Goal: Task Accomplishment & Management: Manage account settings

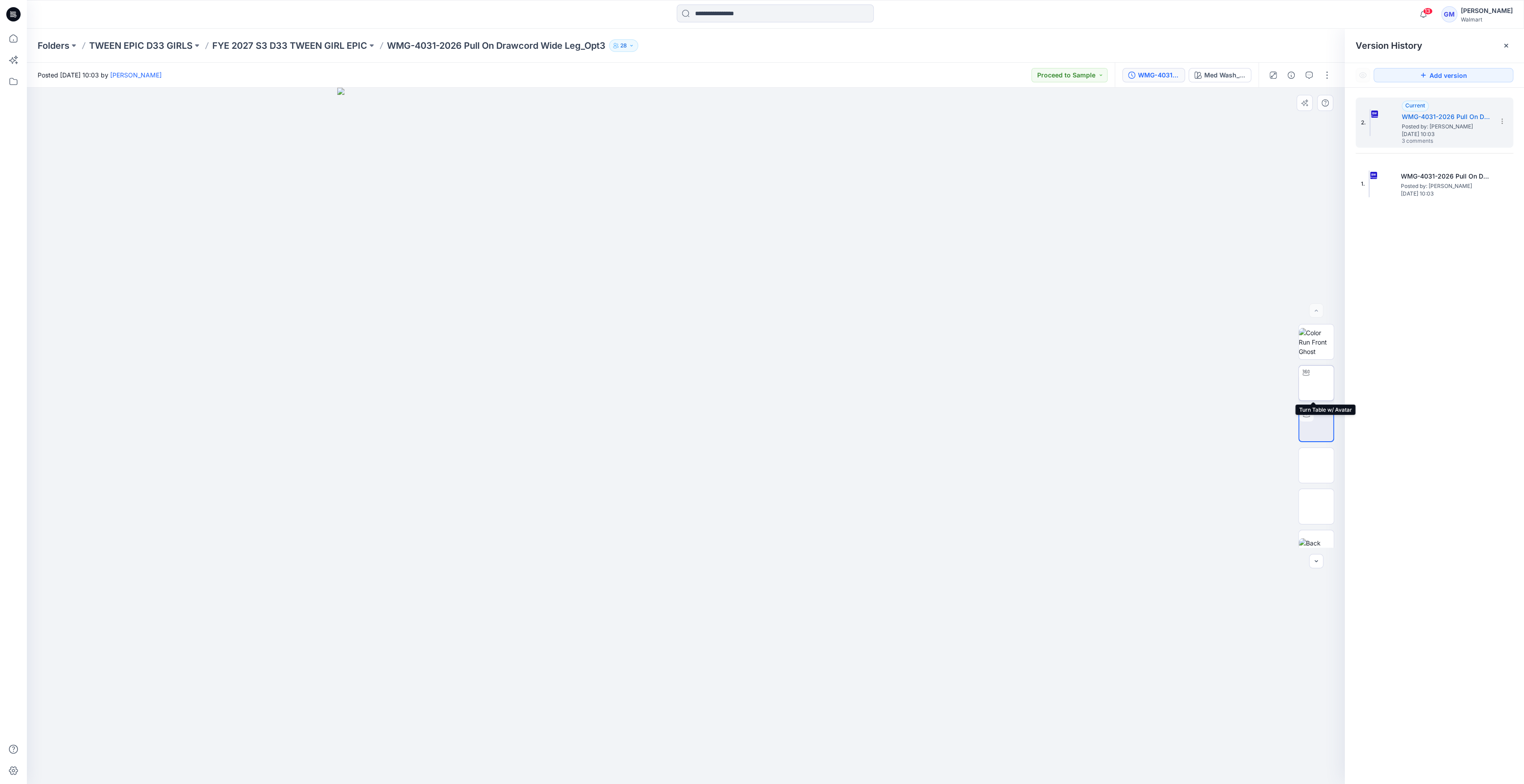
drag, startPoint x: 1311, startPoint y: 374, endPoint x: 1308, endPoint y: 378, distance: 5.0
click at [1316, 383] on img at bounding box center [1316, 383] width 0 height 0
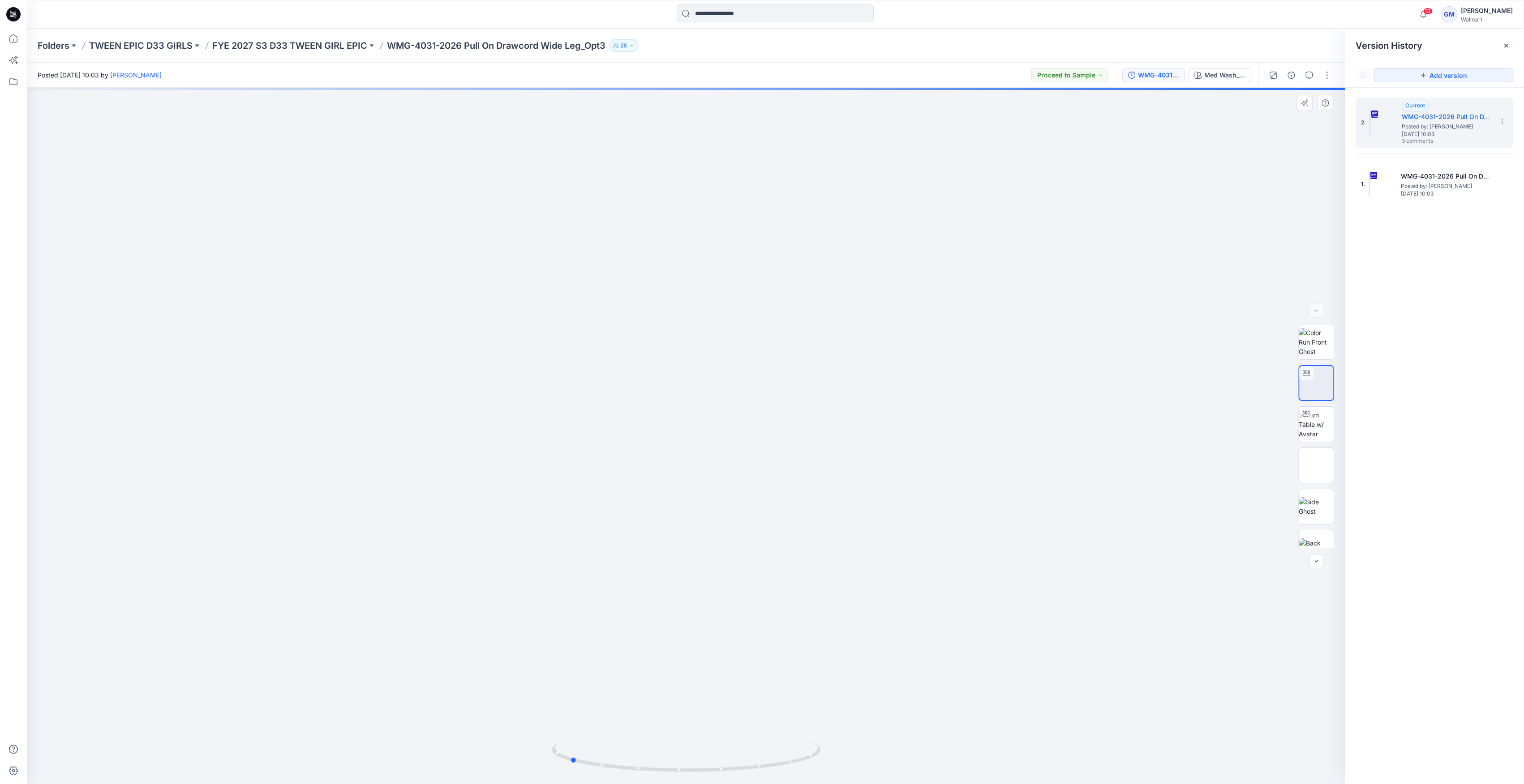
drag, startPoint x: 684, startPoint y: 770, endPoint x: 858, endPoint y: 446, distance: 367.8
click at [569, 770] on icon at bounding box center [687, 757] width 271 height 34
click at [1309, 79] on button "button" at bounding box center [1309, 75] width 14 height 14
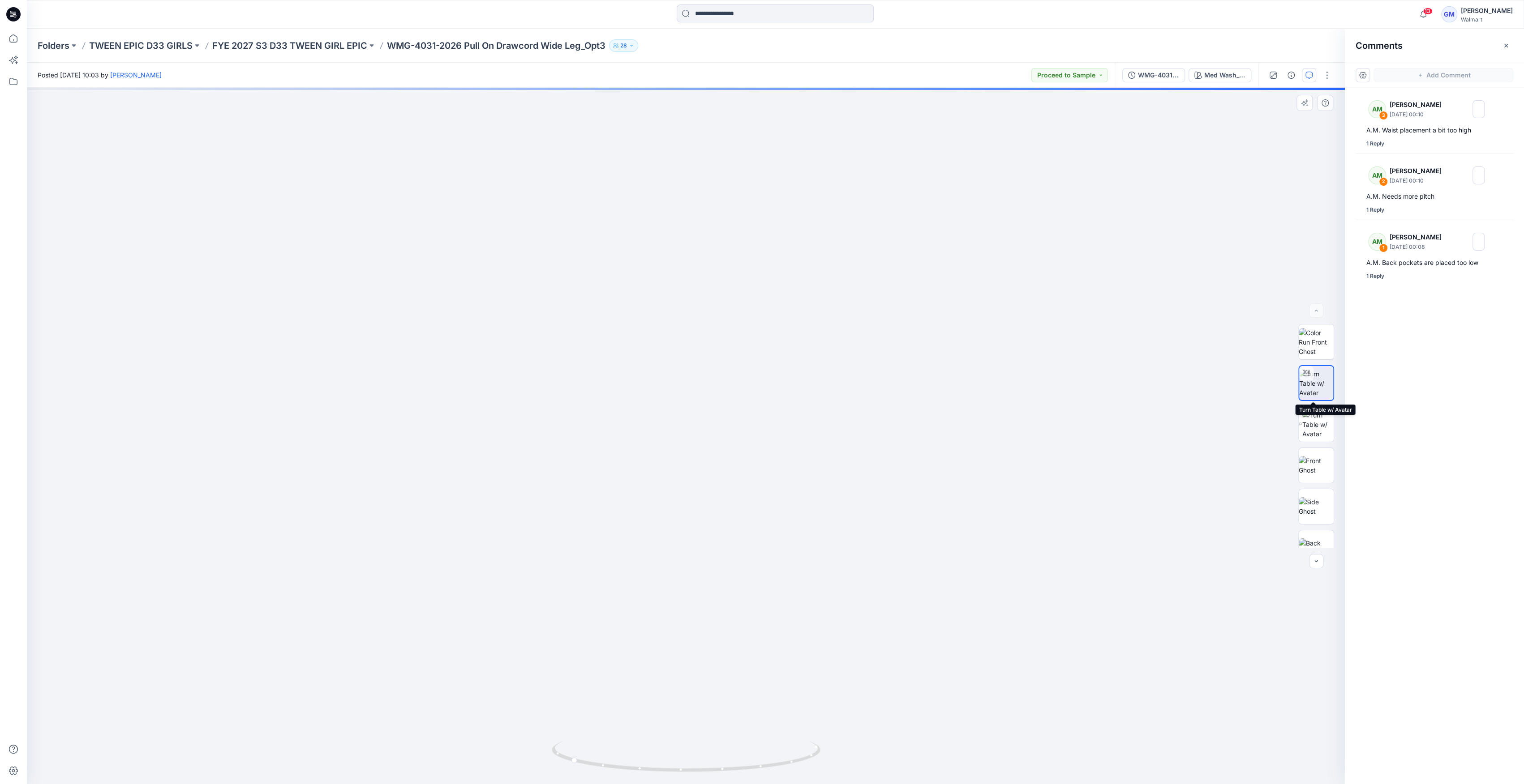
click at [1321, 384] on img at bounding box center [1316, 384] width 34 height 28
click at [1402, 134] on div "A.M. Waist placement a bit too high" at bounding box center [1435, 130] width 136 height 11
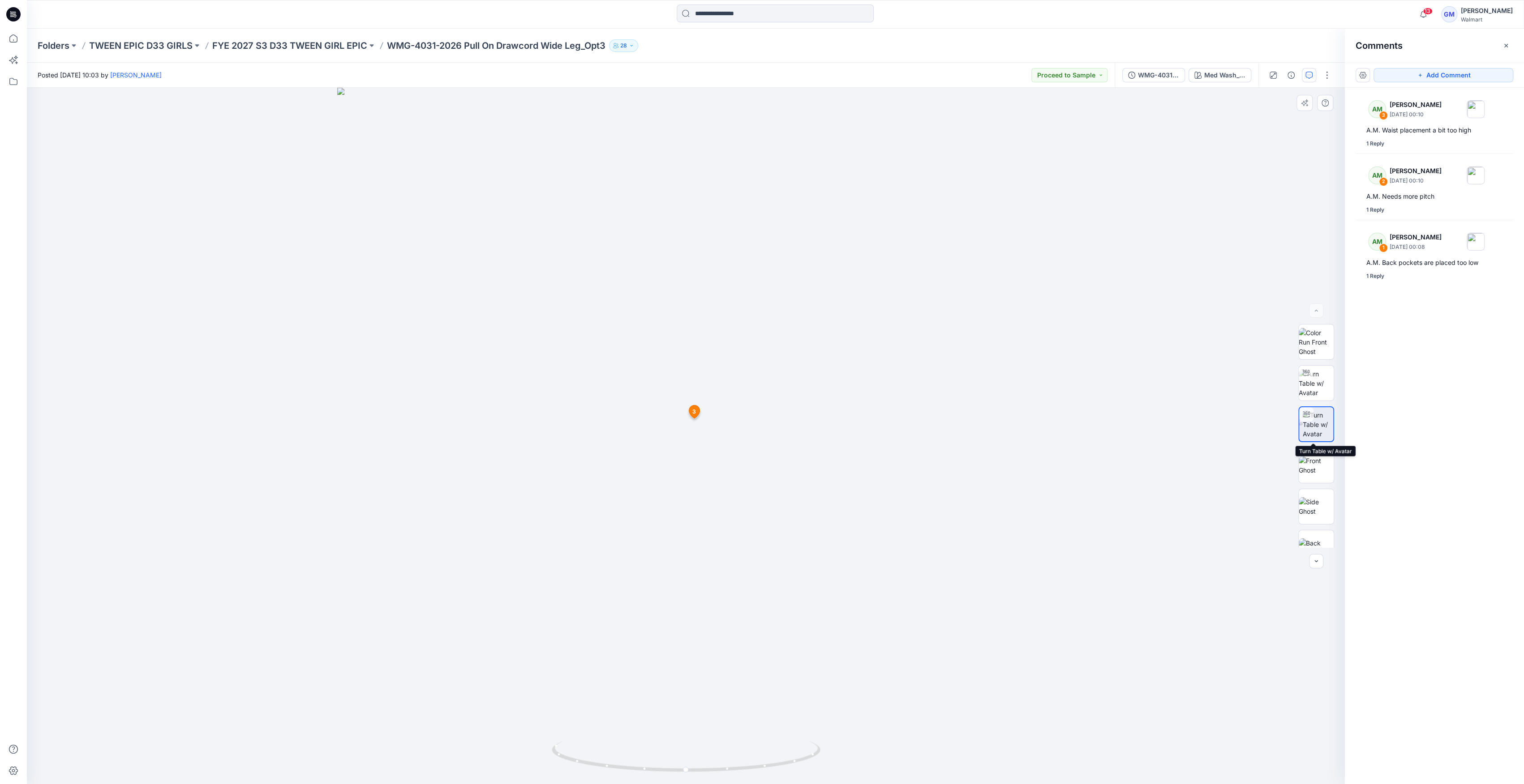
click at [1306, 430] on img at bounding box center [1318, 425] width 31 height 28
drag, startPoint x: 688, startPoint y: 771, endPoint x: 631, endPoint y: 743, distance: 63.5
click at [598, 773] on icon at bounding box center [687, 757] width 271 height 34
drag, startPoint x: 625, startPoint y: 767, endPoint x: 656, endPoint y: 771, distance: 31.3
click at [656, 771] on icon at bounding box center [687, 757] width 271 height 34
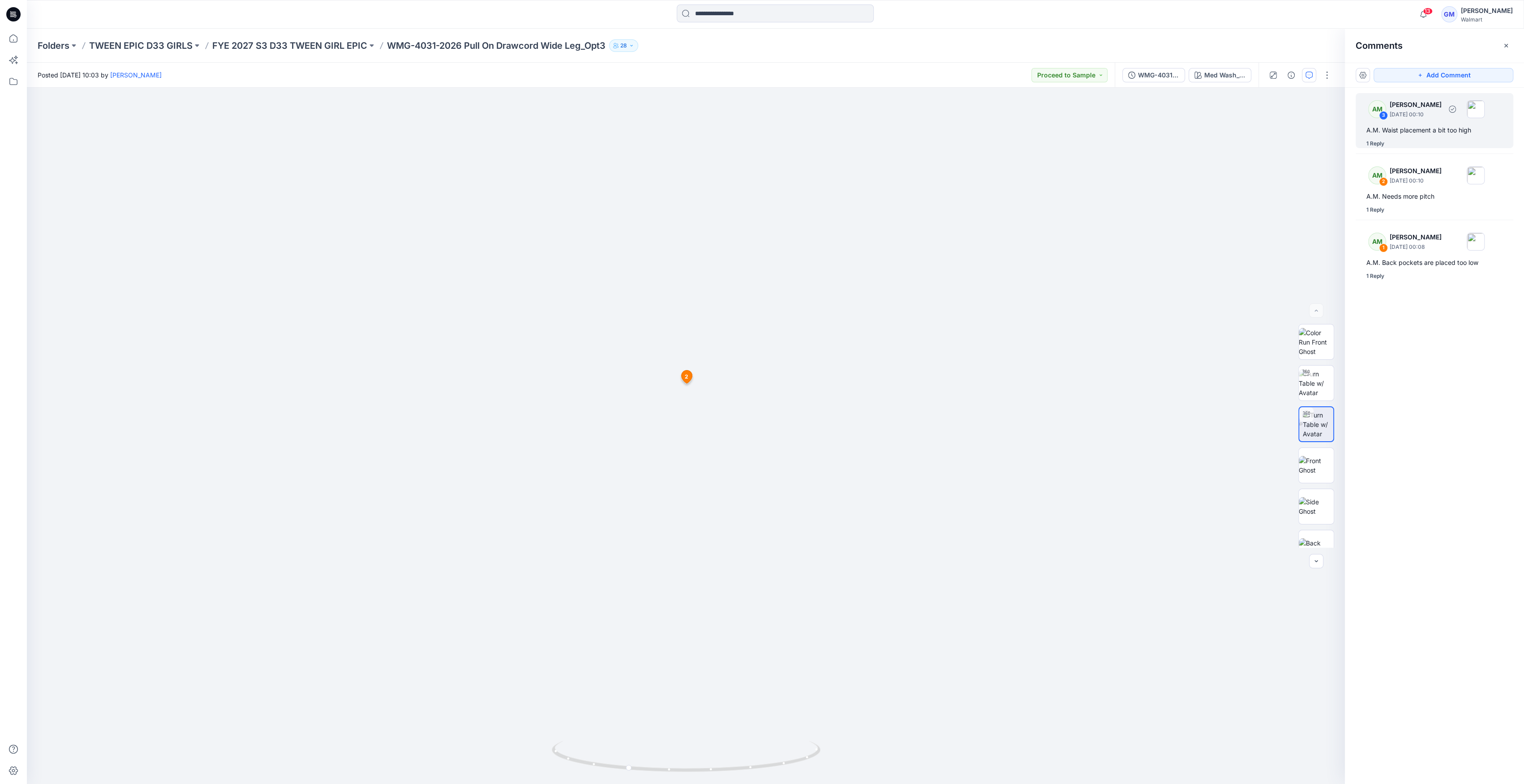
click at [1416, 130] on div "A.M. Waist placement a bit too high" at bounding box center [1435, 130] width 136 height 11
drag, startPoint x: 1426, startPoint y: 132, endPoint x: 1492, endPoint y: 40, distance: 113.2
click at [1426, 129] on div "A.M. Waist placement a bit too high" at bounding box center [1435, 130] width 136 height 11
drag, startPoint x: 671, startPoint y: 766, endPoint x: 819, endPoint y: 760, distance: 148.1
click at [819, 766] on icon at bounding box center [687, 757] width 271 height 34
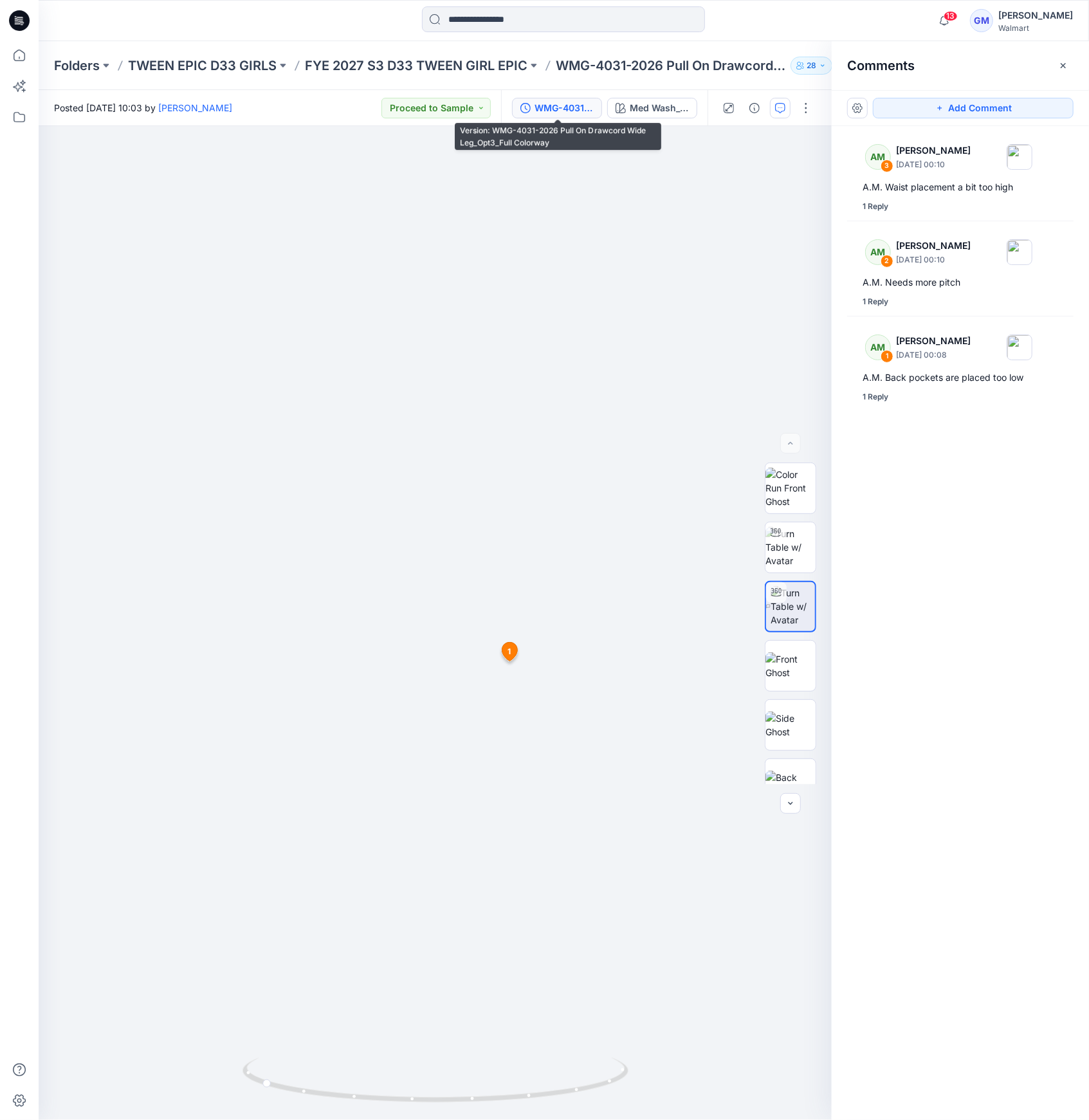
click at [586, 111] on div "WMG-4031-2026 Pull On Drawcord Wide Leg_Opt3_Full Colorway" at bounding box center [564, 108] width 59 height 14
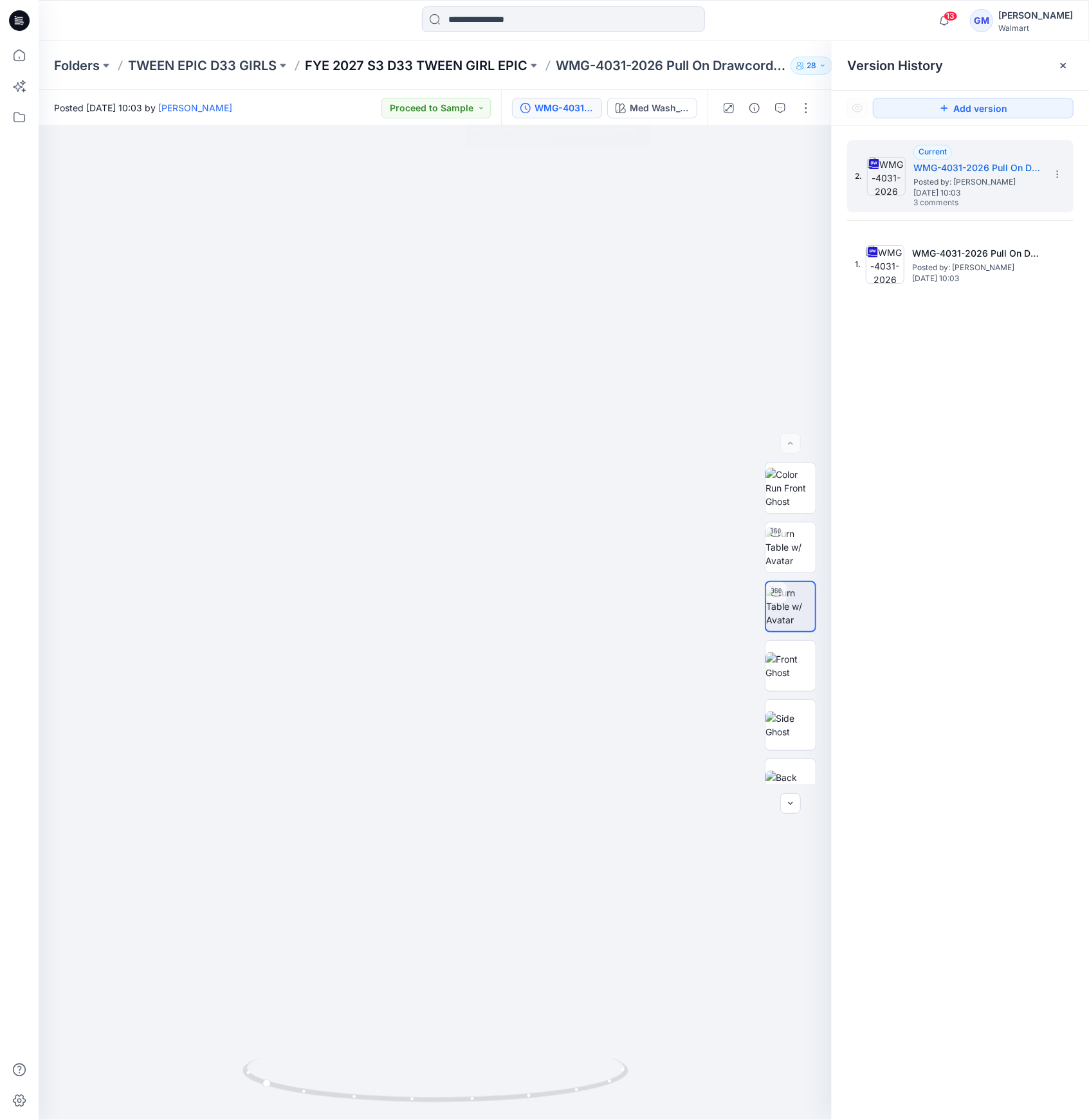
click at [470, 65] on p "FYE 2027 S3 D33 TWEEN GIRL EPIC" at bounding box center [416, 65] width 223 height 18
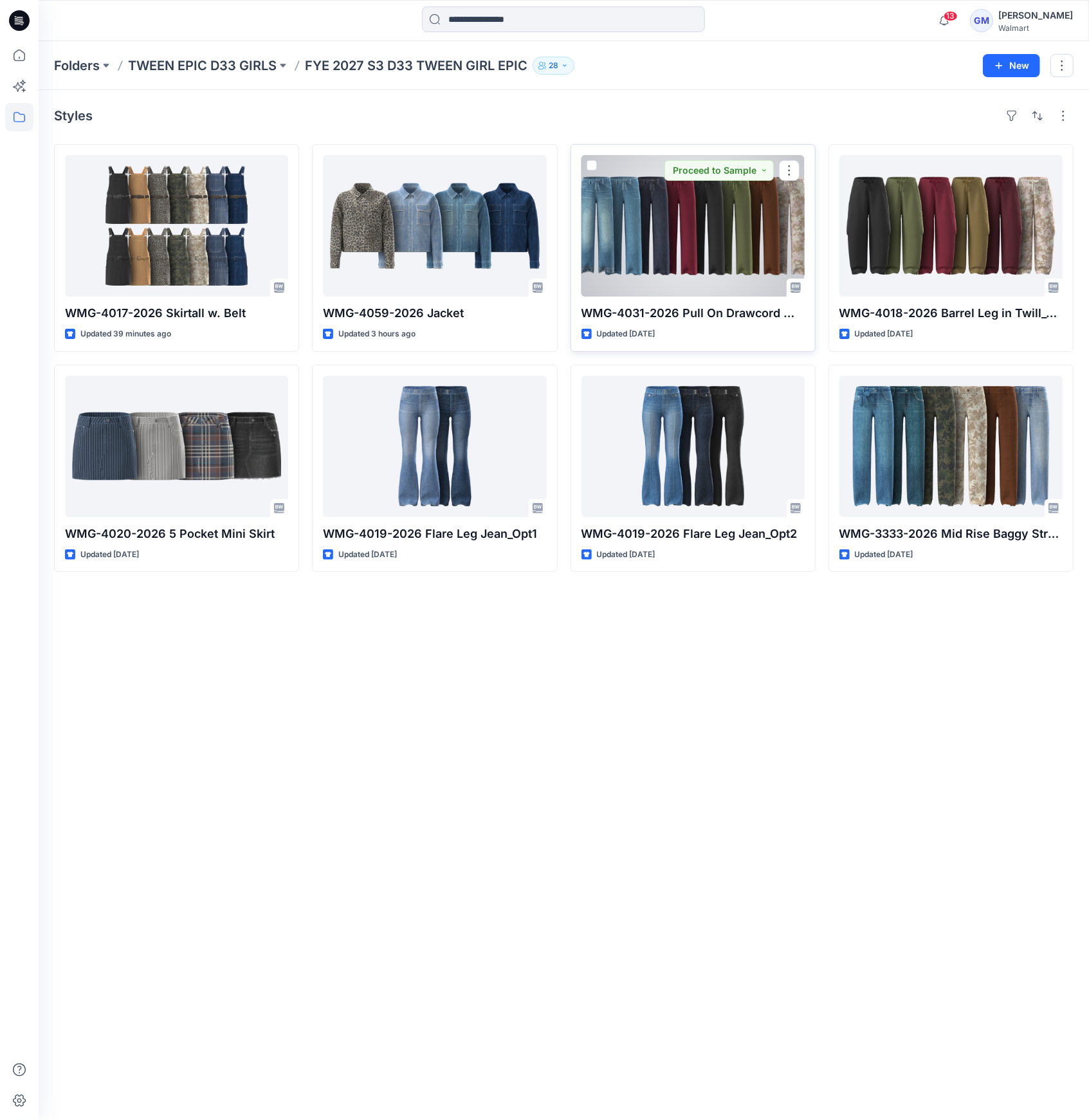
click at [646, 266] on div at bounding box center [692, 225] width 223 height 142
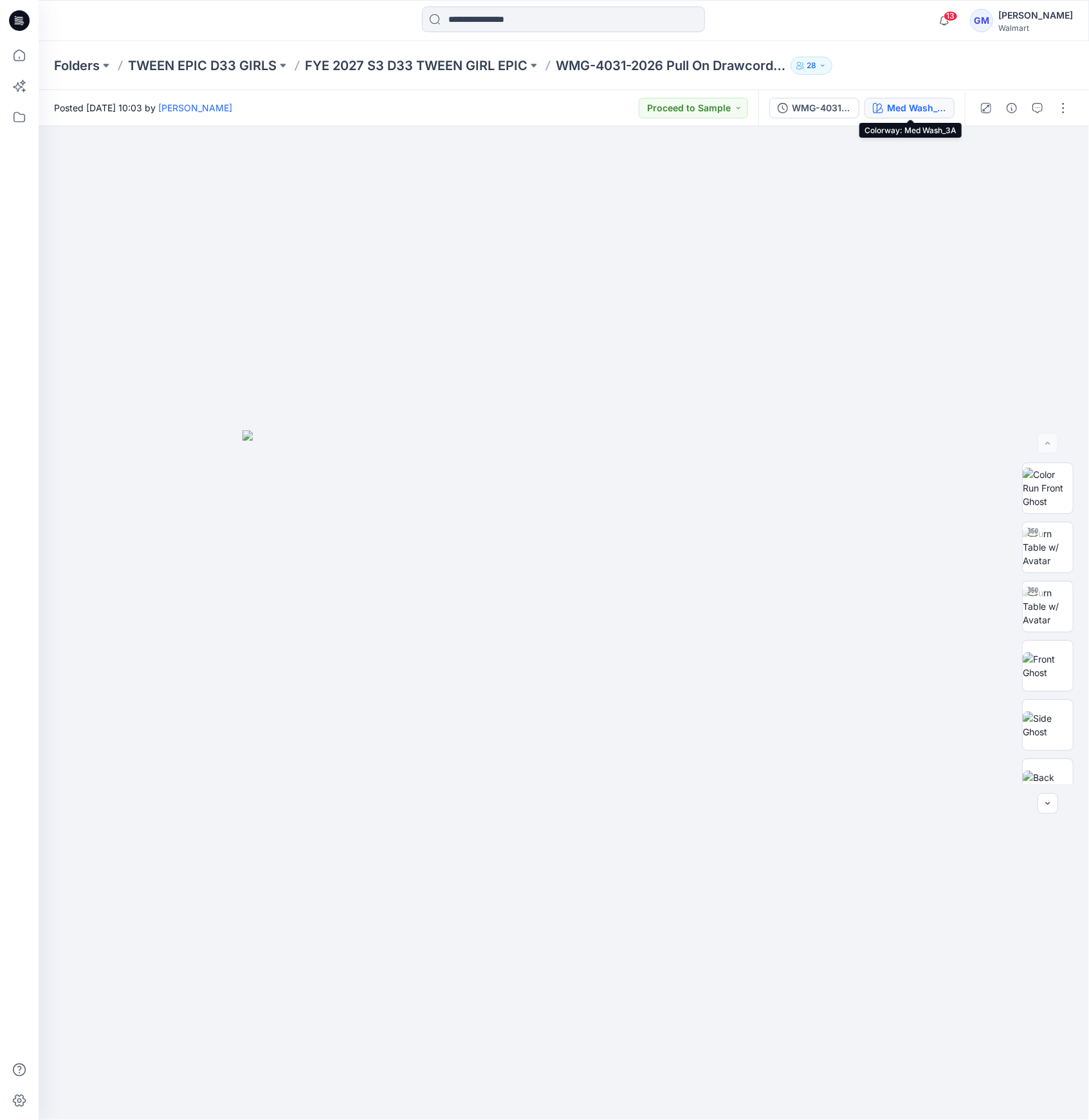
click at [907, 107] on div "Med Wash_3A" at bounding box center [917, 108] width 59 height 14
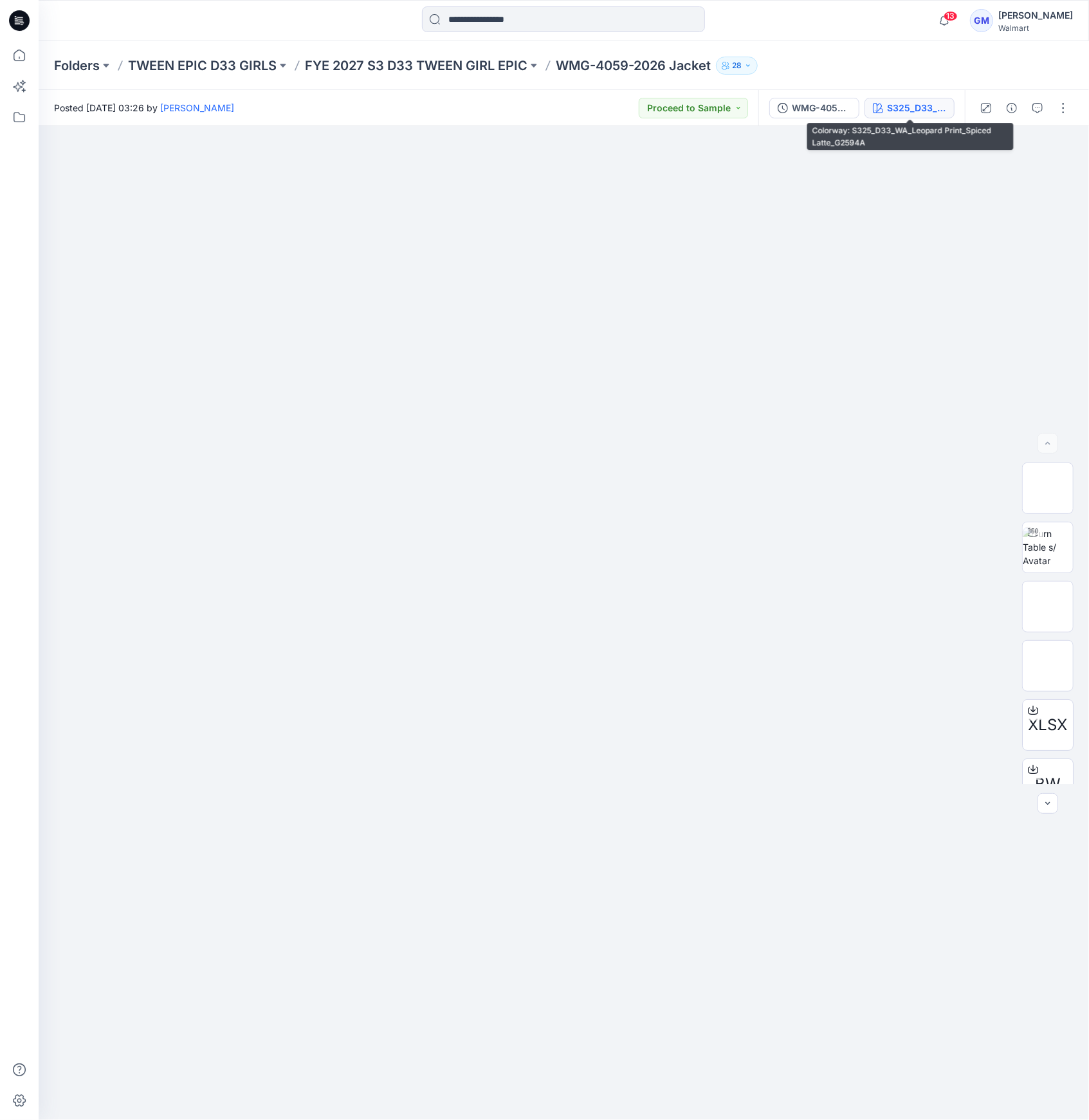
click at [915, 105] on div "S325_D33_WA_Leopard Print_Spiced Latte_G2594A" at bounding box center [917, 108] width 59 height 14
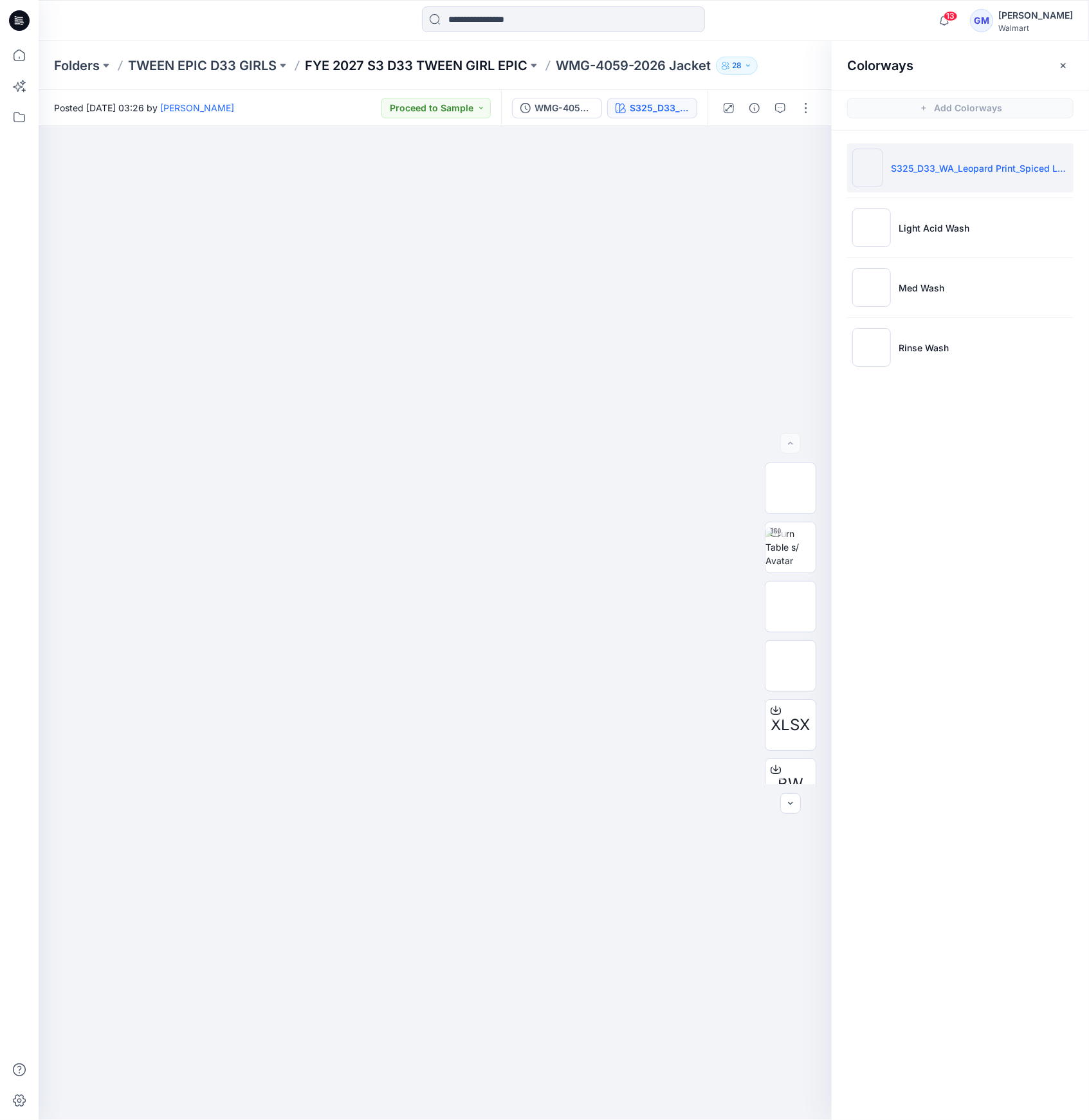
click at [437, 65] on p "FYE 2027 S3 D33 TWEEN GIRL EPIC" at bounding box center [416, 65] width 223 height 18
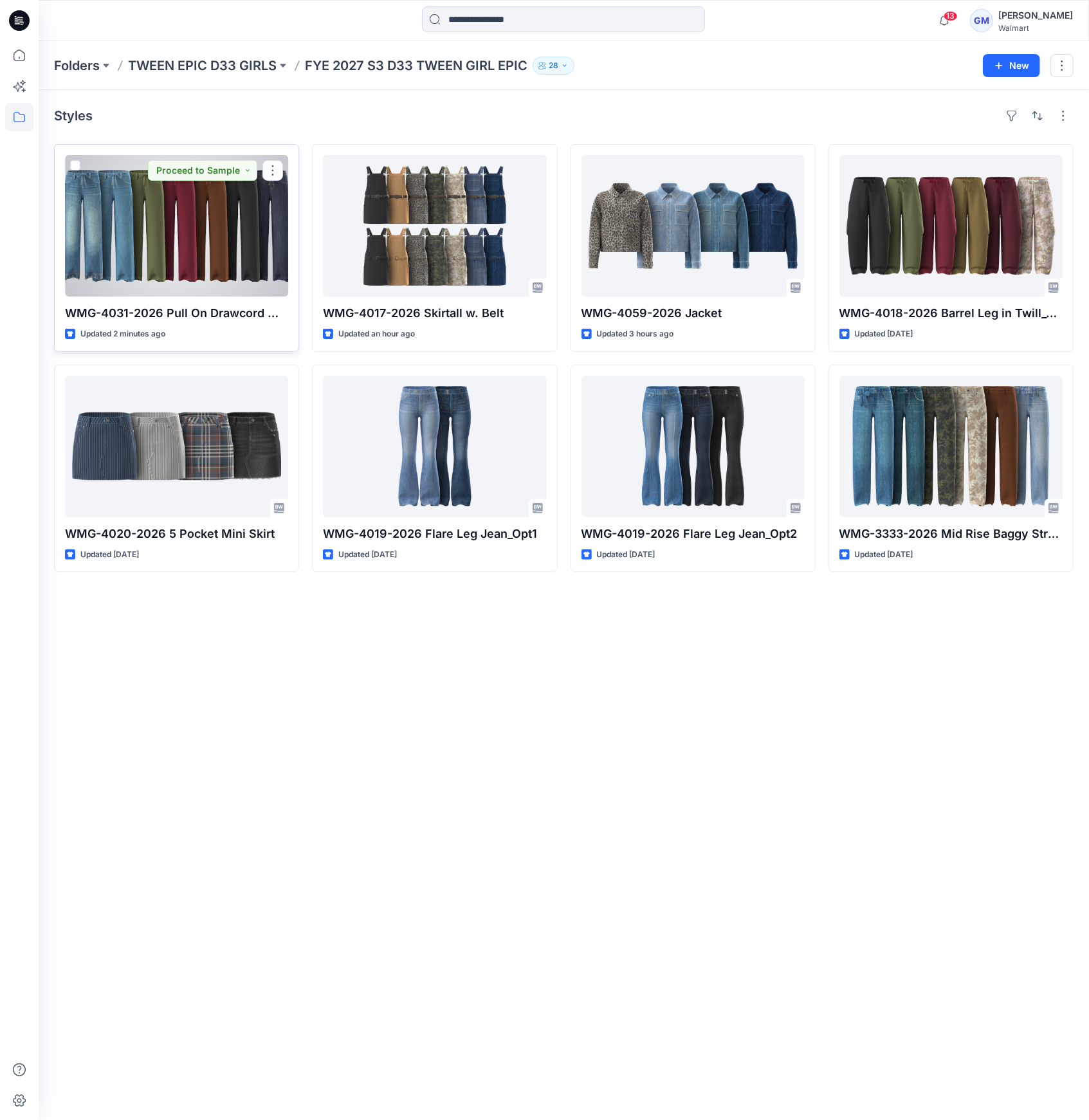
click at [262, 266] on div at bounding box center [176, 225] width 223 height 142
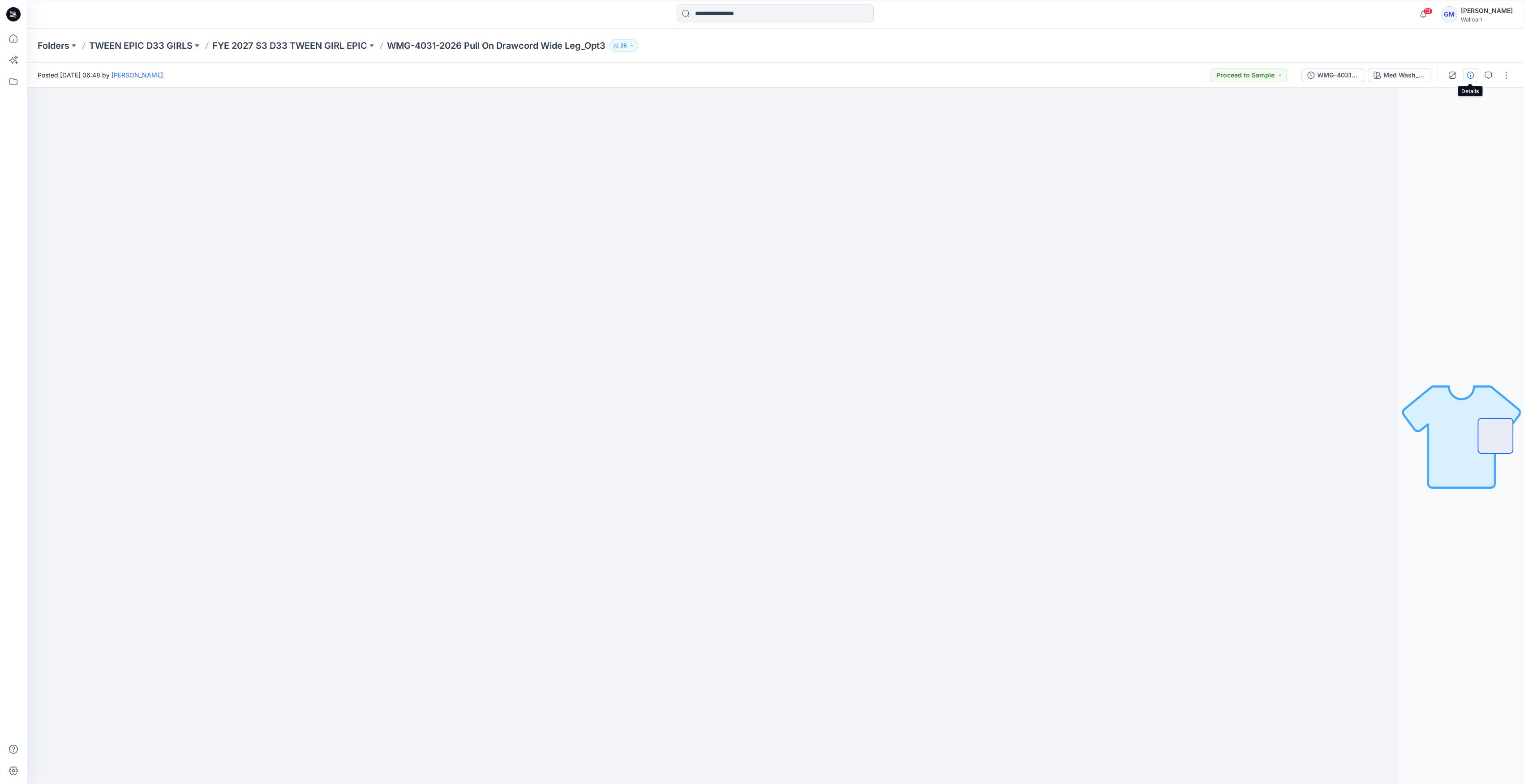
click at [758, 76] on button "button" at bounding box center [1470, 75] width 14 height 14
click at [1408, 76] on div "Med Wash_3A" at bounding box center [1404, 75] width 41 height 10
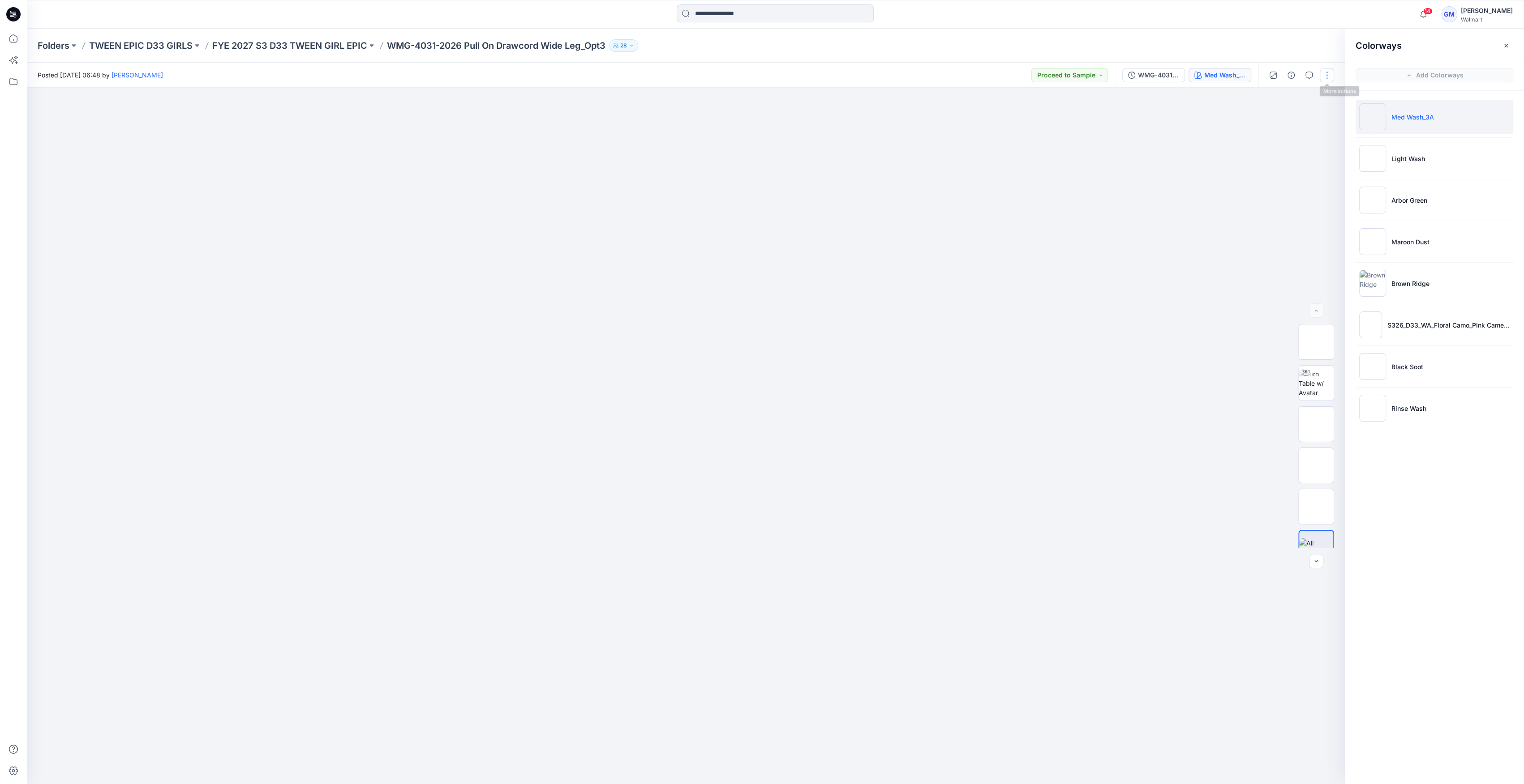
click at [1325, 76] on button "button" at bounding box center [1327, 75] width 14 height 14
click at [1279, 122] on button "Edit" at bounding box center [1289, 121] width 82 height 17
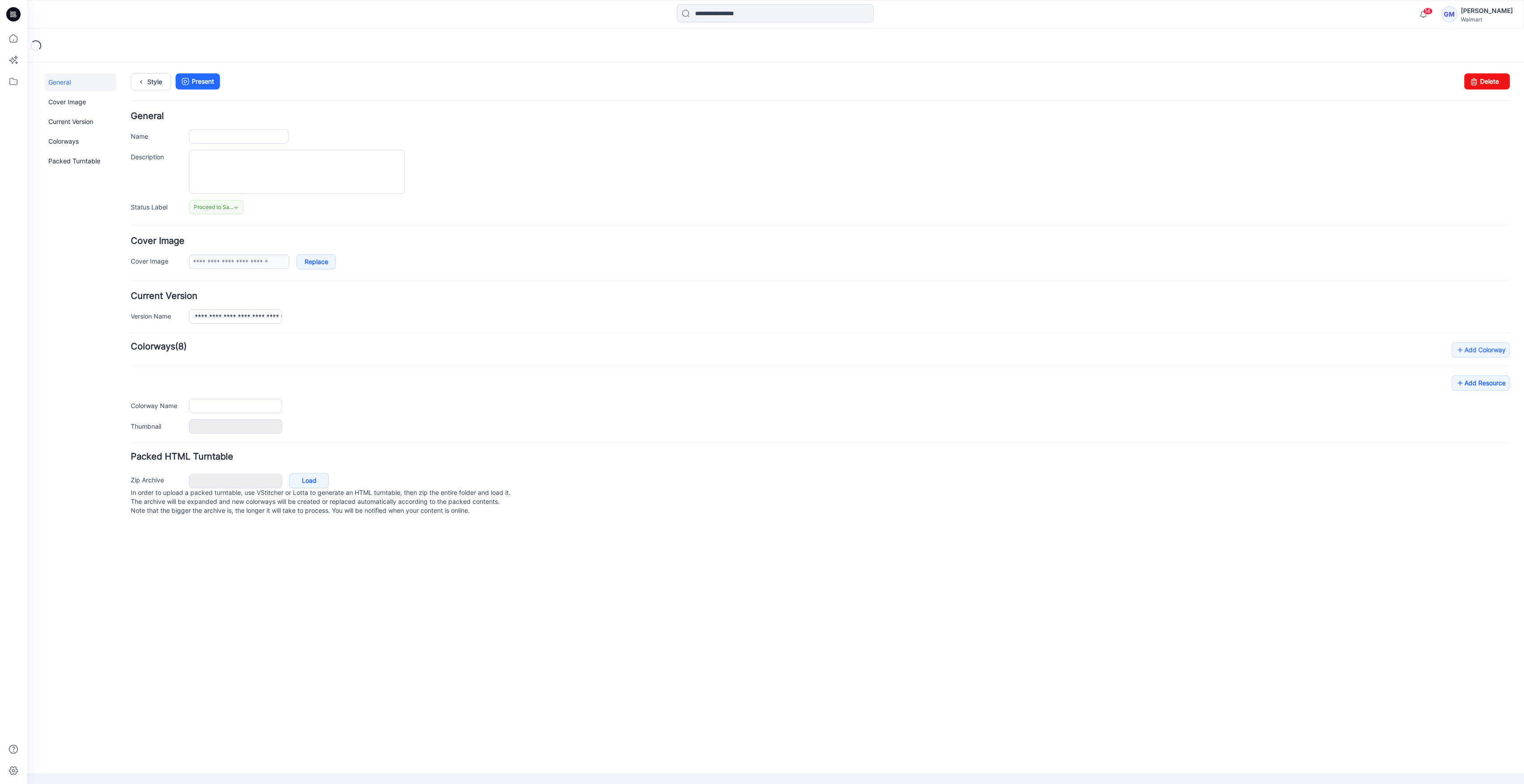
type input "**********"
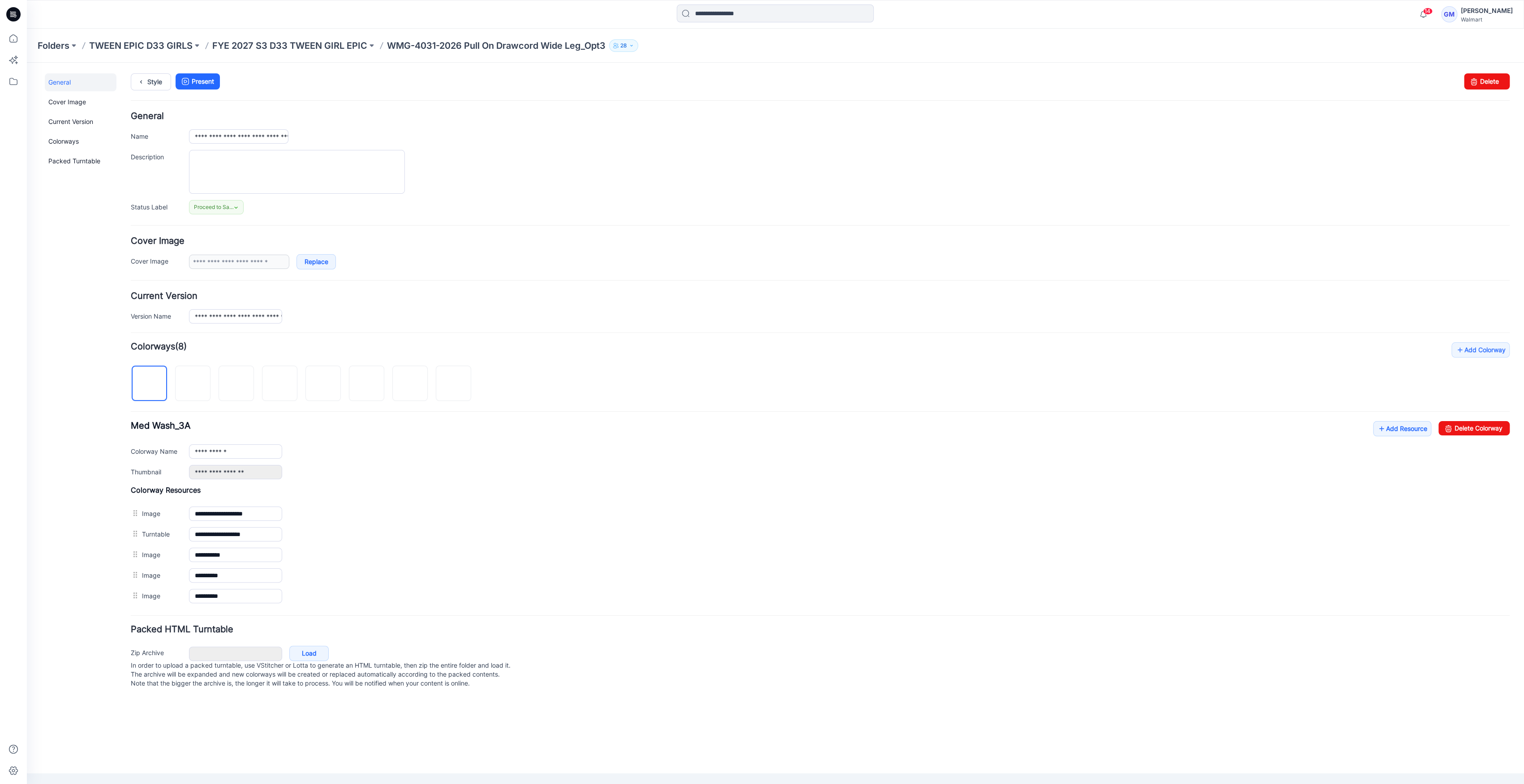
click at [167, 378] on div at bounding box center [304, 379] width 347 height 46
click at [196, 384] on img at bounding box center [193, 384] width 7 height 7
click at [237, 452] on input "**********" at bounding box center [235, 452] width 93 height 14
drag, startPoint x: 228, startPoint y: 451, endPoint x: 251, endPoint y: 451, distance: 23.0
click at [251, 451] on input "**********" at bounding box center [235, 452] width 93 height 14
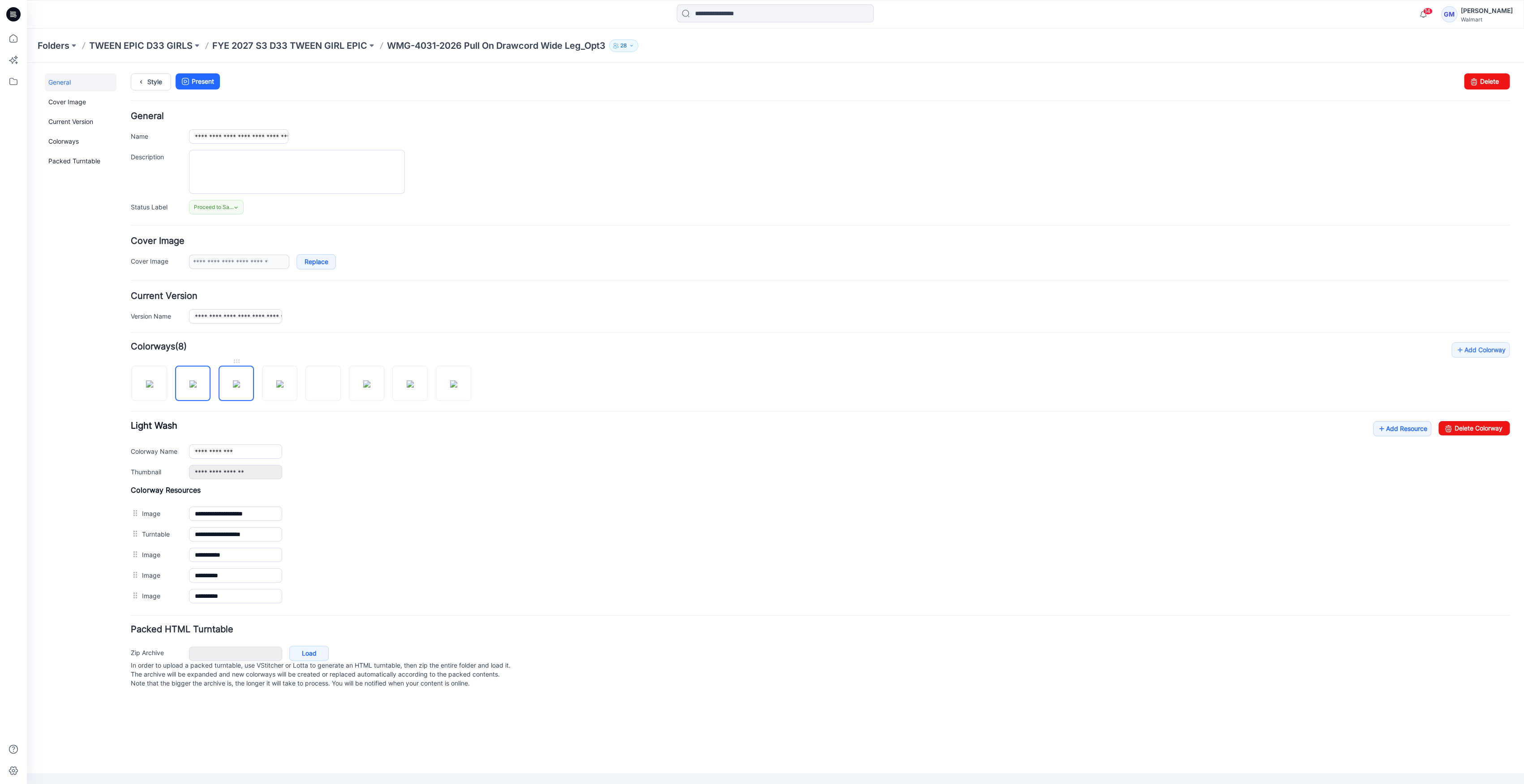
click at [233, 384] on img at bounding box center [237, 384] width 7 height 7
click at [248, 454] on input "**********" at bounding box center [235, 452] width 93 height 14
paste input "***"
click at [276, 388] on img at bounding box center [280, 384] width 7 height 7
click at [238, 453] on input "**********" at bounding box center [235, 452] width 93 height 14
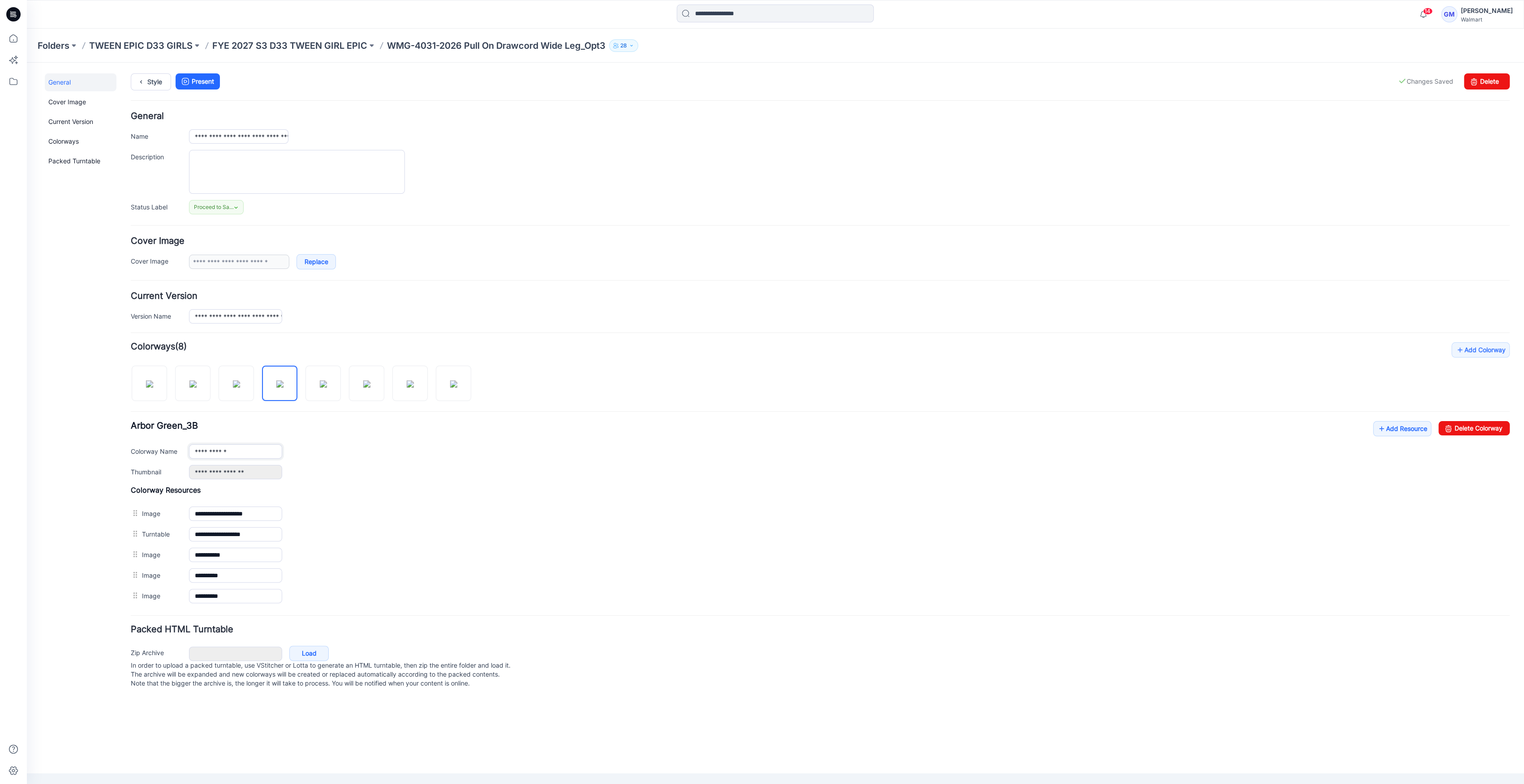
paste input "***"
click at [324, 382] on img at bounding box center [323, 384] width 7 height 7
click at [254, 454] on input "**********" at bounding box center [235, 452] width 93 height 14
paste input "***"
click at [363, 388] on img at bounding box center [367, 384] width 7 height 7
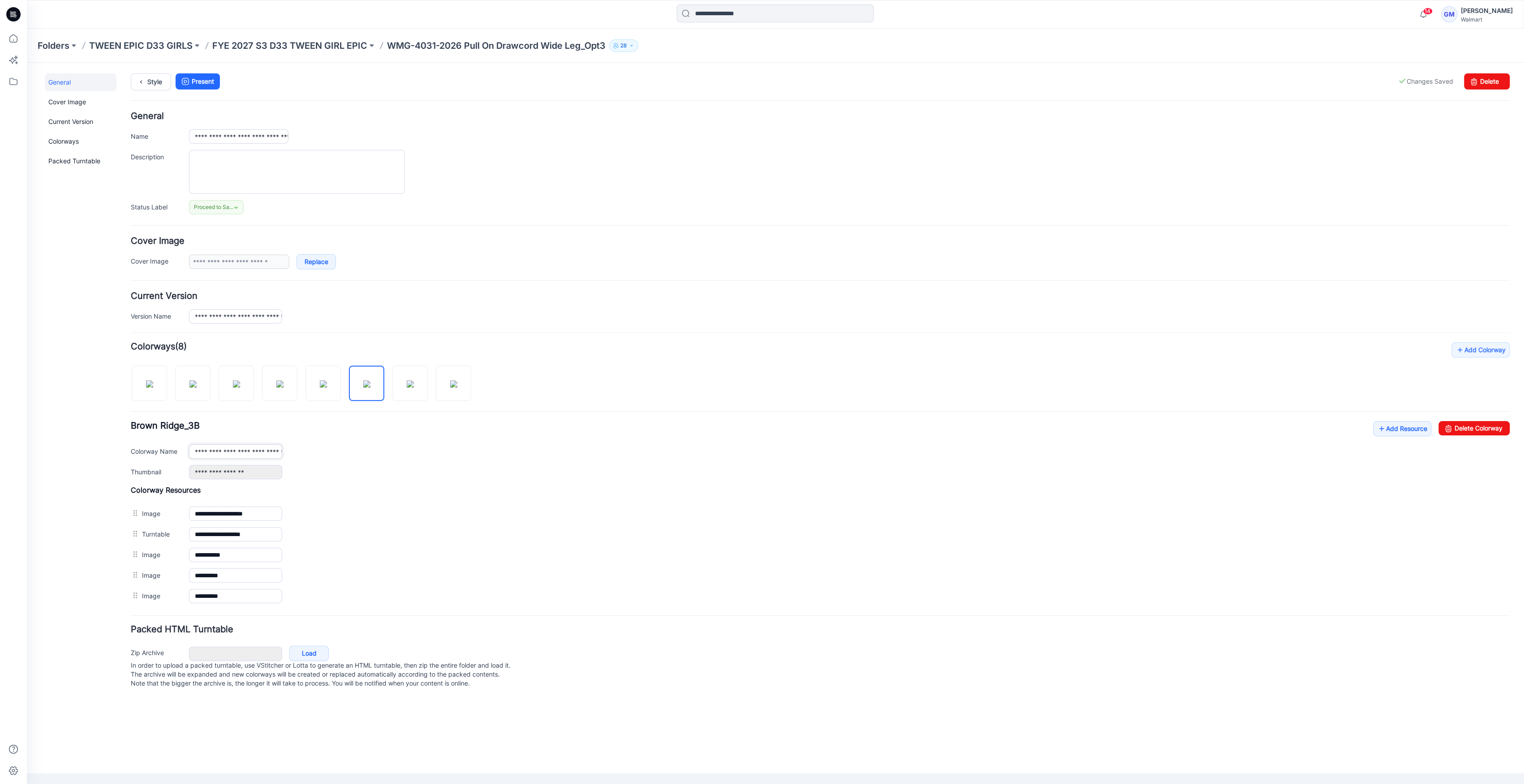
scroll to position [0, 57]
drag, startPoint x: 264, startPoint y: 452, endPoint x: 502, endPoint y: 451, distance: 238.0
click at [521, 450] on div "**********" at bounding box center [849, 452] width 1320 height 14
click at [279, 451] on input "**********" at bounding box center [235, 452] width 93 height 14
paste input "***"
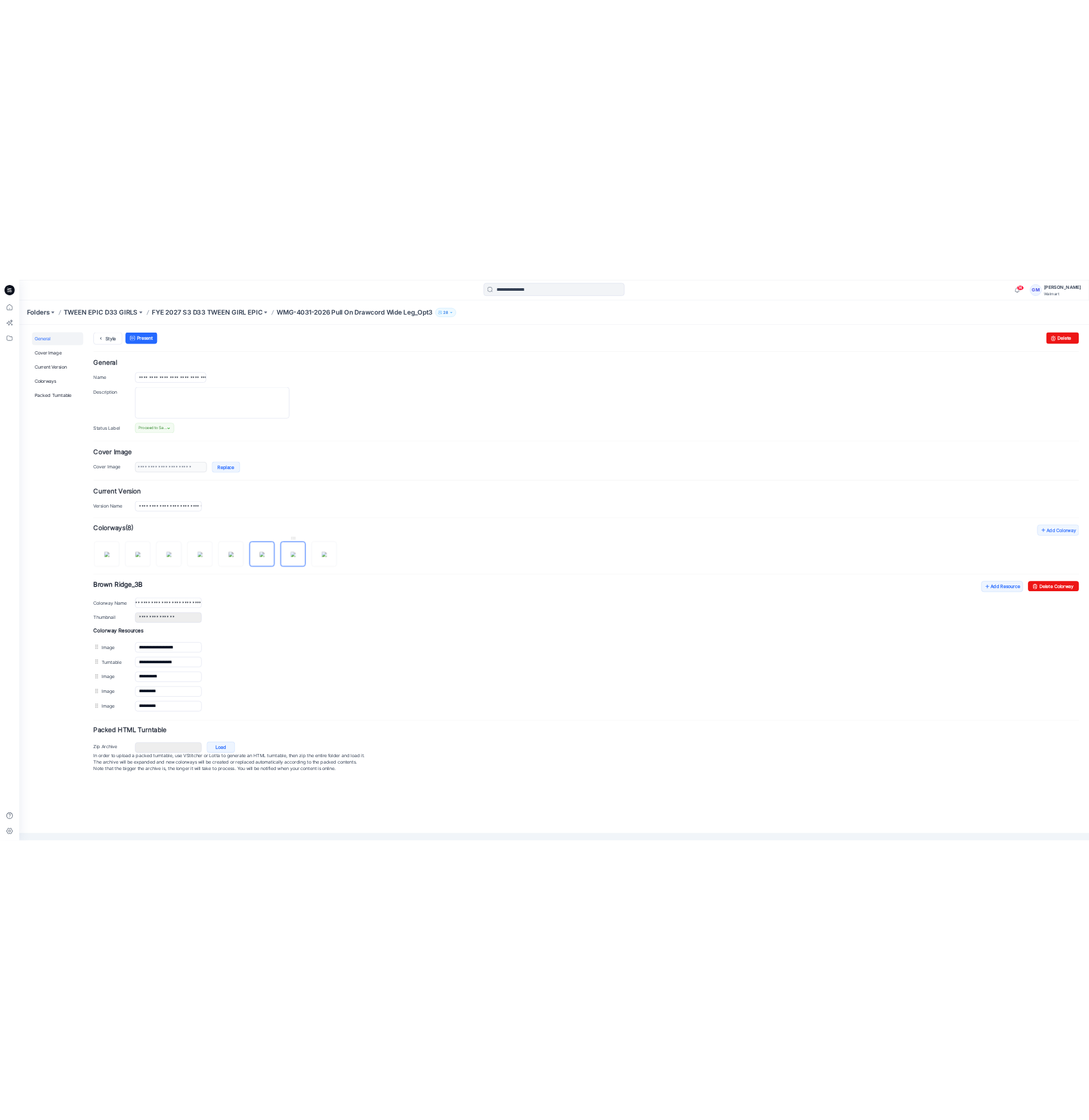
scroll to position [0, 0]
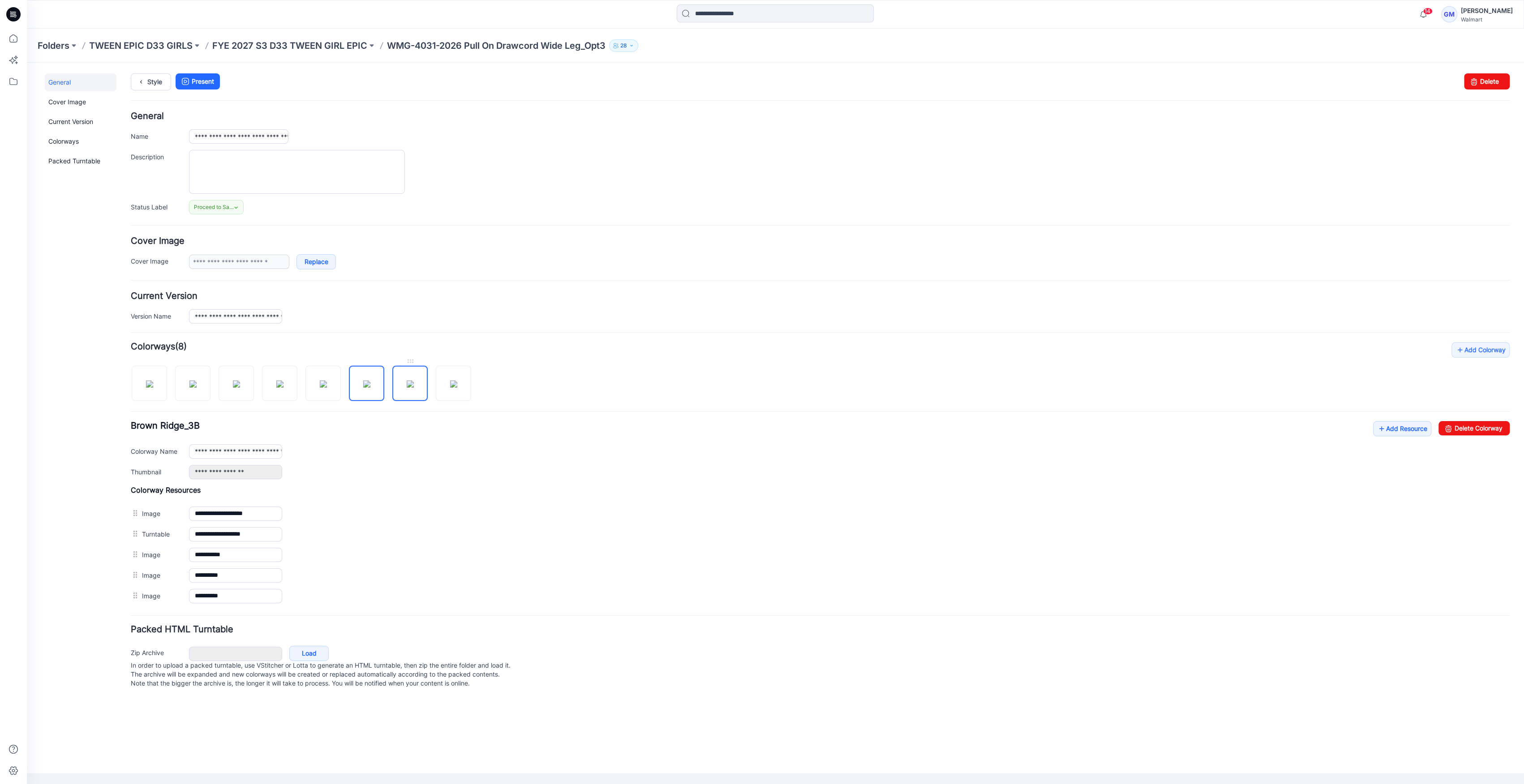
click at [414, 380] on img at bounding box center [410, 384] width 7 height 7
click at [248, 448] on input "**********" at bounding box center [235, 452] width 93 height 14
paste input "***"
click at [457, 388] on img at bounding box center [454, 384] width 7 height 7
click at [254, 451] on input "**********" at bounding box center [235, 452] width 93 height 14
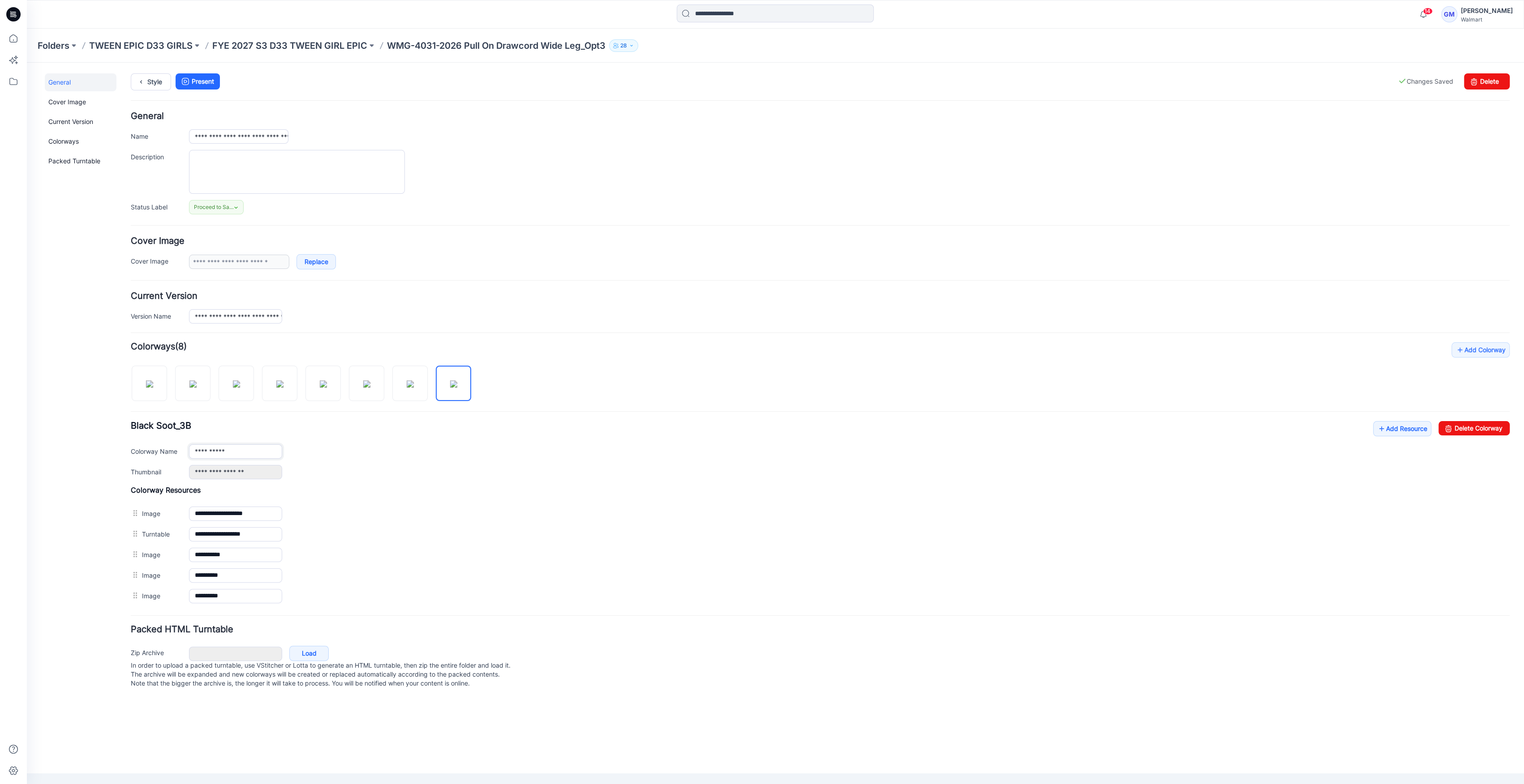
paste input "***"
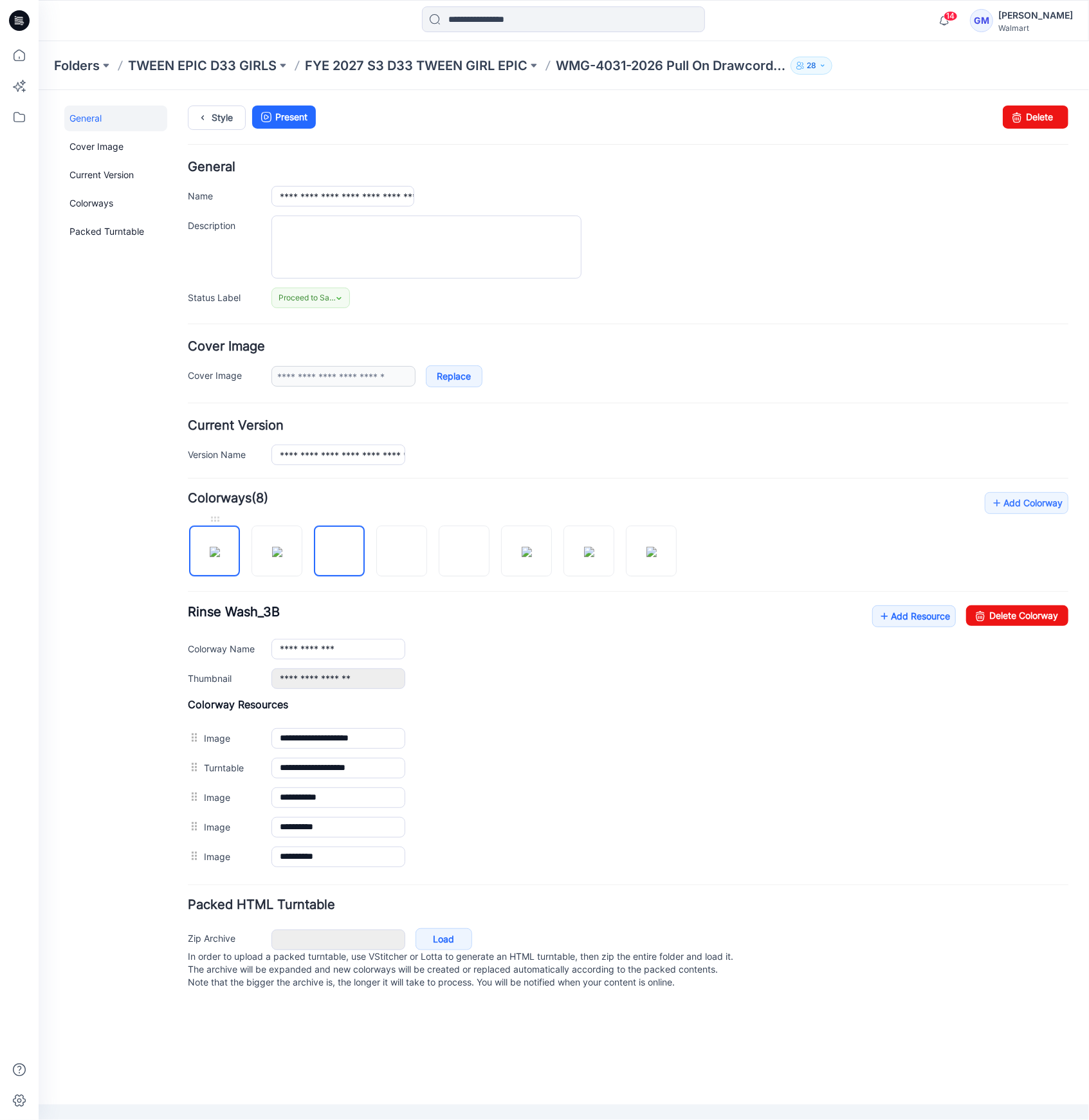
click at [219, 557] on img at bounding box center [214, 552] width 10 height 10
type input "**********"
click at [929, 617] on link "Add Resource" at bounding box center [913, 616] width 83 height 22
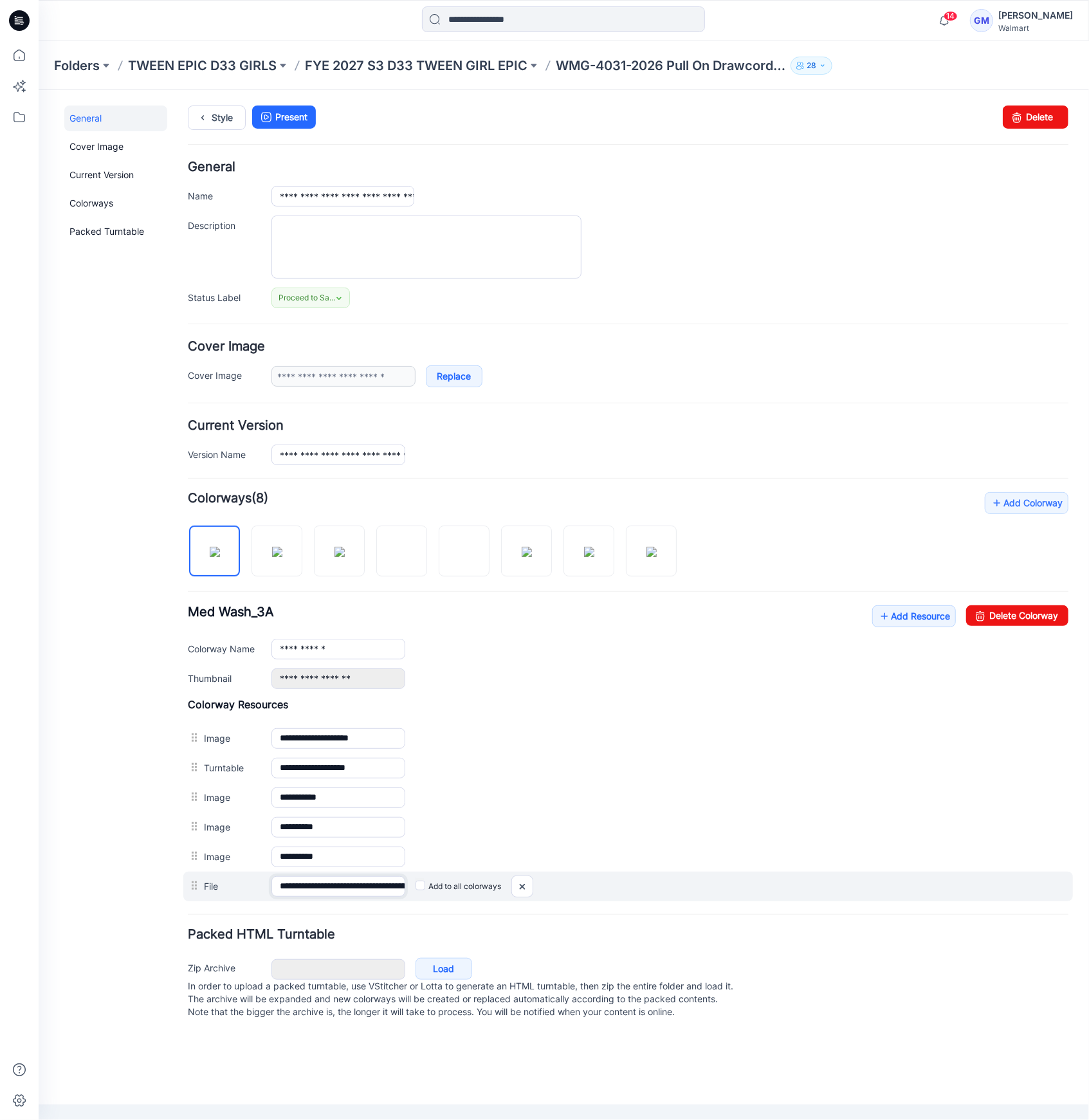
scroll to position [0, 200]
drag, startPoint x: 370, startPoint y: 882, endPoint x: 687, endPoint y: 881, distance: 317.0
click at [687, 881] on div "**********" at bounding box center [627, 885] width 889 height 30
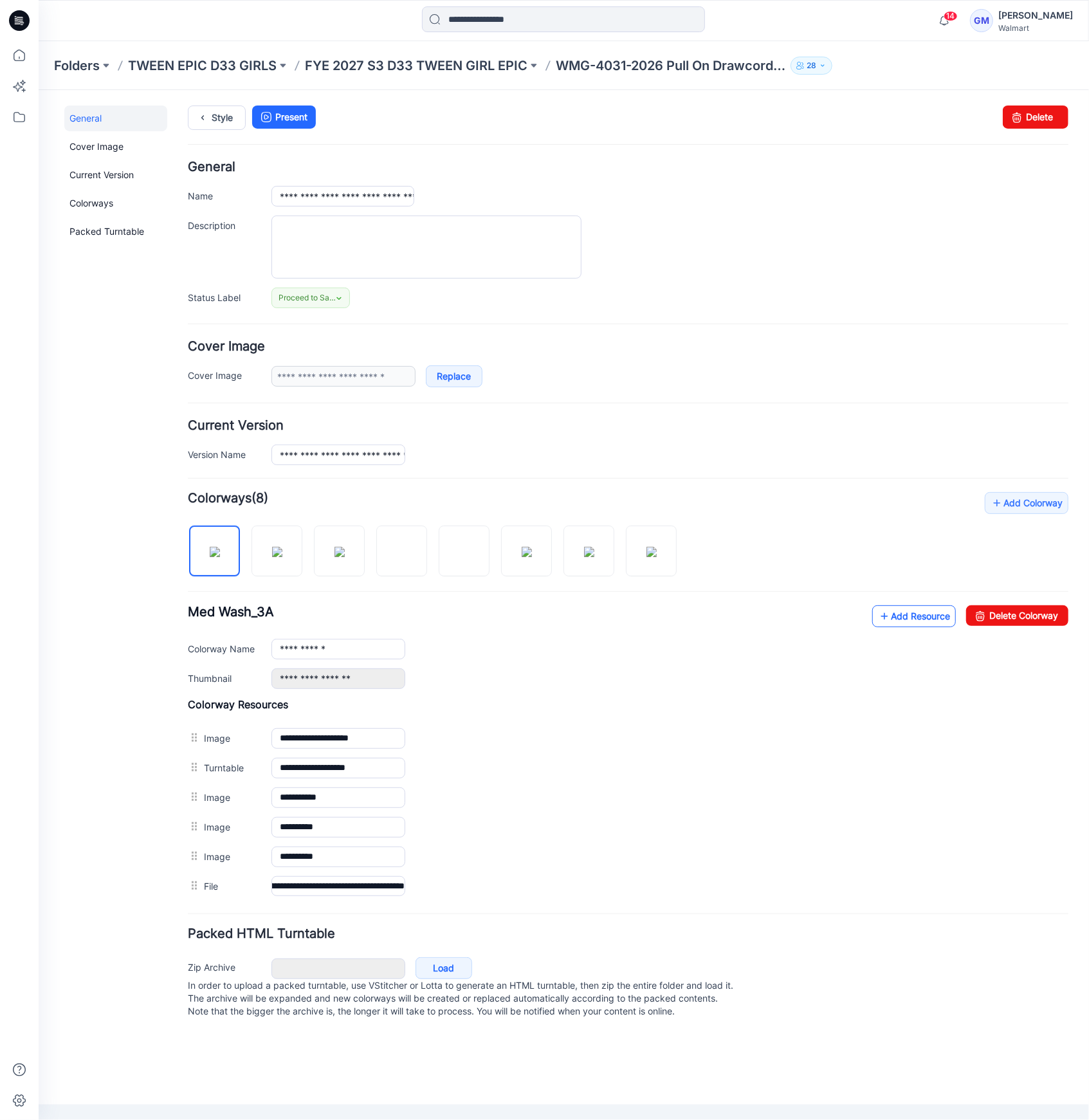
scroll to position [0, 0]
click at [918, 610] on link "Add Resource" at bounding box center [913, 616] width 83 height 22
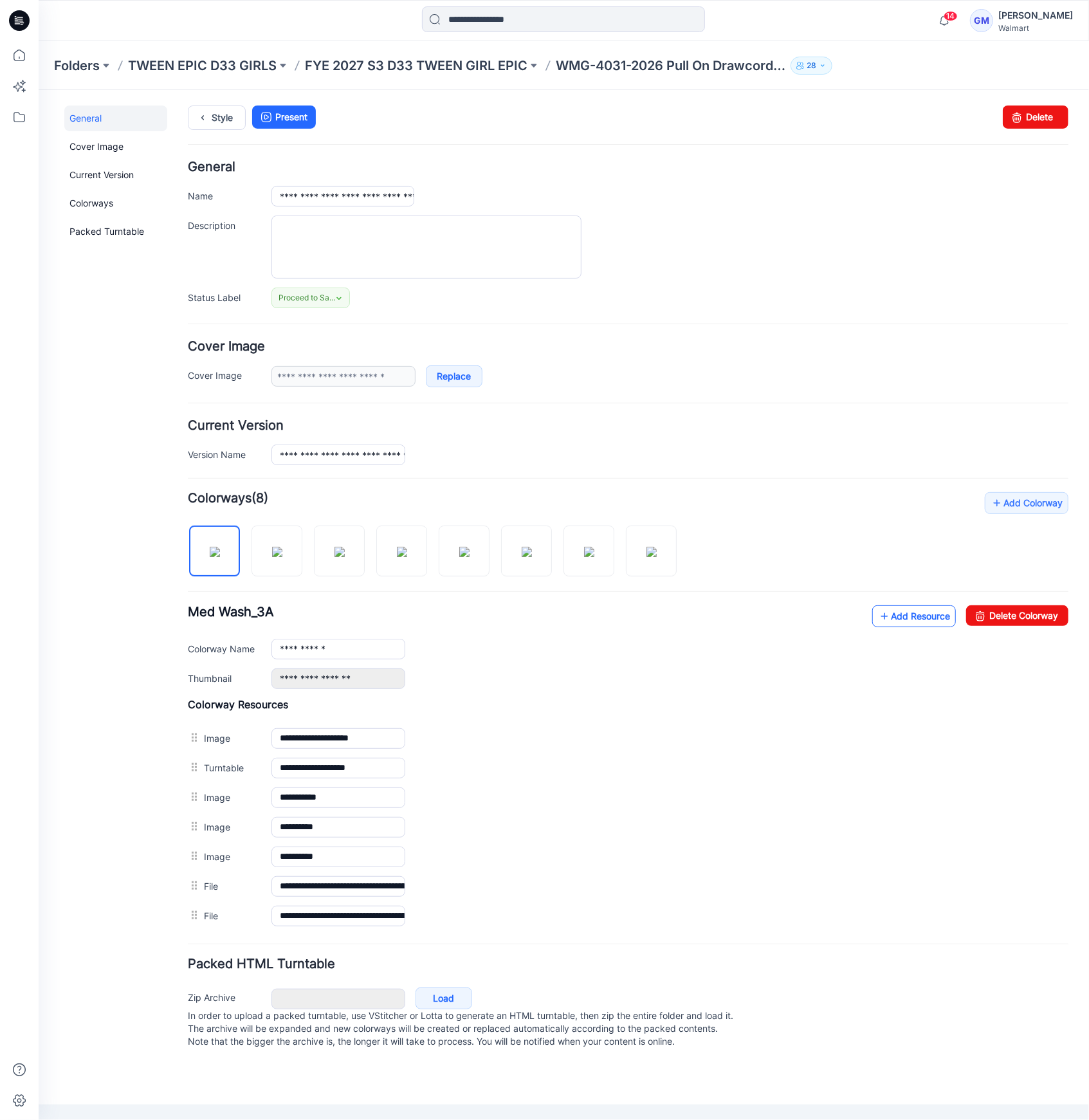
click at [923, 613] on link "Add Resource" at bounding box center [913, 616] width 83 height 22
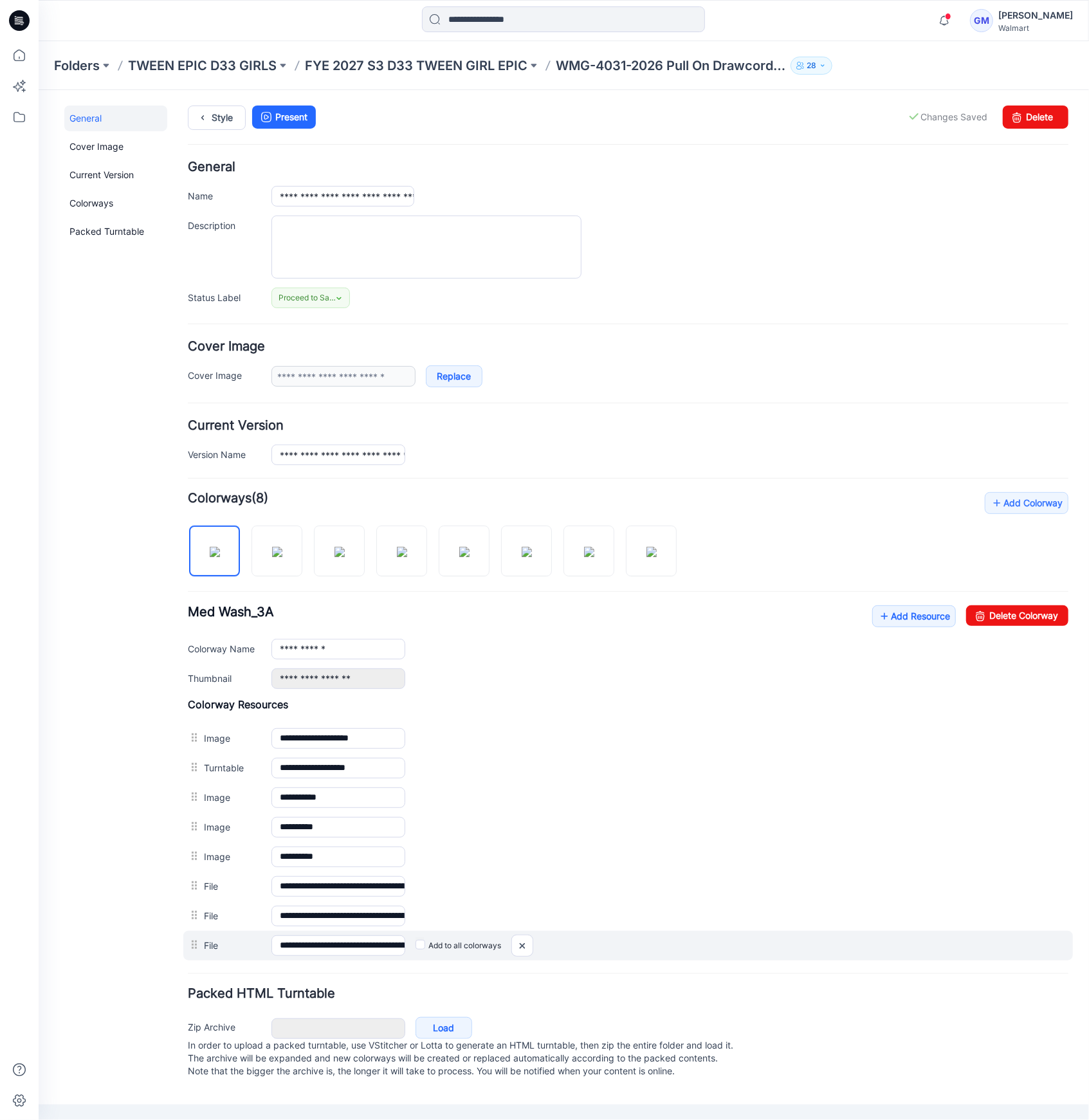
click at [415, 947] on label "Add to all colorways" at bounding box center [457, 945] width 86 height 20
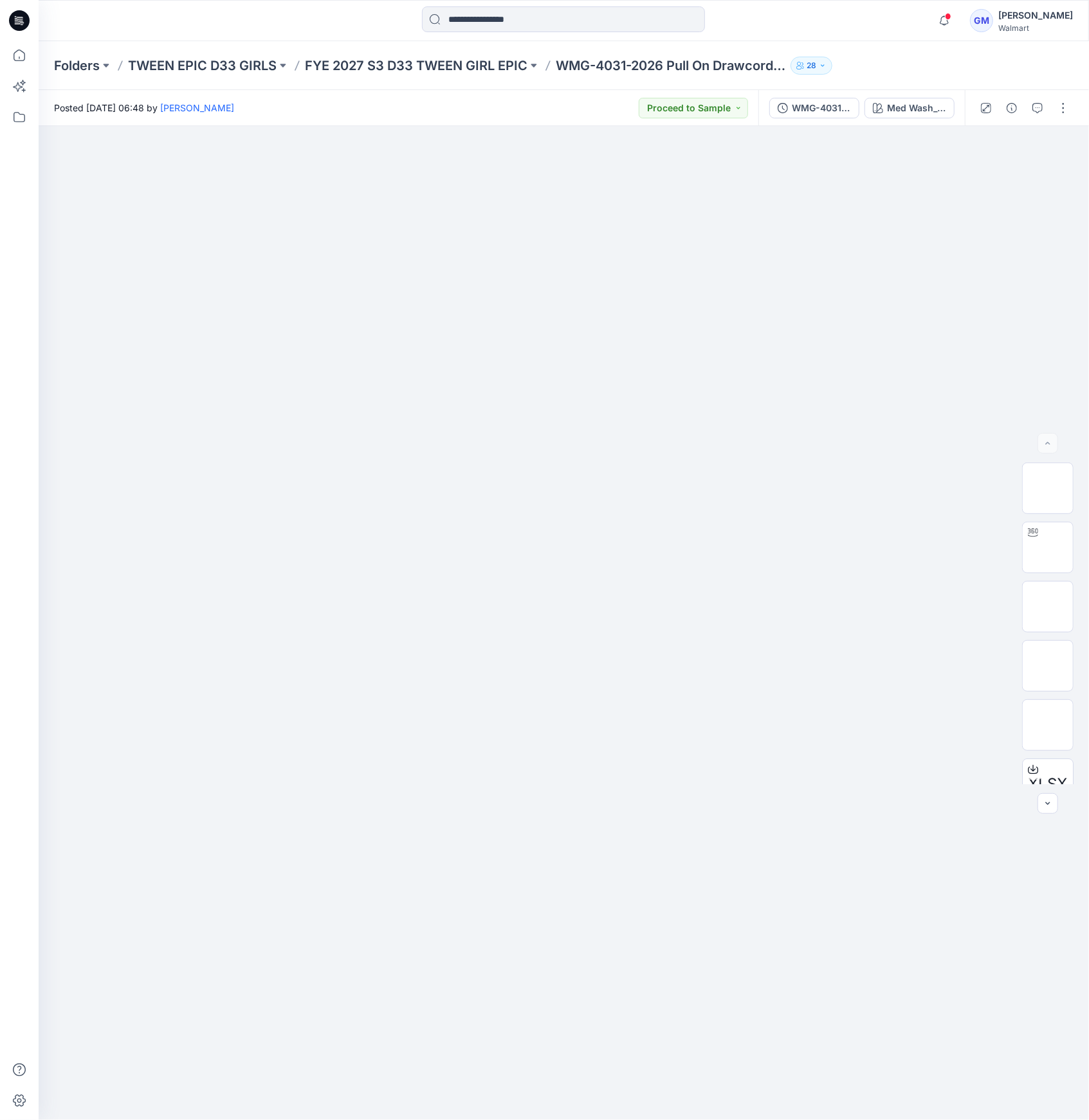
click at [437, 57] on p "FYE 2027 S3 D33 TWEEN GIRL EPIC" at bounding box center [416, 65] width 223 height 18
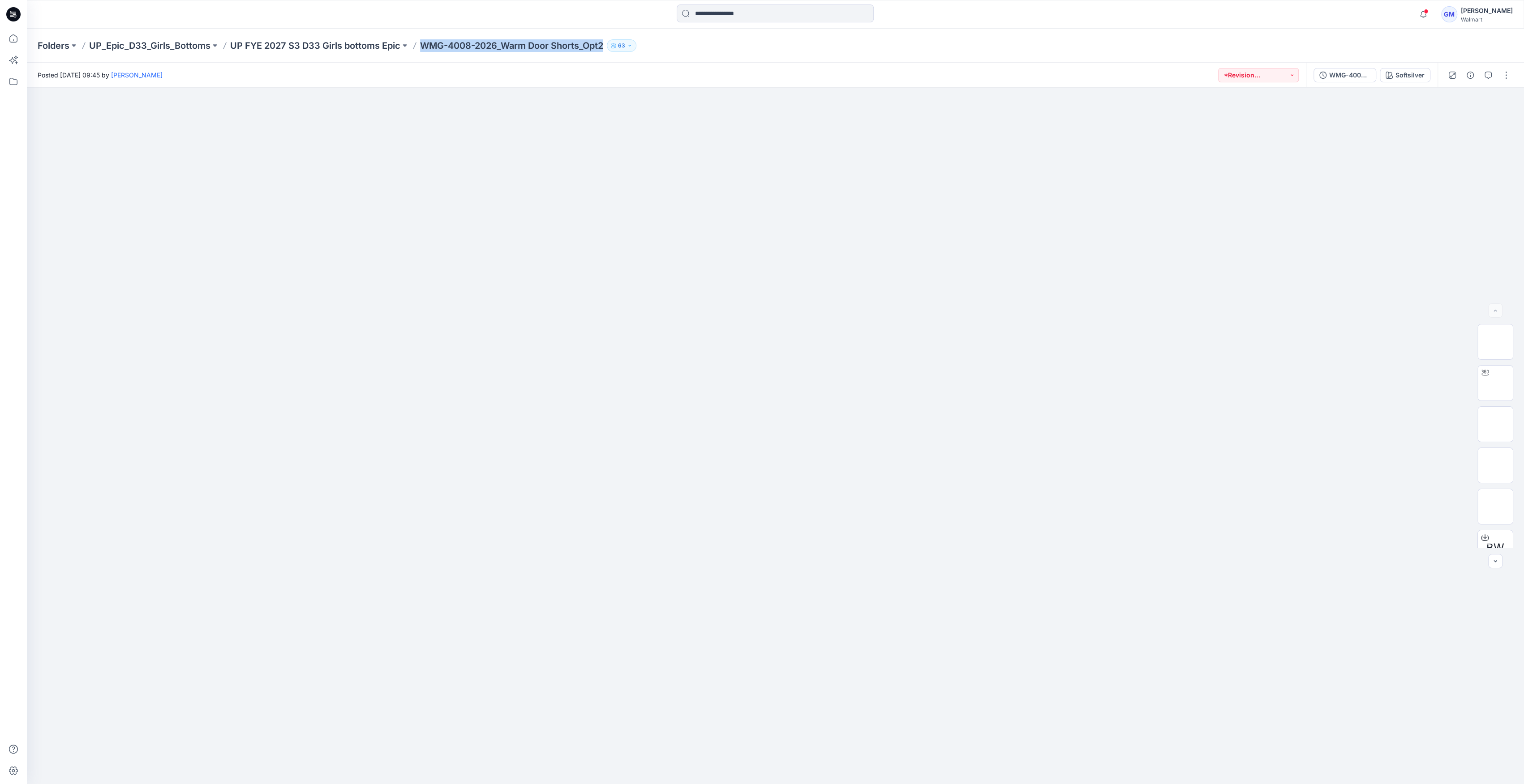
drag, startPoint x: 418, startPoint y: 47, endPoint x: 647, endPoint y: 49, distance: 229.0
click at [611, 54] on div "Folders UP_Epic_D33_Girls_Bottoms UP FYE 2027 S3 D33 Girls bottoms Epic WMG-400…" at bounding box center [775, 46] width 1497 height 34
copy div "WMG-4008-2026_Warm Door Shorts_Opt2 63"
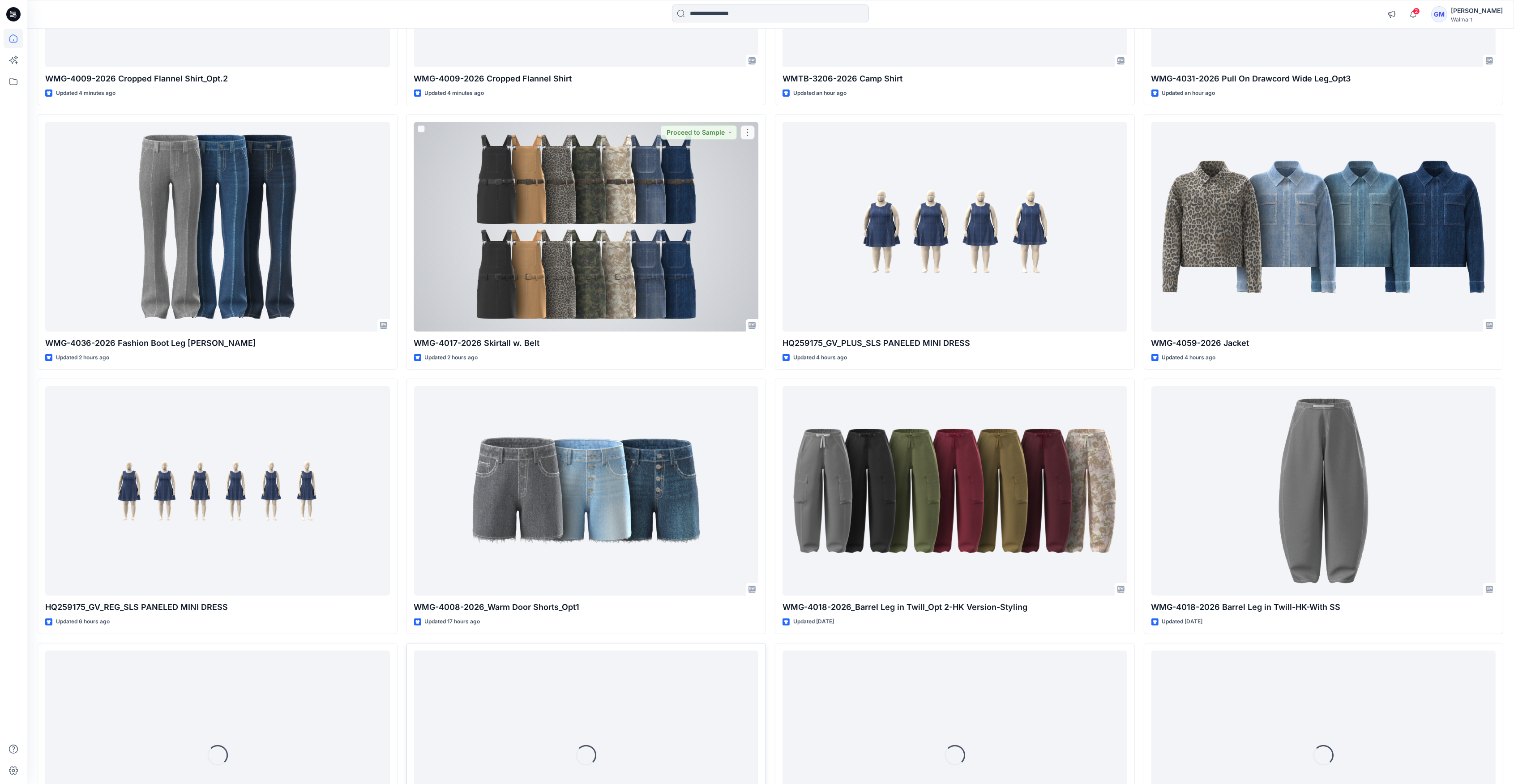
scroll to position [587, 0]
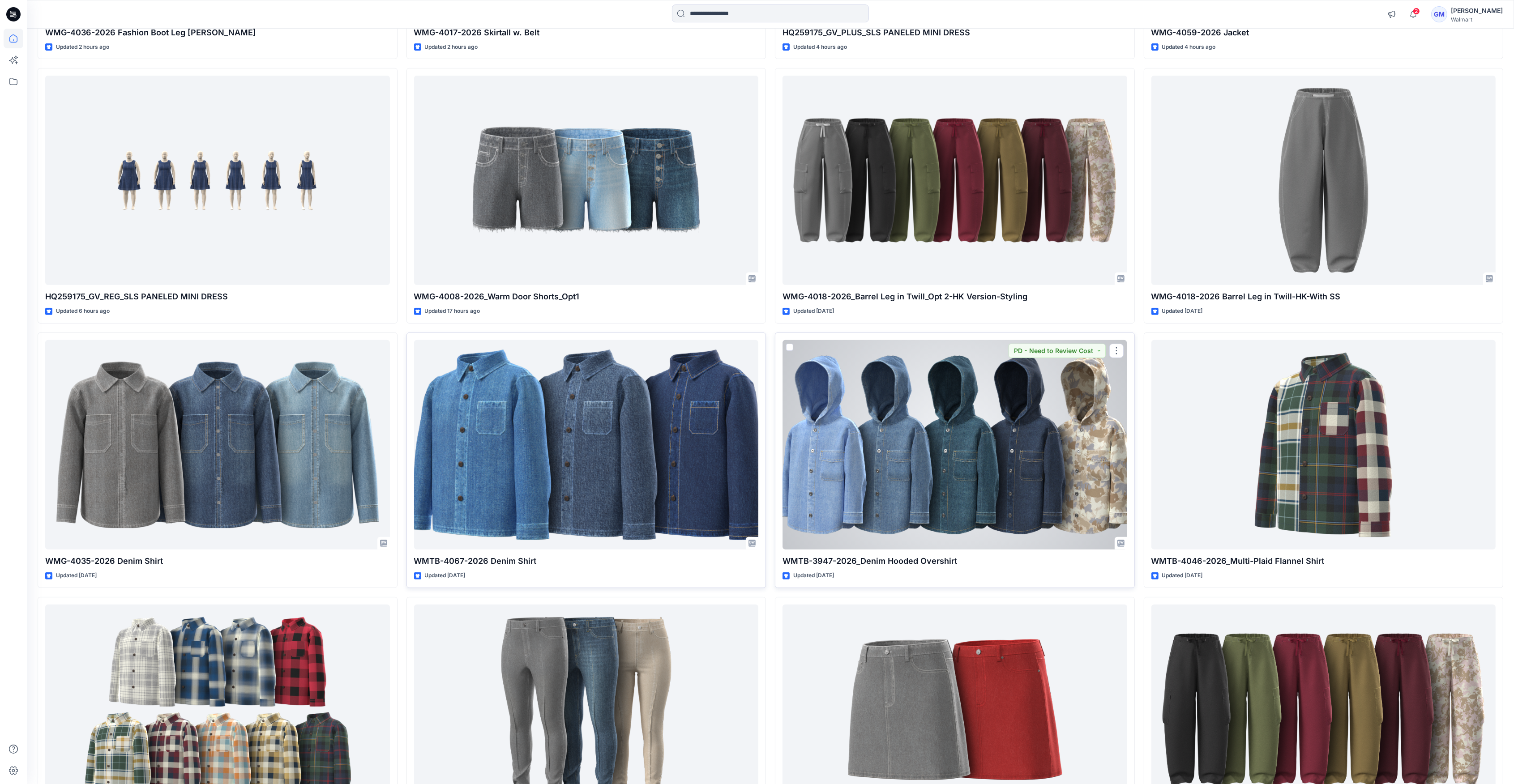
click at [1007, 405] on div at bounding box center [955, 445] width 345 height 209
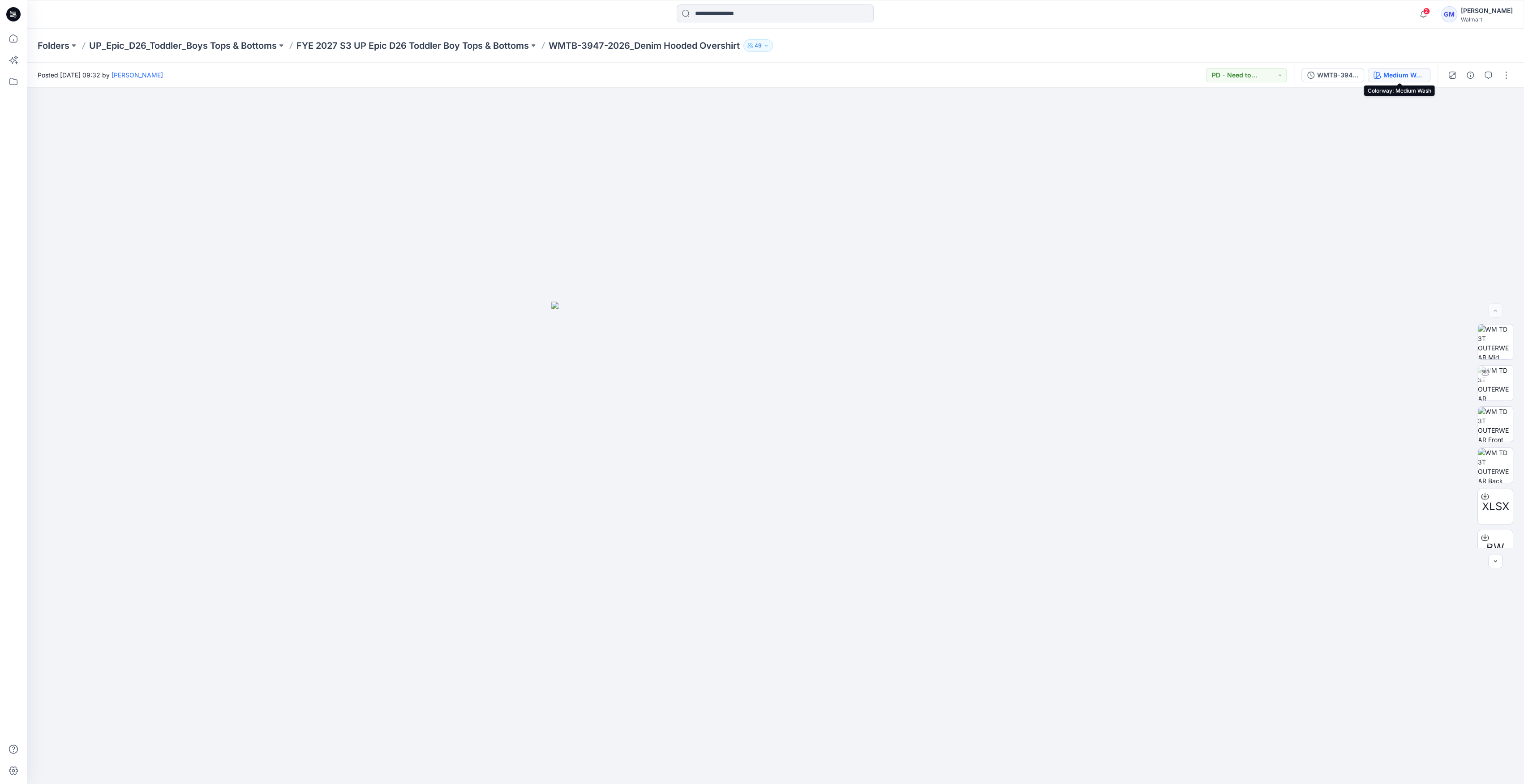
click at [1396, 77] on div "Medium Wash" at bounding box center [1404, 75] width 41 height 10
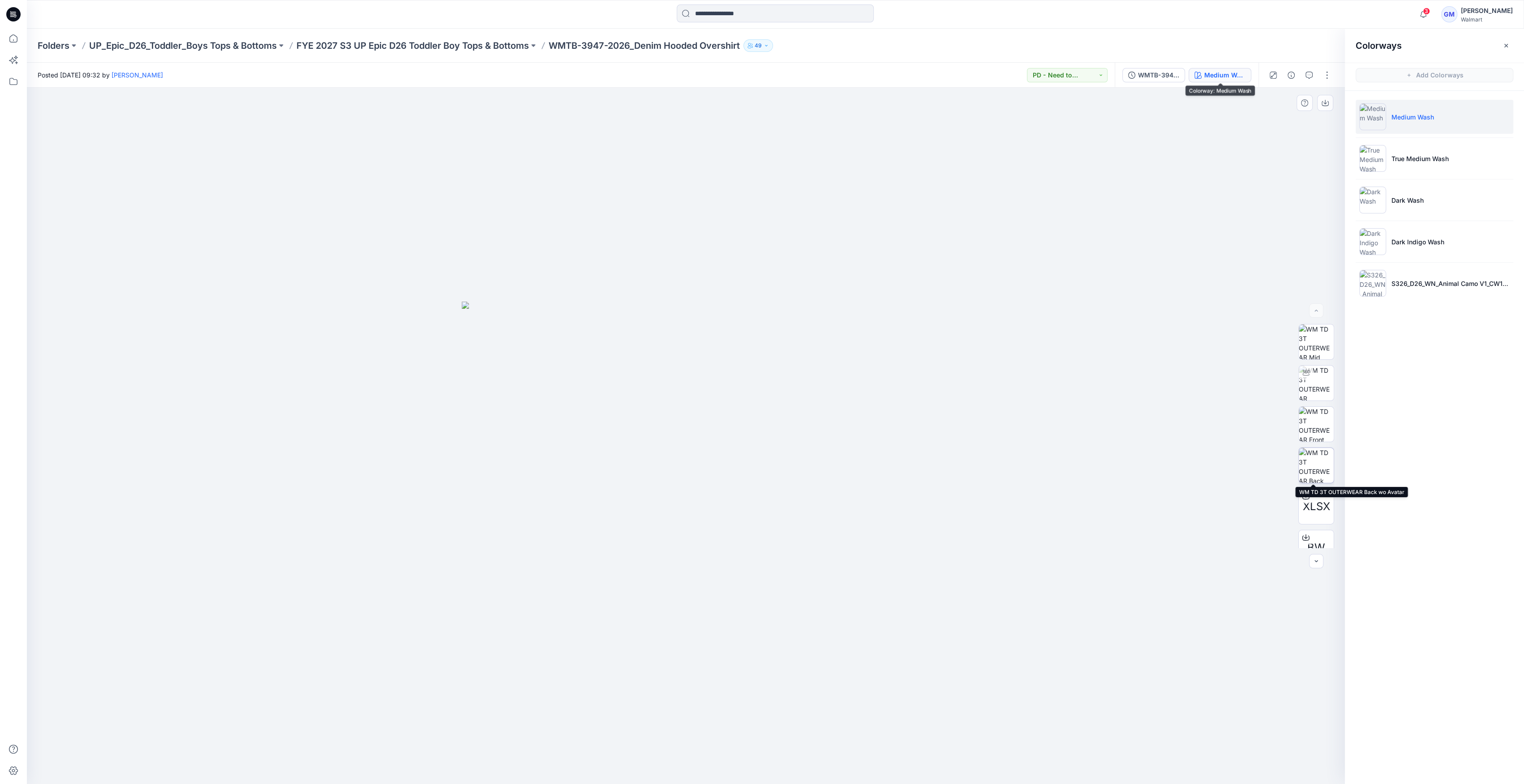
click at [1313, 471] on img at bounding box center [1316, 465] width 35 height 35
click at [1171, 77] on div "WMTB-3947-2026_Denim Hooded Overshirt_Full Colorway" at bounding box center [1158, 75] width 41 height 10
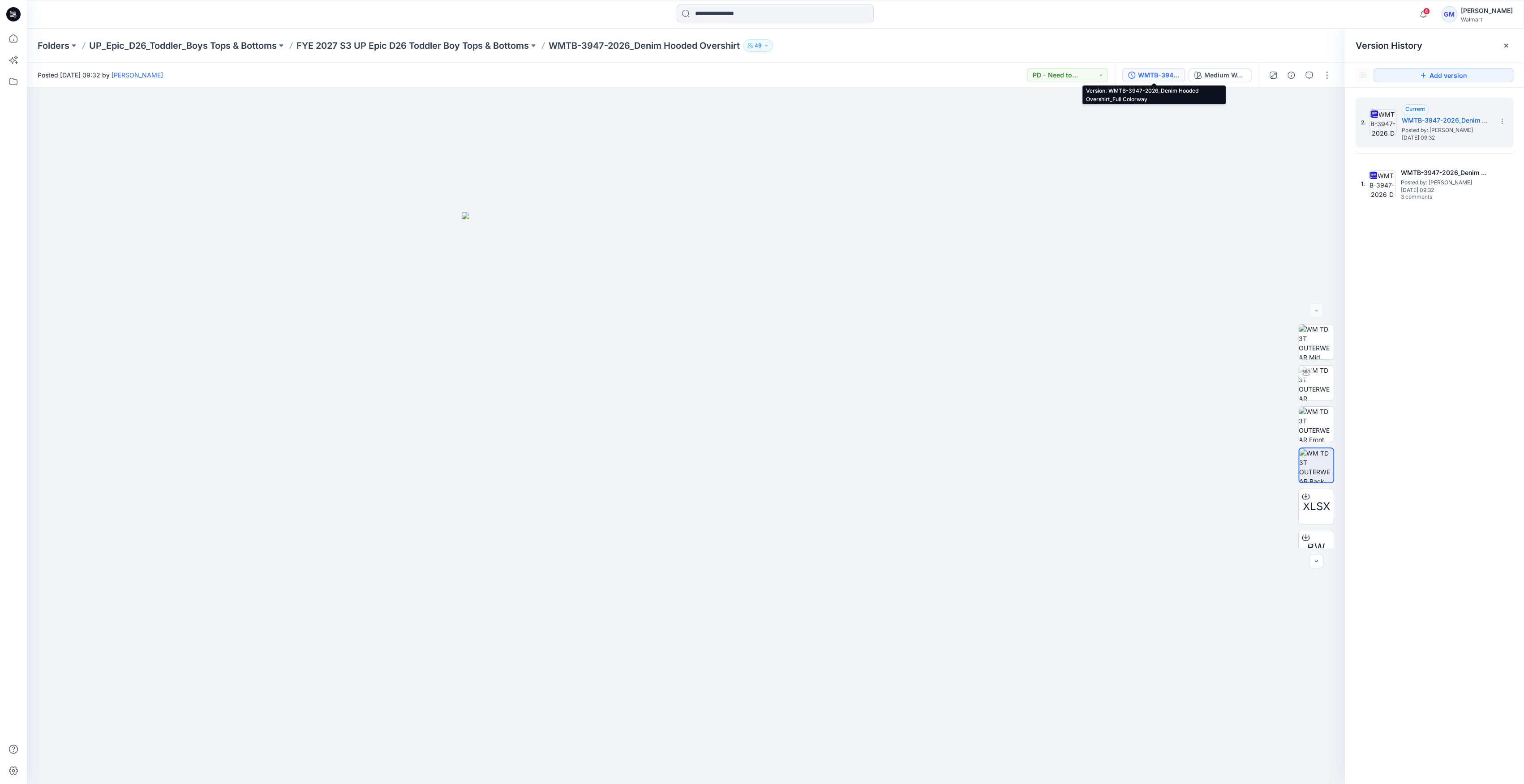
click at [1164, 69] on button "WMTB-3947-2026_Denim Hooded Overshirt_Full Colorway" at bounding box center [1154, 75] width 63 height 14
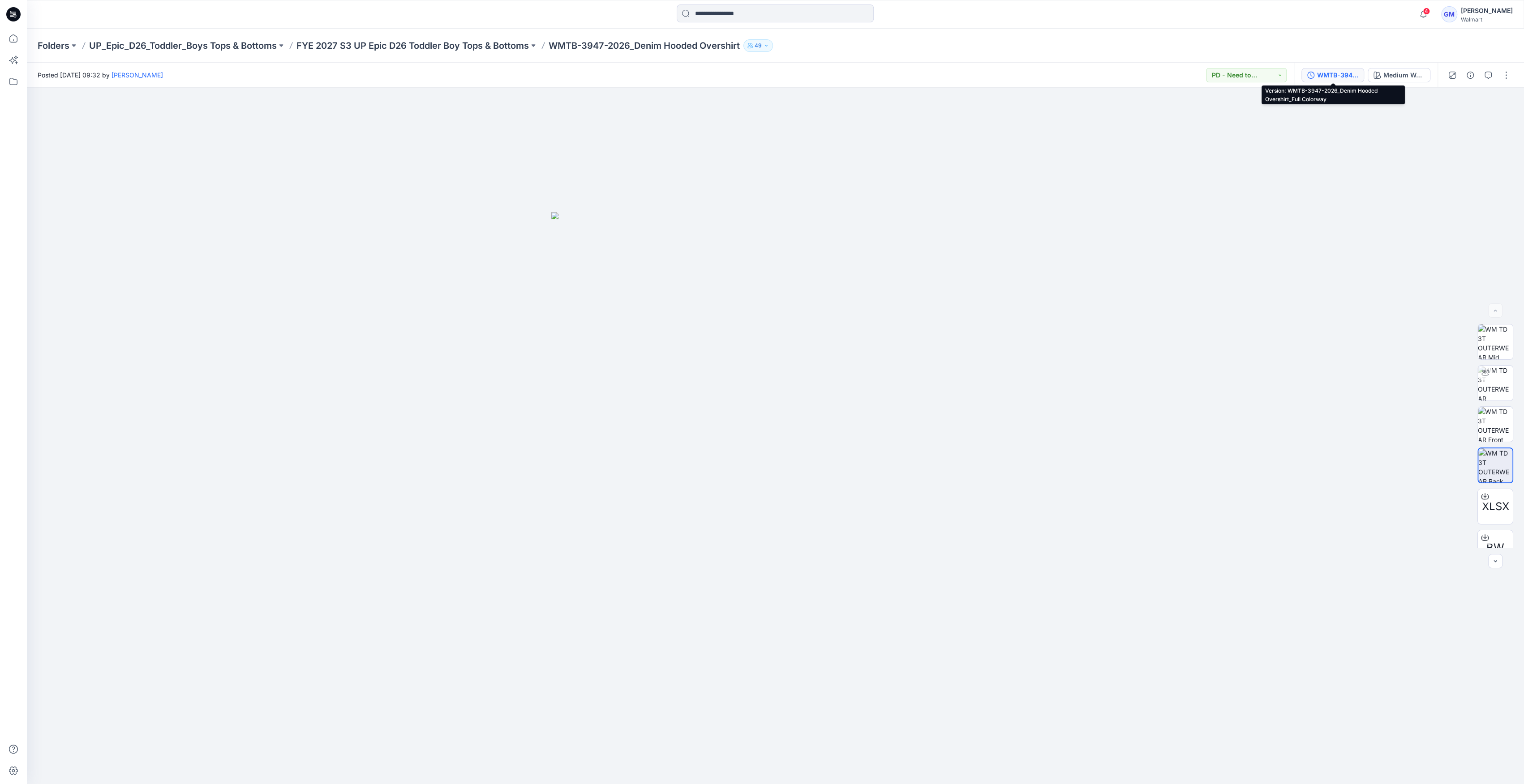
click at [1311, 75] on icon "button" at bounding box center [1311, 74] width 2 height 3
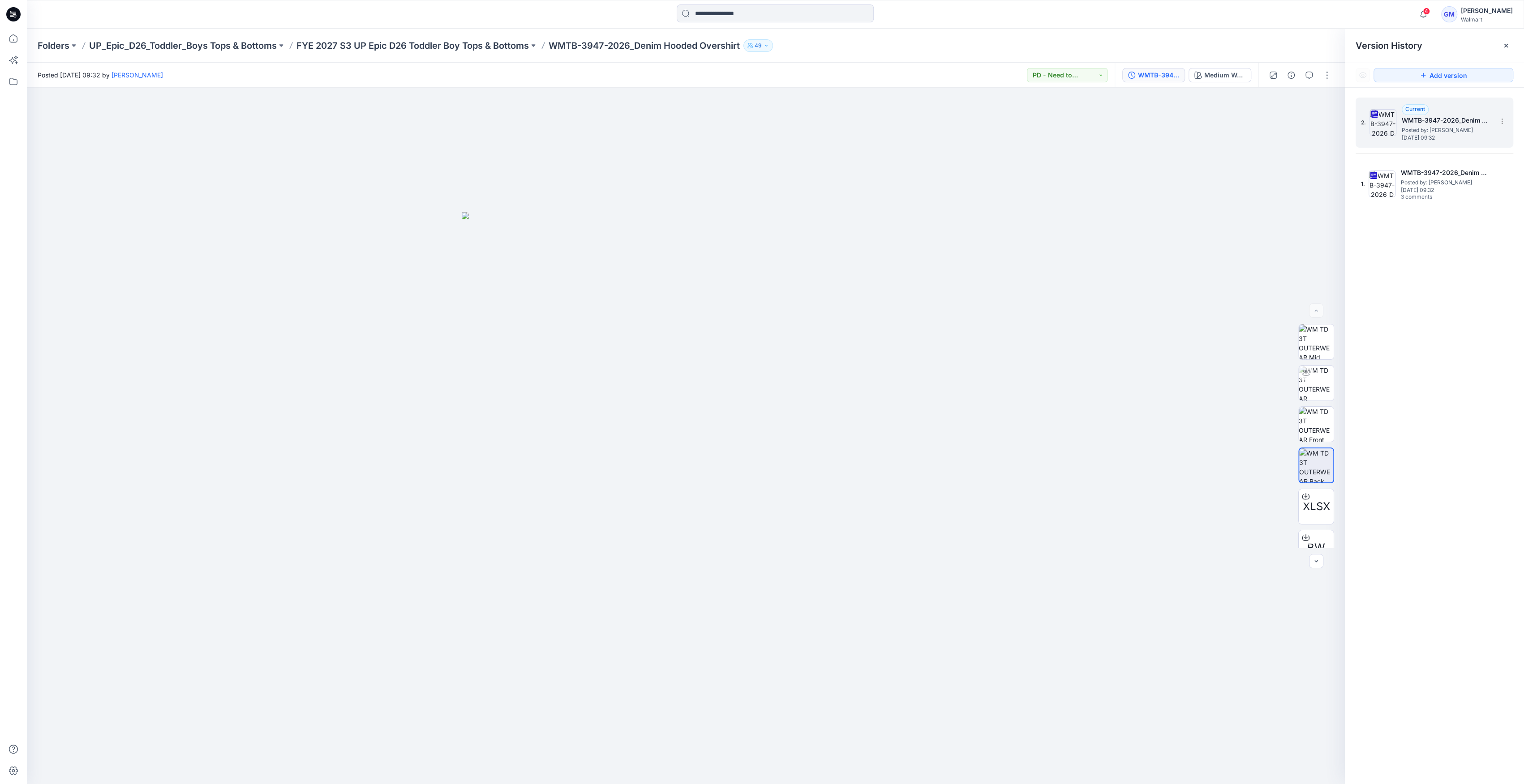
click at [1381, 125] on img at bounding box center [1383, 122] width 27 height 27
click at [1387, 126] on img at bounding box center [1383, 122] width 27 height 27
click at [1415, 117] on h5 "WMTB-3947-2026_Denim Hooded Overshirt_Full Colorway" at bounding box center [1446, 121] width 89 height 11
click at [1328, 345] on img at bounding box center [1316, 342] width 35 height 35
click at [1340, 129] on div at bounding box center [686, 436] width 1318 height 696
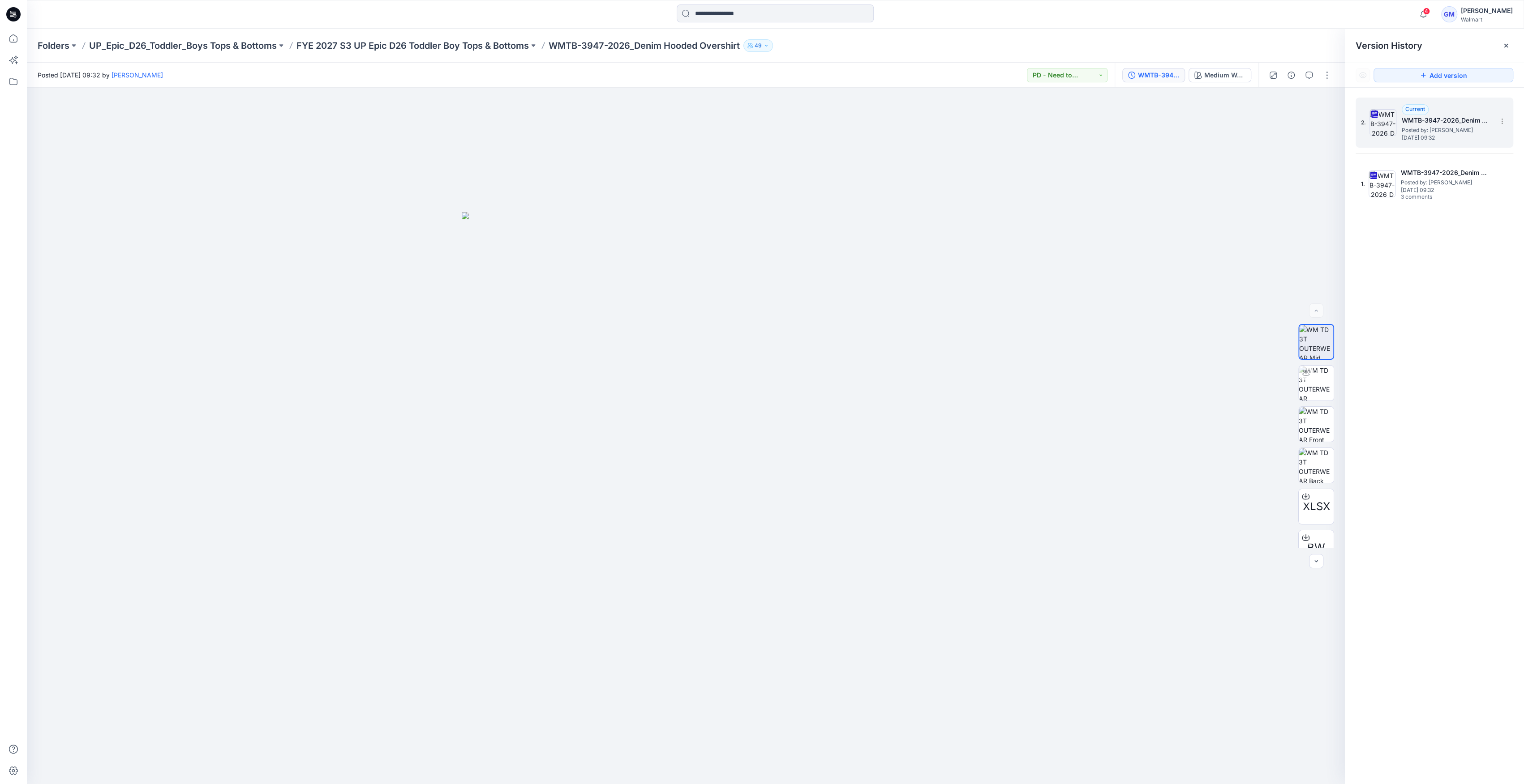
click at [1390, 133] on img at bounding box center [1383, 122] width 27 height 27
click at [1150, 66] on div "WMTB-3947-2026_Denim Hooded Overshirt_Full Colorway Medium Wash" at bounding box center [1186, 75] width 144 height 25
click at [1151, 72] on div "WMTB-3947-2026_Denim Hooded Overshirt_Full Colorway" at bounding box center [1158, 75] width 41 height 10
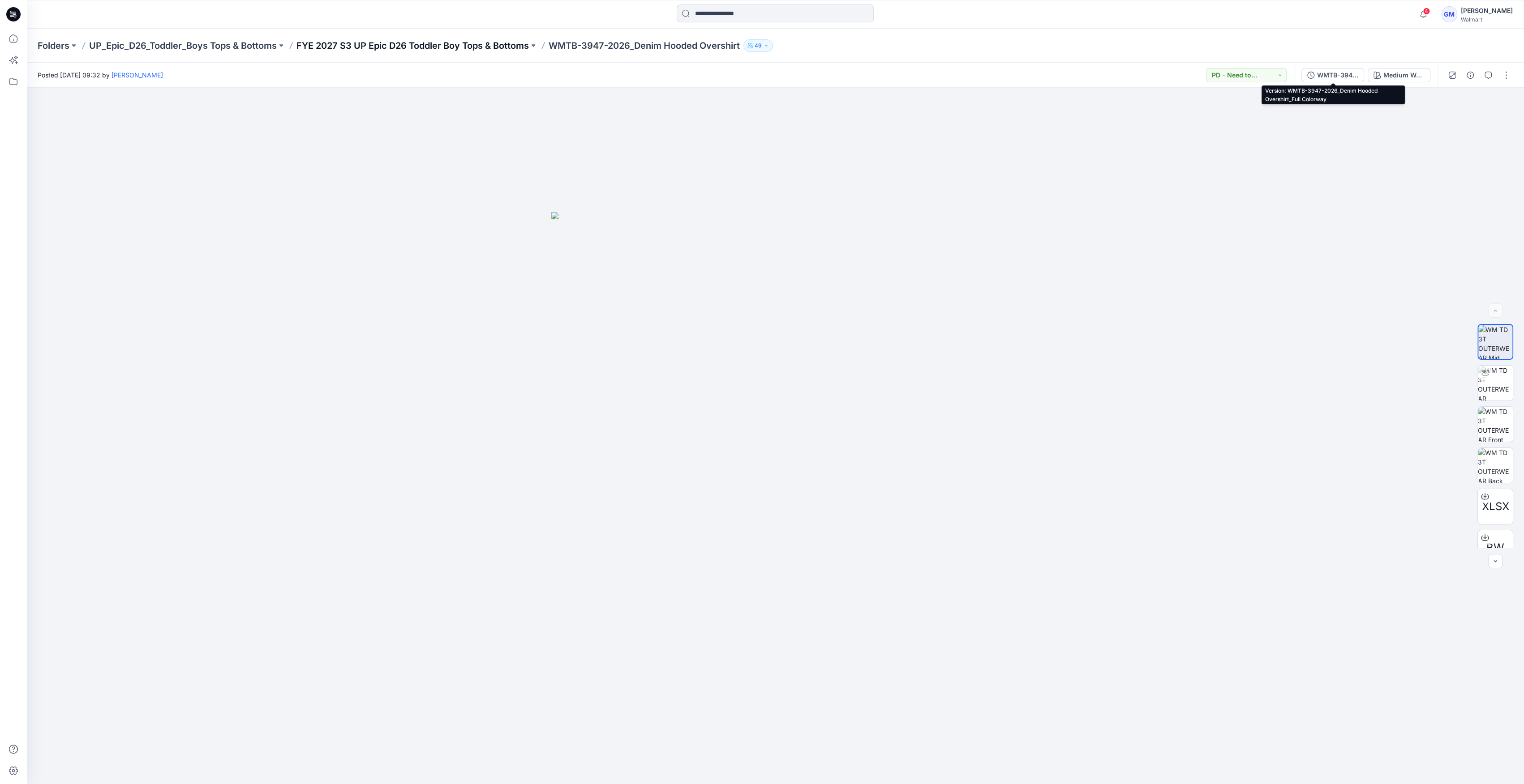
click at [502, 44] on p "FYE 2027 S3 UP Epic D26 Toddler Boy Tops & Bottoms" at bounding box center [412, 46] width 233 height 12
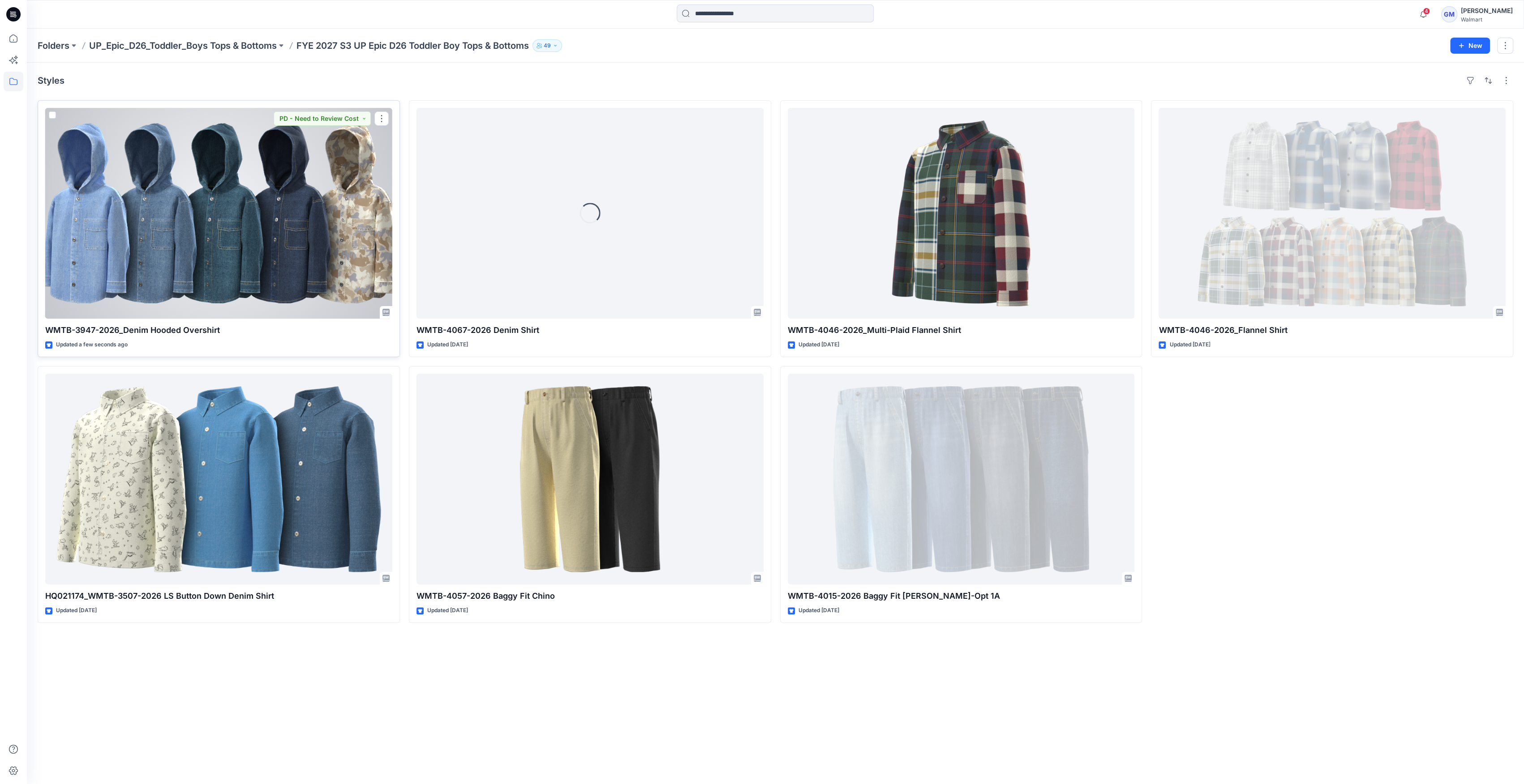
click at [288, 246] on div at bounding box center [218, 213] width 347 height 211
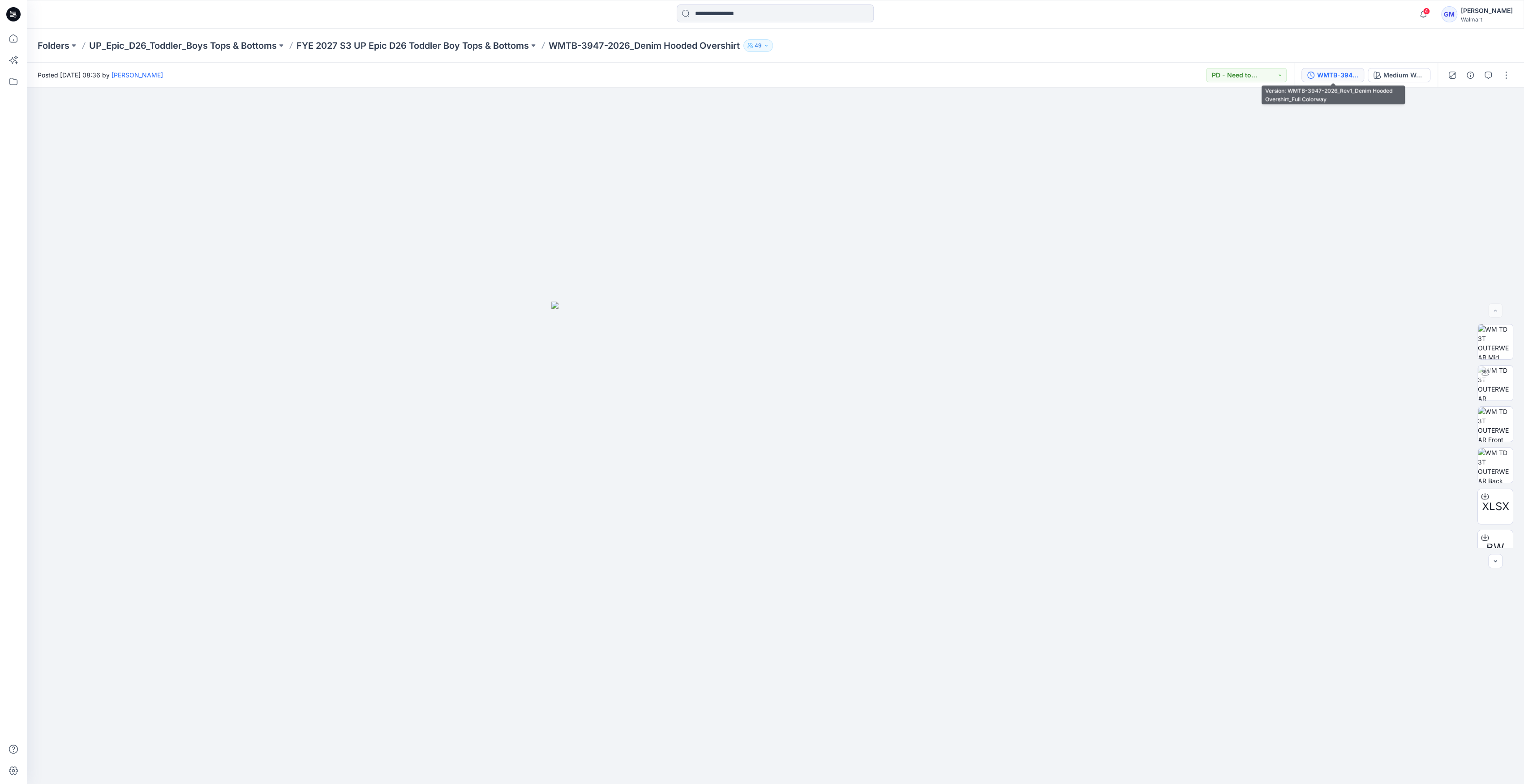
click at [1344, 73] on div "WMTB-3947-2026_Rev1_Denim Hooded Overshirt_Full Colorway" at bounding box center [1338, 75] width 41 height 10
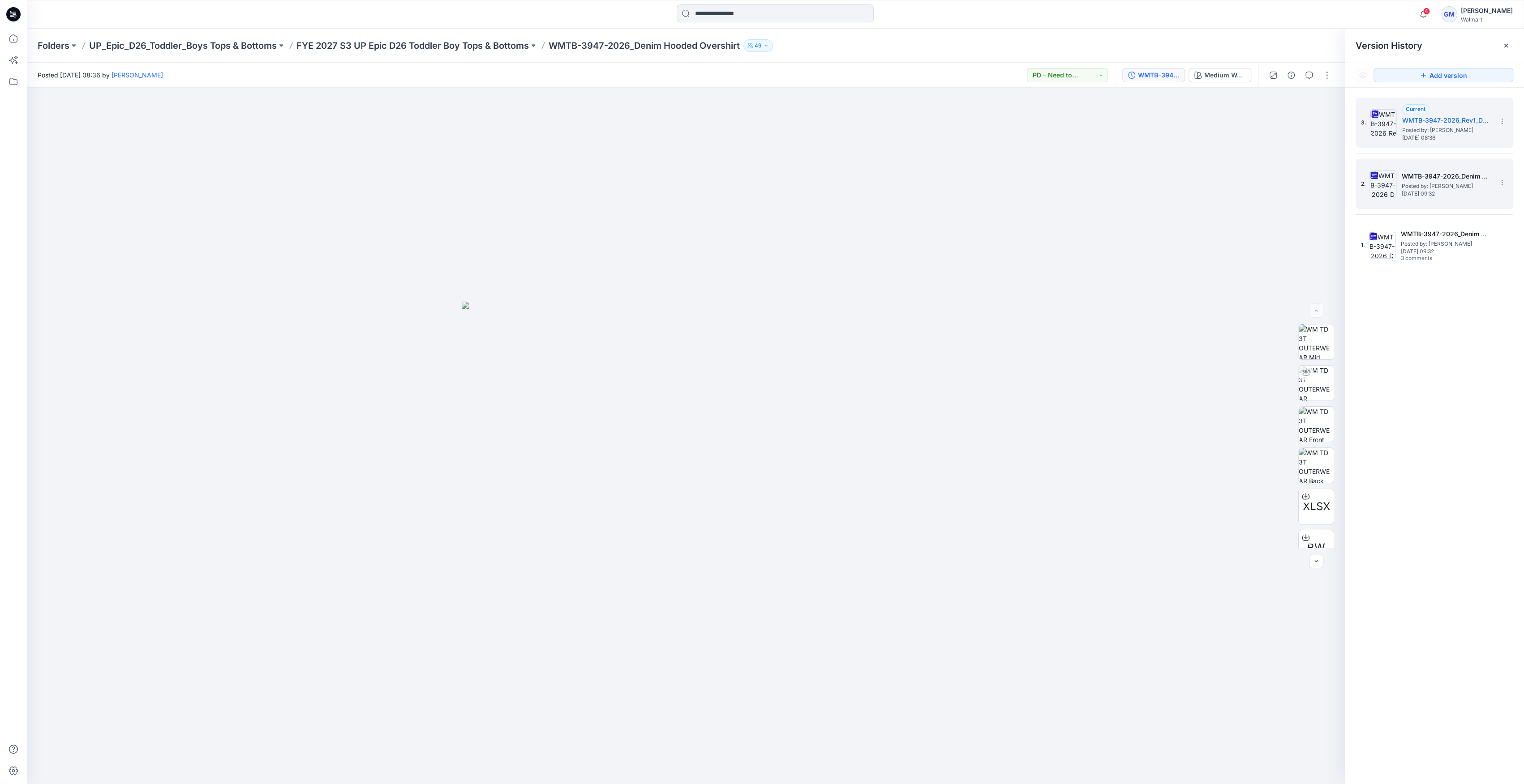
click at [1372, 180] on img at bounding box center [1383, 183] width 27 height 27
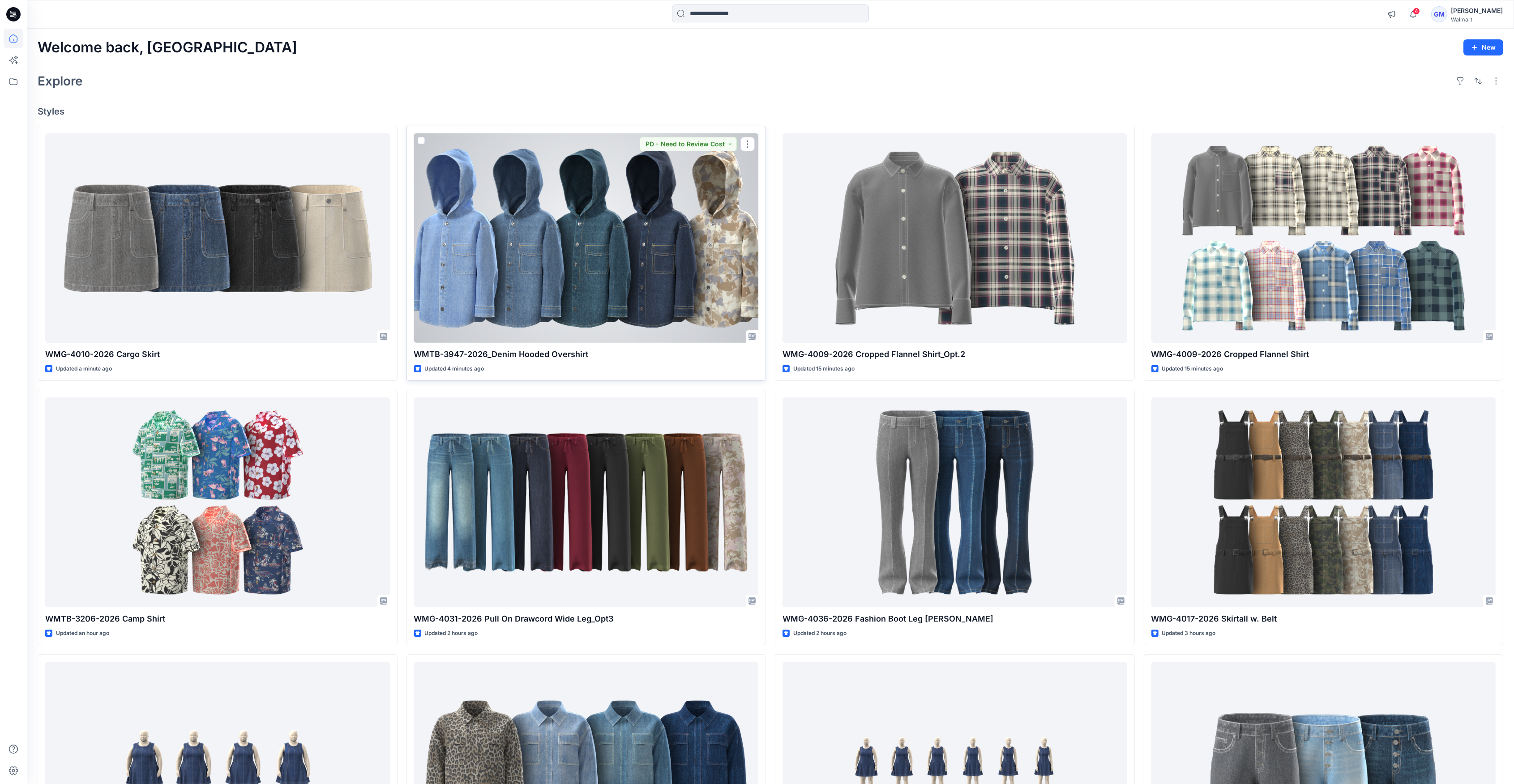
click at [552, 218] on div at bounding box center [586, 238] width 345 height 209
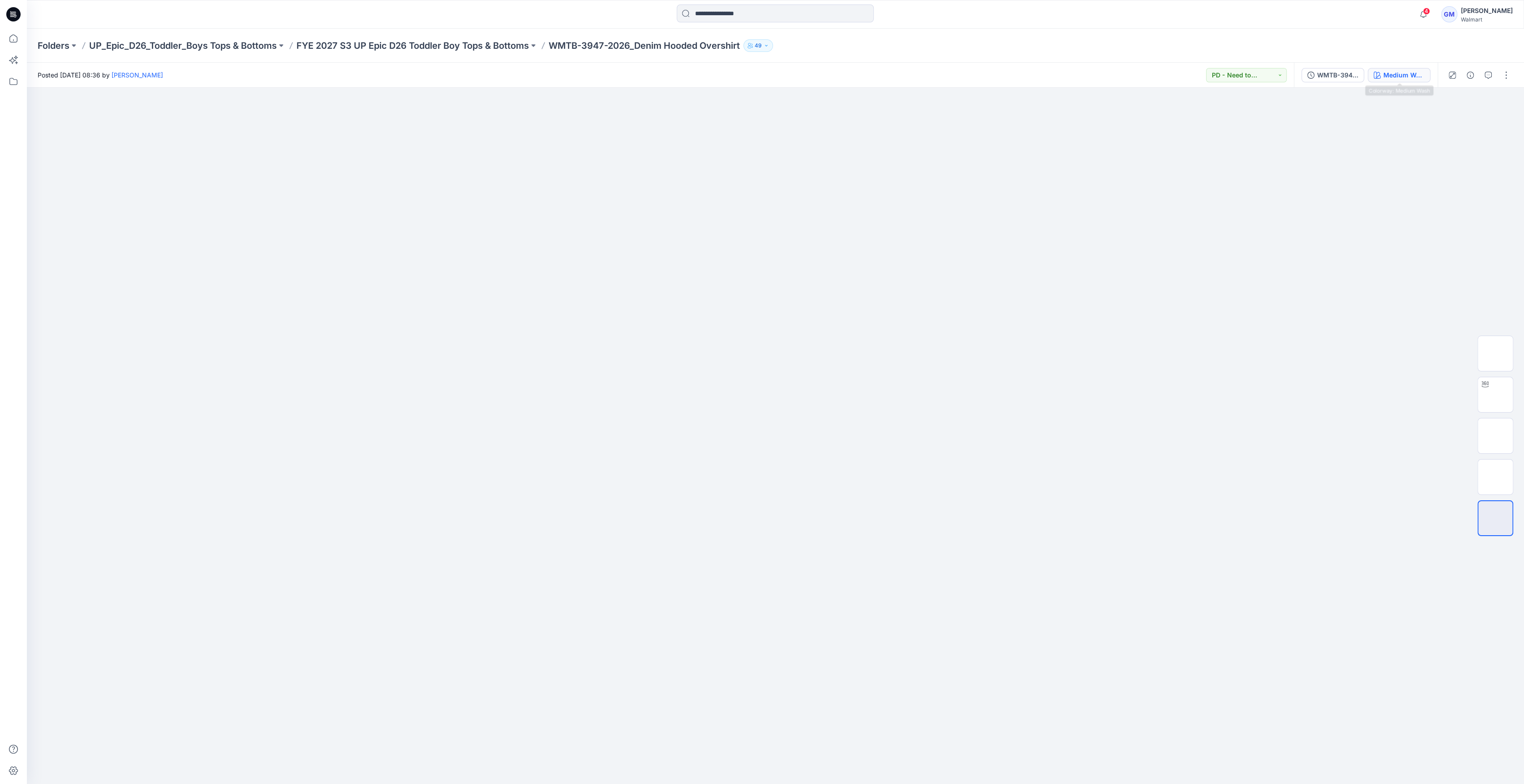
click at [1411, 80] on button "Medium Wash" at bounding box center [1399, 75] width 63 height 14
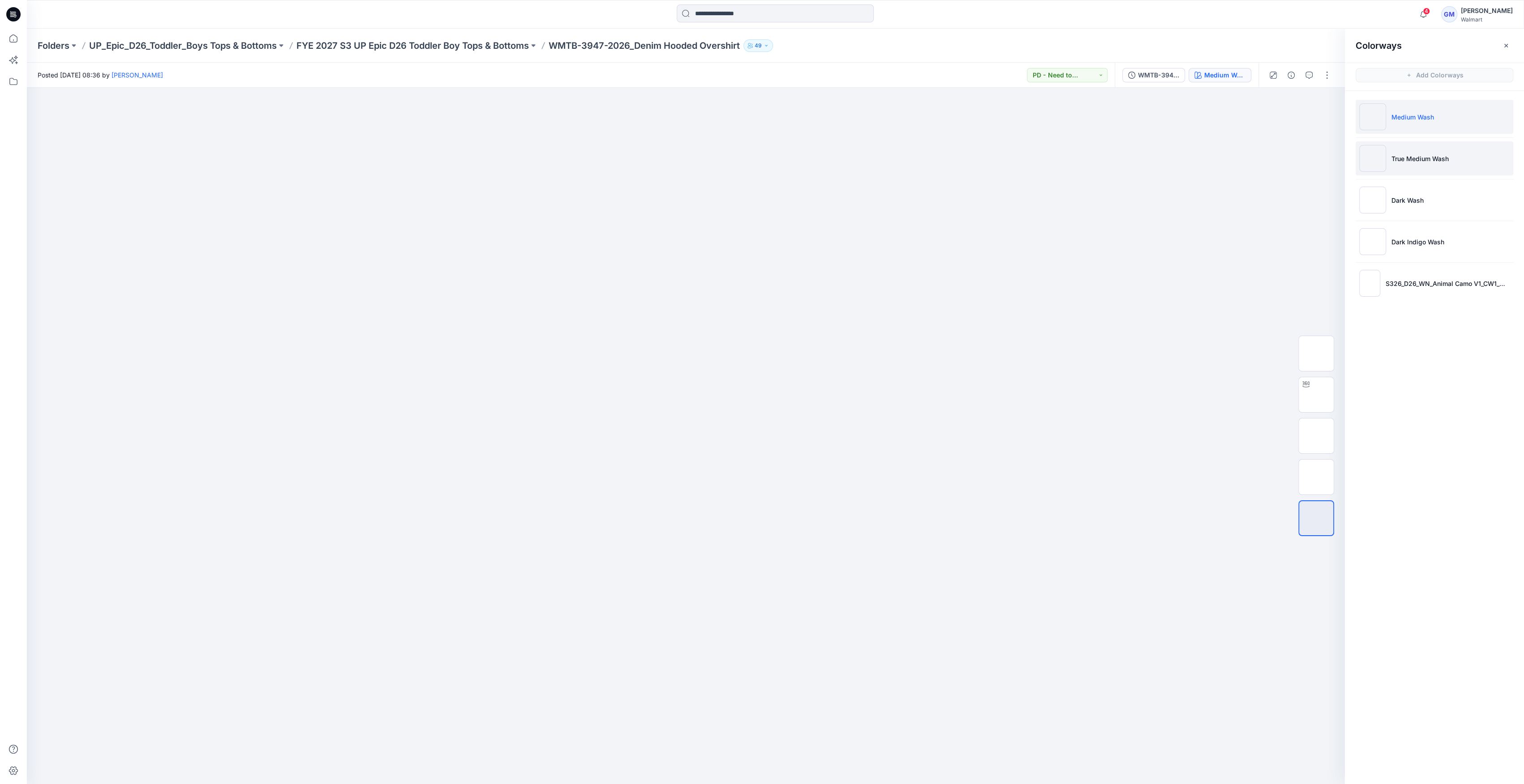
click at [1377, 162] on img at bounding box center [1372, 158] width 27 height 27
click at [1316, 477] on img at bounding box center [1316, 477] width 0 height 0
click at [1316, 354] on img at bounding box center [1316, 354] width 0 height 0
click at [1329, 73] on button "button" at bounding box center [1327, 75] width 14 height 14
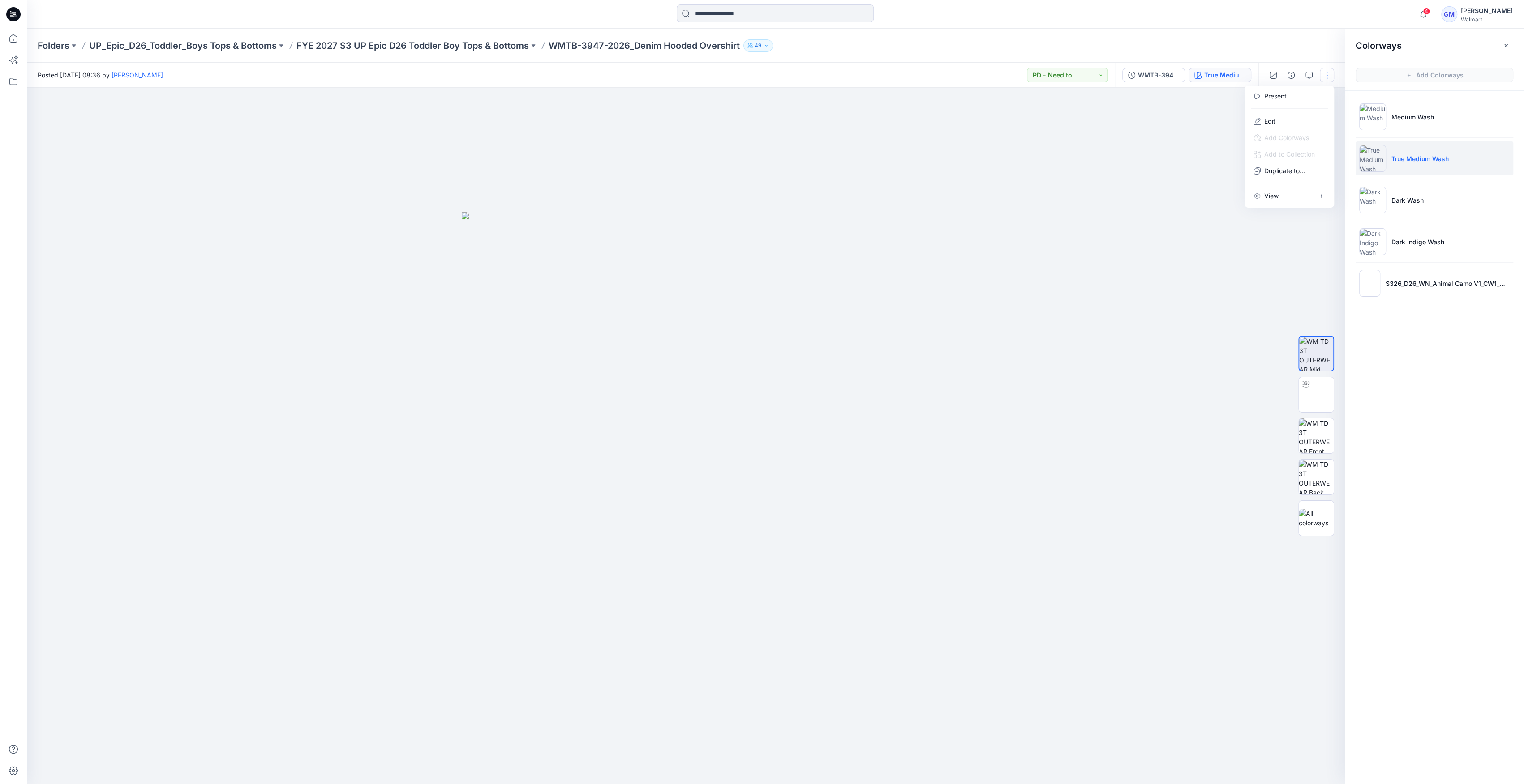
click at [1329, 69] on button "button" at bounding box center [1327, 75] width 14 height 14
click at [1325, 82] on div at bounding box center [1300, 75] width 83 height 25
click at [1322, 74] on button "button" at bounding box center [1327, 75] width 14 height 14
click at [1277, 121] on button "Edit" at bounding box center [1289, 121] width 82 height 17
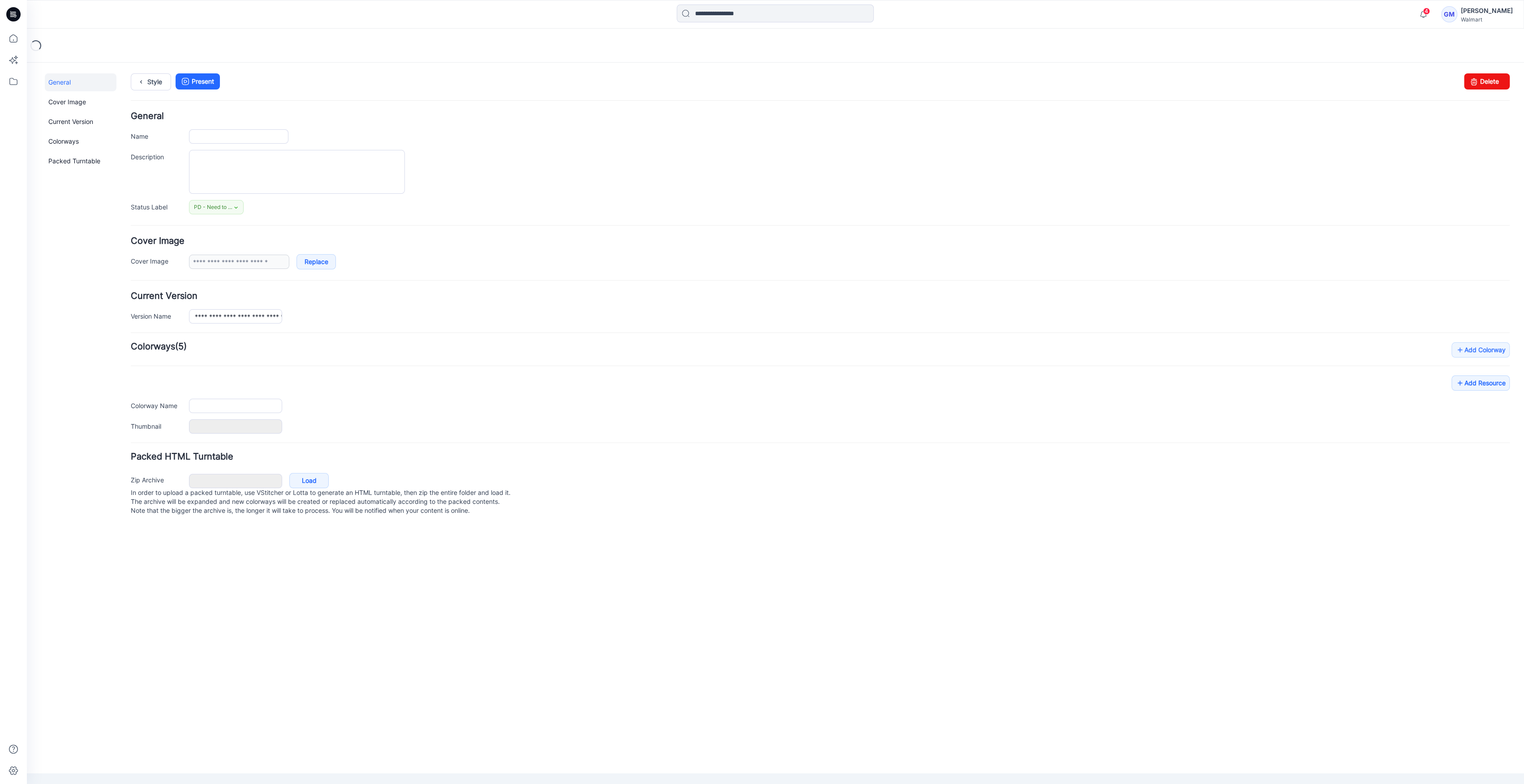
type input "**********"
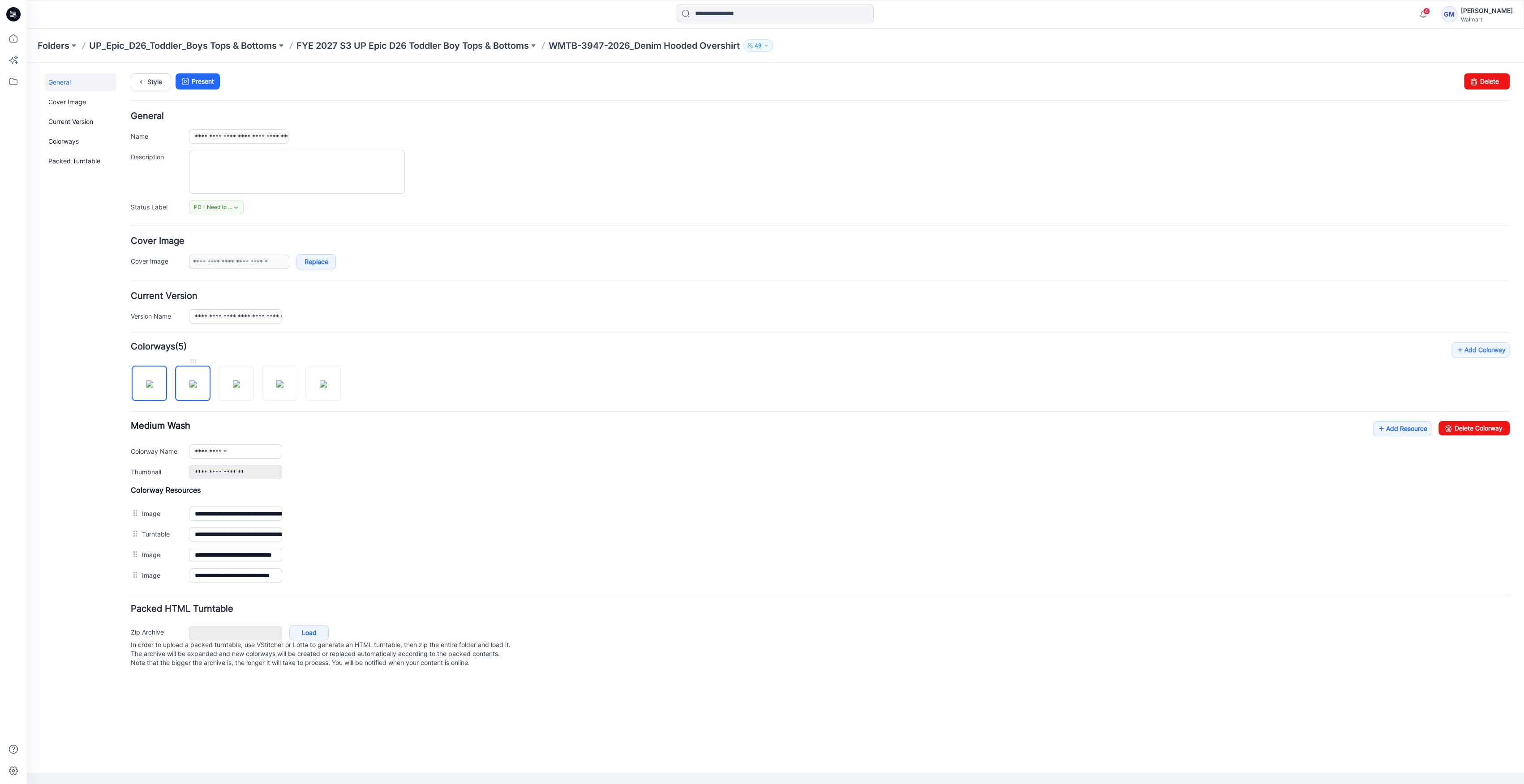
click at [189, 387] on img at bounding box center [193, 384] width 7 height 7
click at [233, 384] on img at bounding box center [237, 384] width 7 height 7
click at [276, 383] on img at bounding box center [280, 384] width 7 height 7
click at [327, 380] on img at bounding box center [323, 384] width 7 height 7
click at [151, 388] on img at bounding box center [150, 384] width 7 height 7
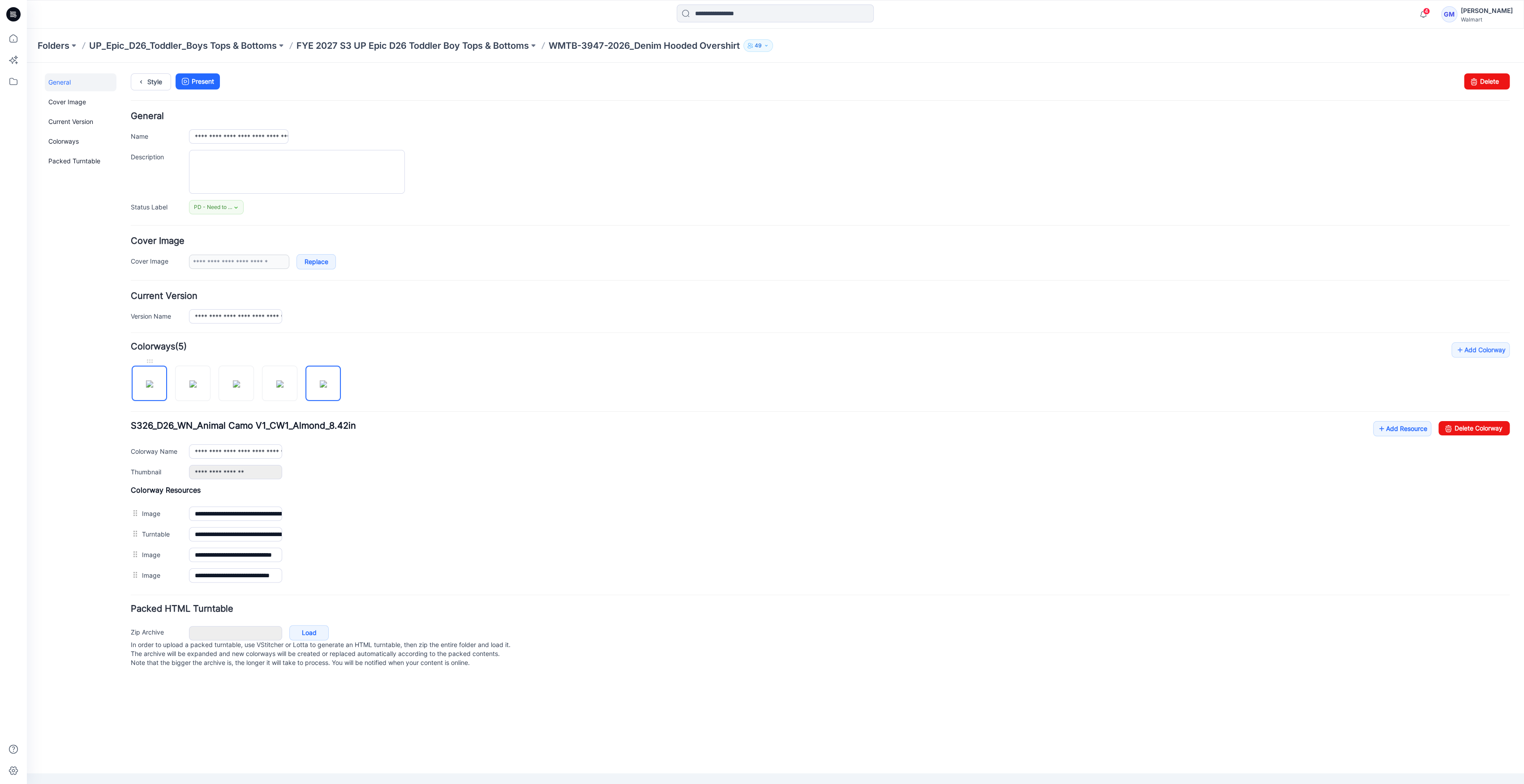
type input "**********"
click at [1414, 430] on link "Add Resource" at bounding box center [1402, 429] width 58 height 15
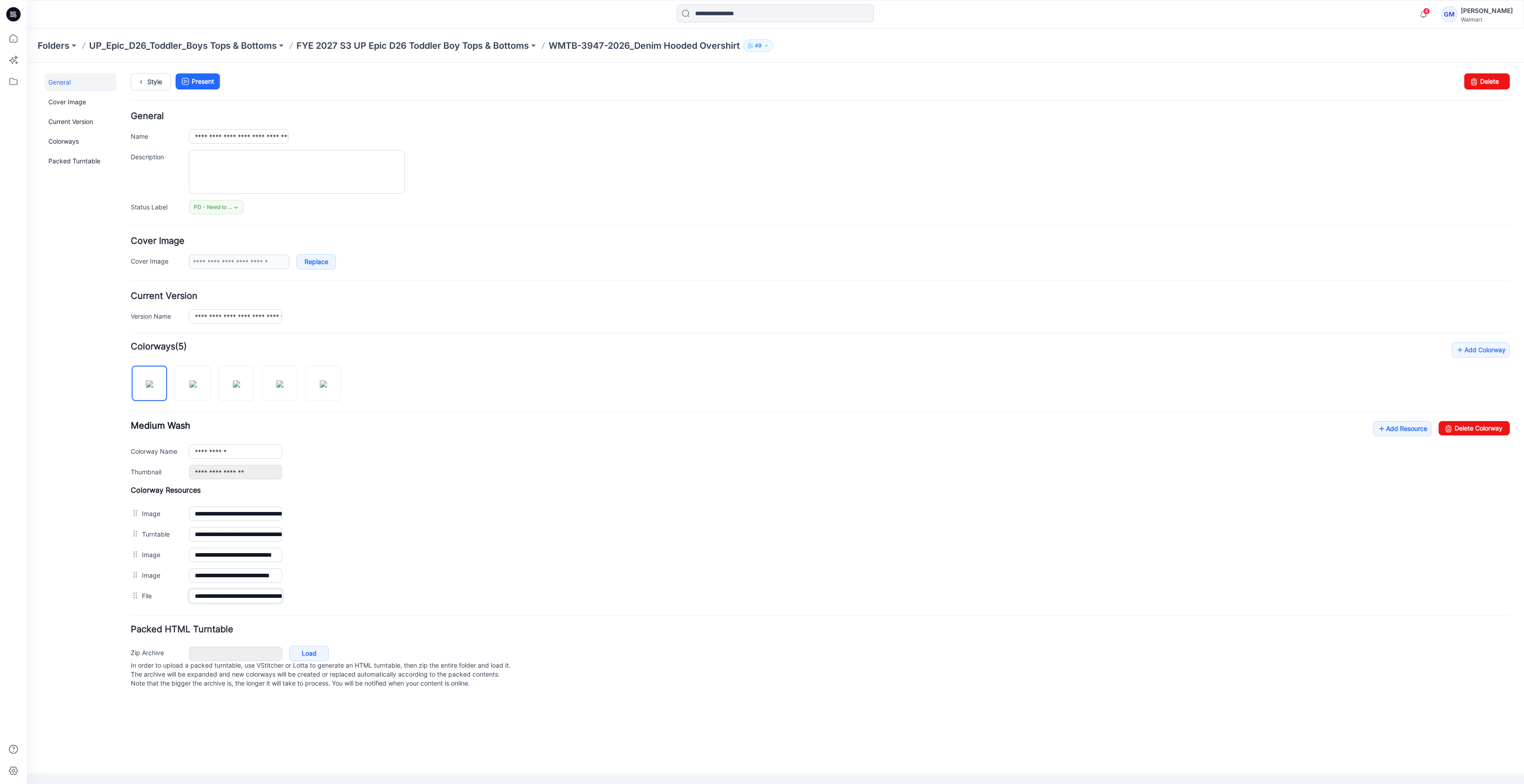
scroll to position [0, 152]
drag, startPoint x: 252, startPoint y: 594, endPoint x: 445, endPoint y: 608, distance: 193.5
click at [445, 608] on form "**********" at bounding box center [820, 401] width 1379 height 579
click at [1395, 423] on link "Add Resource" at bounding box center [1402, 429] width 58 height 15
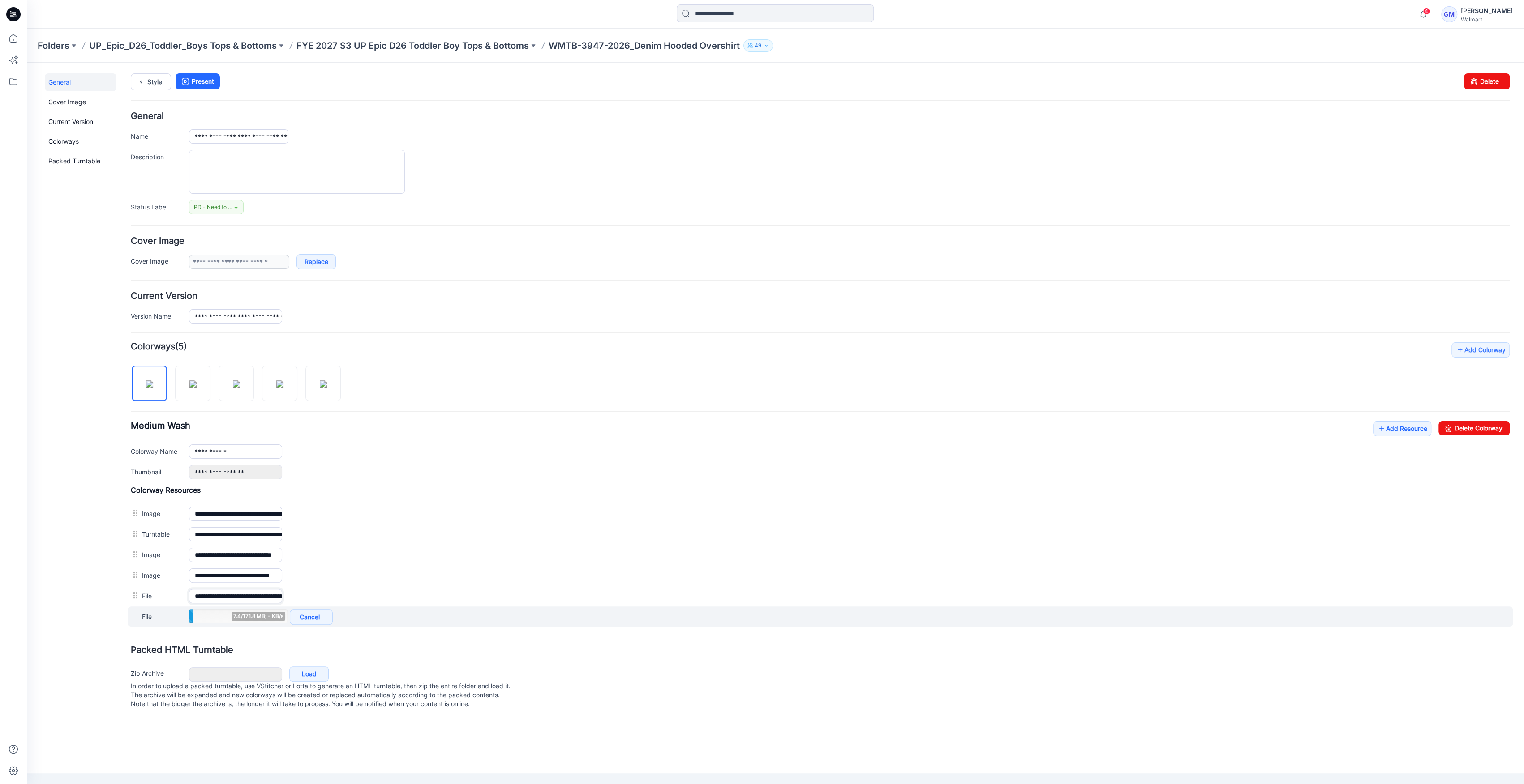
scroll to position [0, 152]
drag, startPoint x: 220, startPoint y: 594, endPoint x: 347, endPoint y: 611, distance: 128.1
click at [347, 611] on div "**********" at bounding box center [820, 556] width 1379 height 141
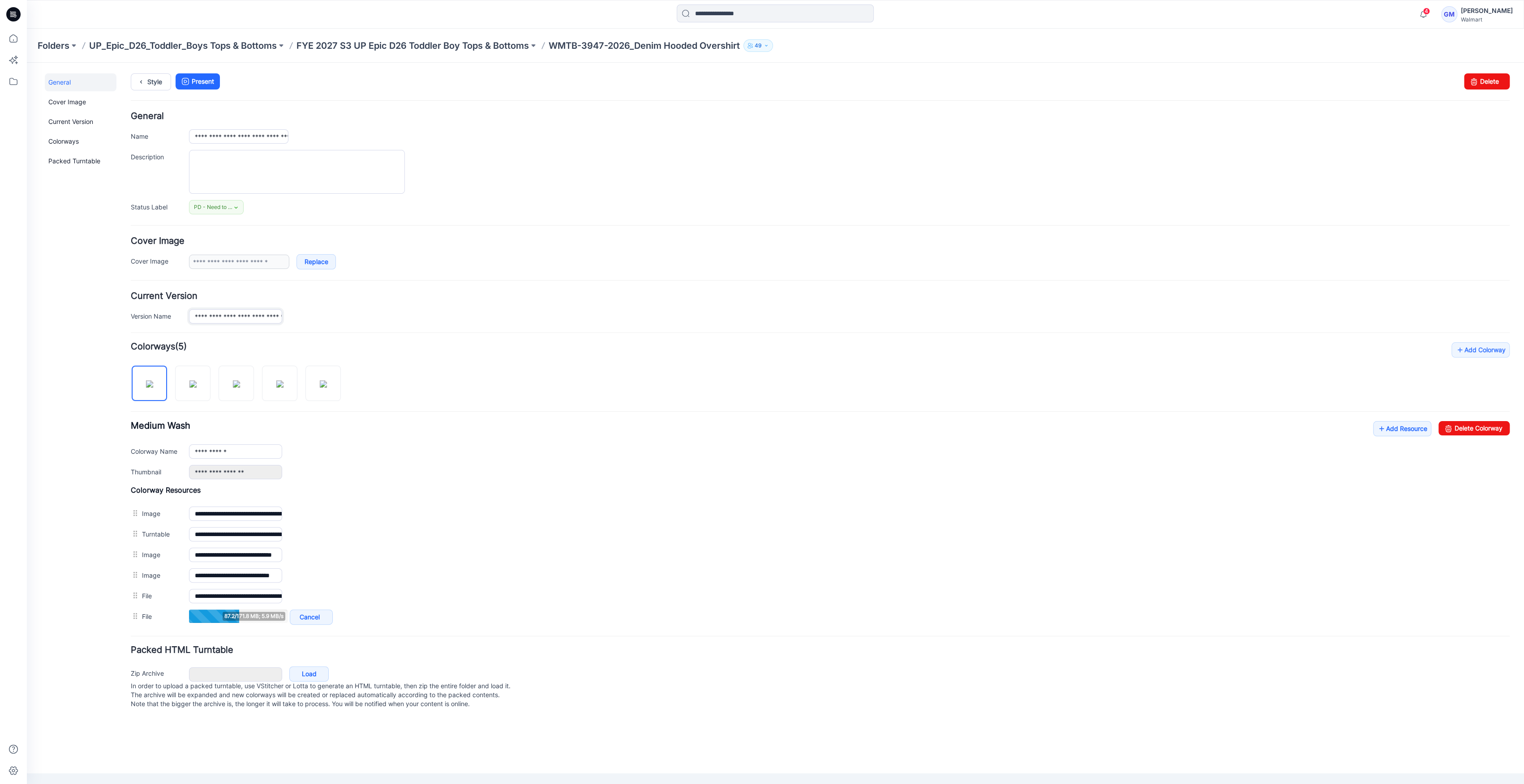
scroll to position [0, 104]
drag, startPoint x: 238, startPoint y: 315, endPoint x: 473, endPoint y: 315, distance: 235.0
click at [473, 315] on div "**********" at bounding box center [849, 316] width 1320 height 14
drag, startPoint x: 250, startPoint y: 135, endPoint x: 633, endPoint y: 155, distance: 383.5
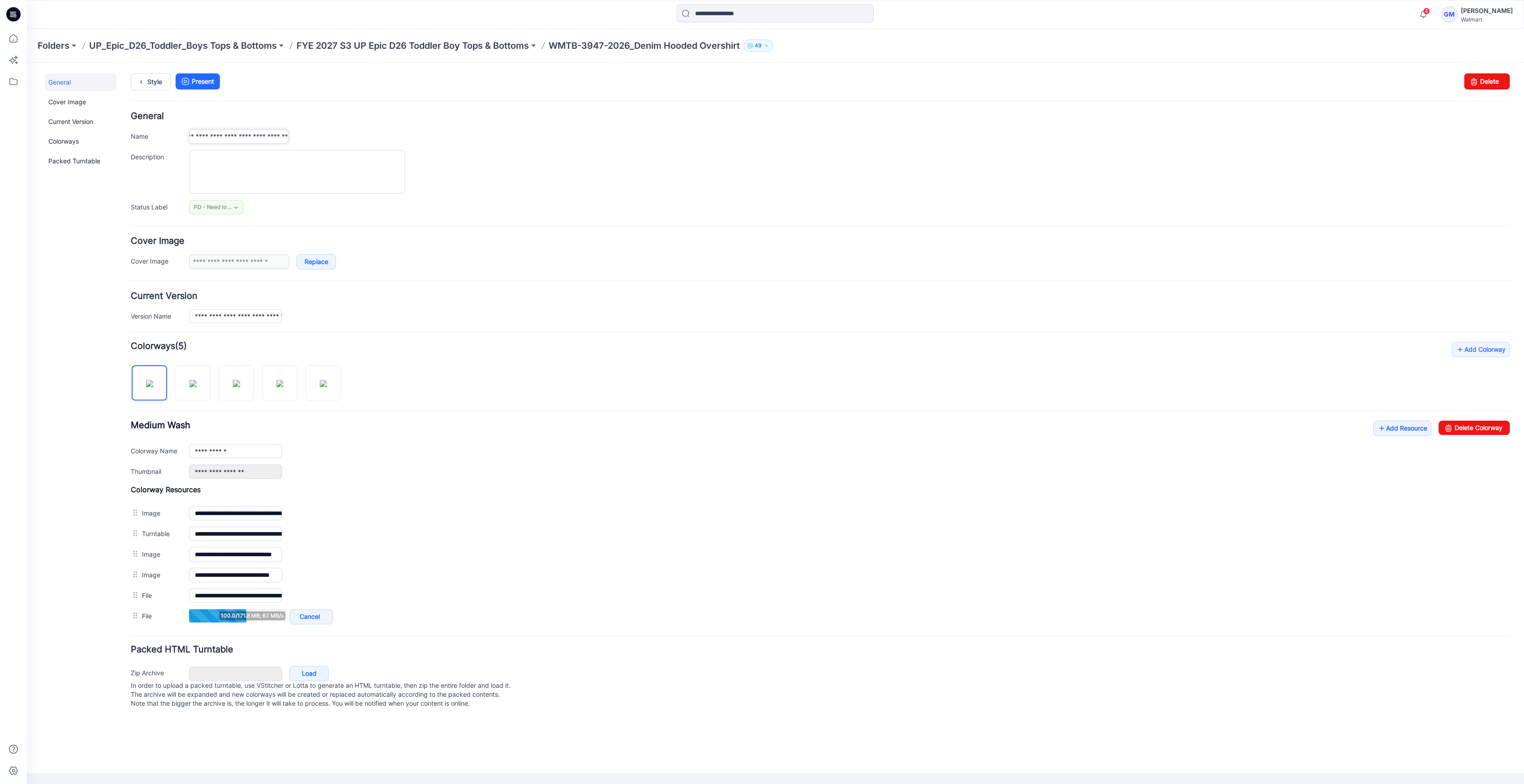
click at [628, 154] on div "**********" at bounding box center [820, 163] width 1379 height 102
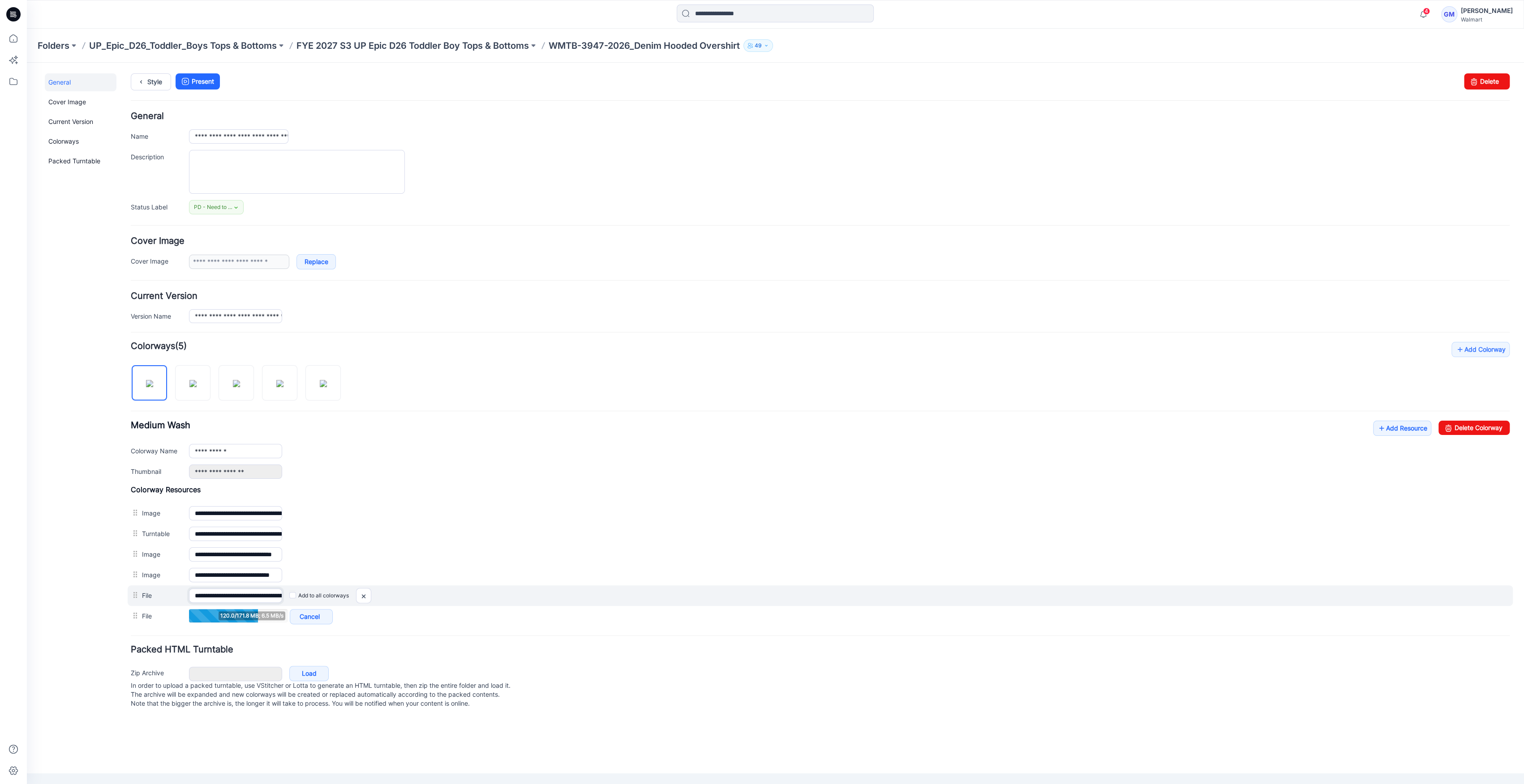
scroll to position [0, 152]
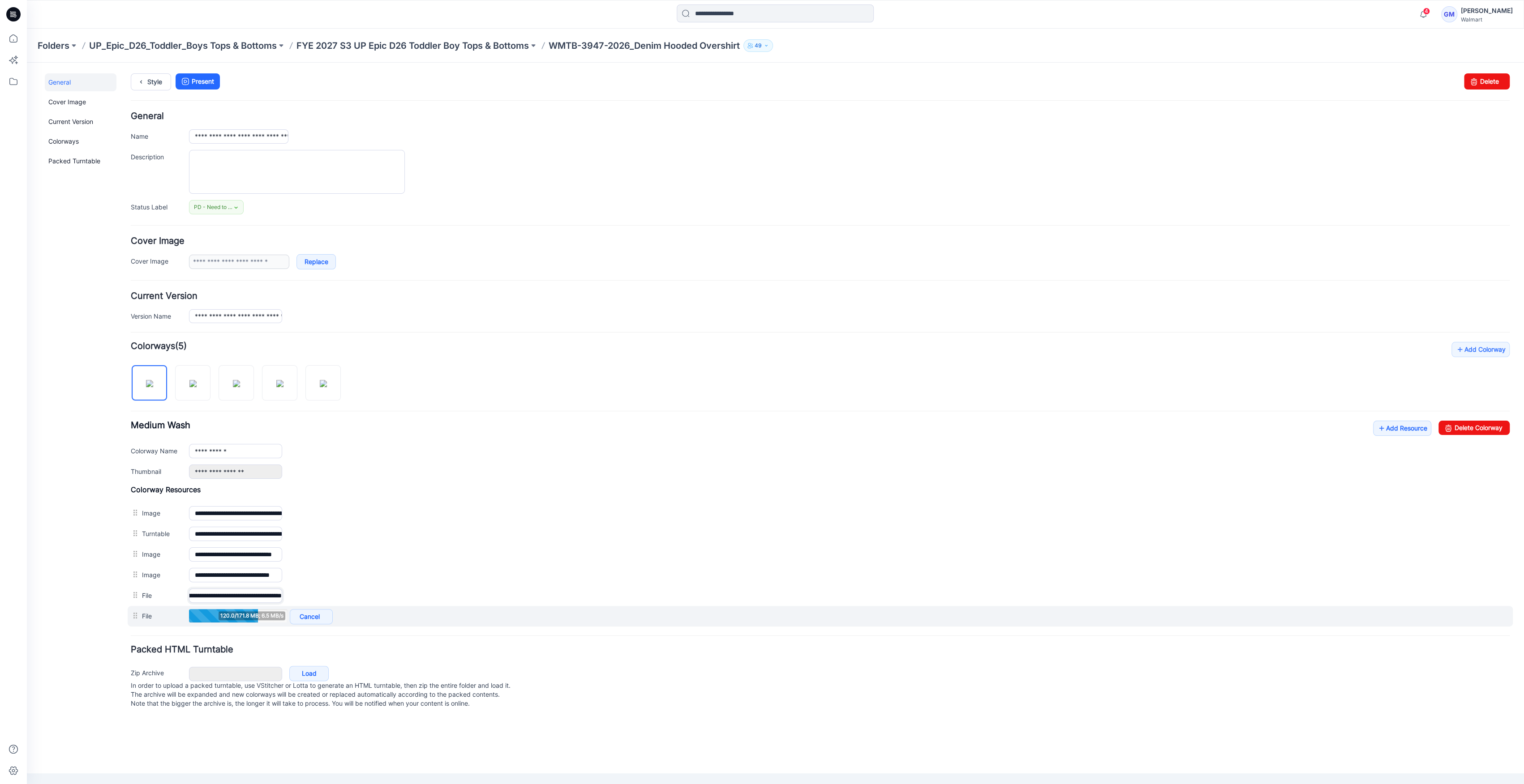
drag, startPoint x: 257, startPoint y: 594, endPoint x: 606, endPoint y: 606, distance: 349.2
click at [606, 606] on div "**********" at bounding box center [820, 556] width 1379 height 141
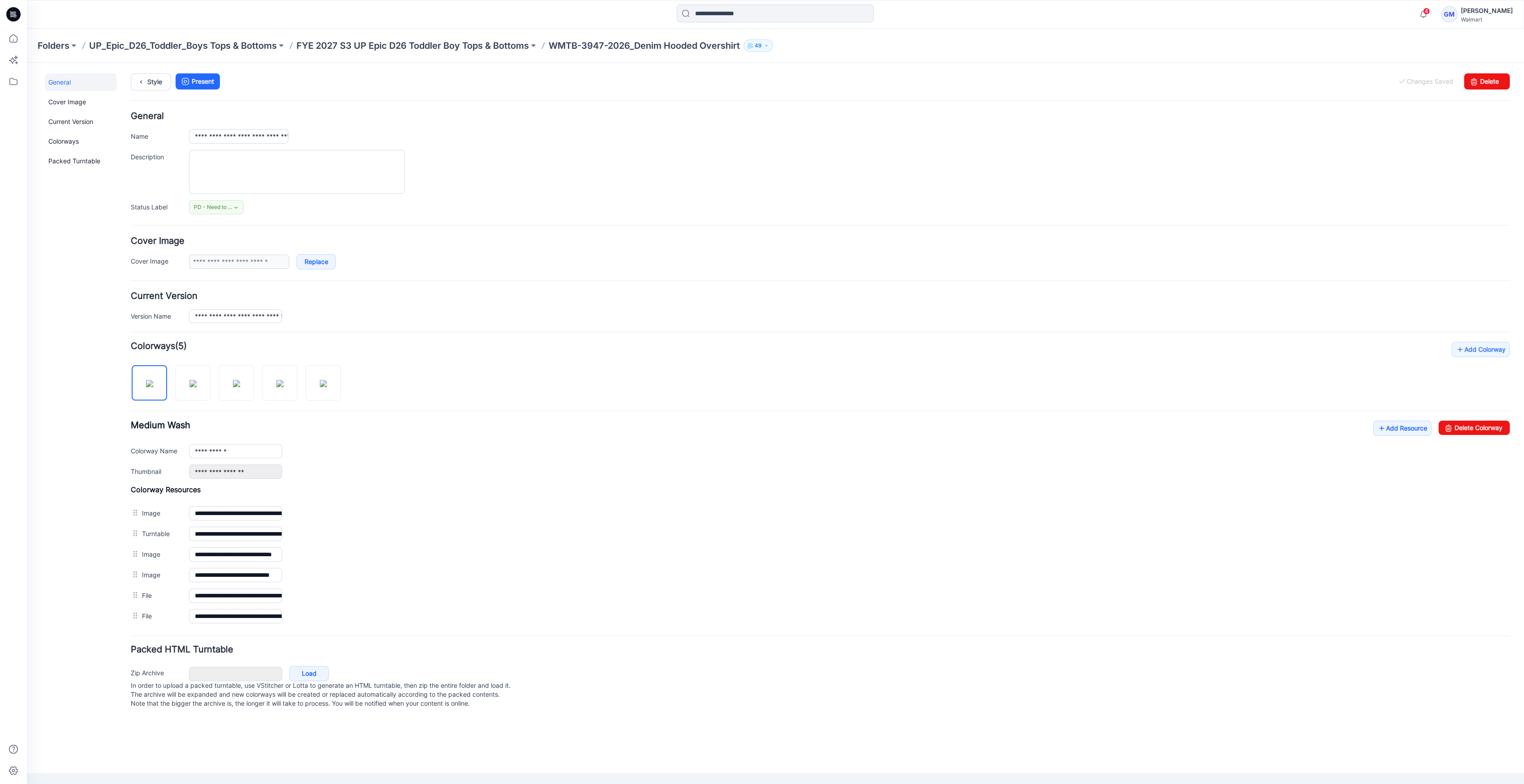
drag, startPoint x: 265, startPoint y: 620, endPoint x: 542, endPoint y: 666, distance: 280.8
drag, startPoint x: 256, startPoint y: 616, endPoint x: 673, endPoint y: 682, distance: 422.2
click at [684, 682] on form "**********" at bounding box center [820, 412] width 1379 height 600
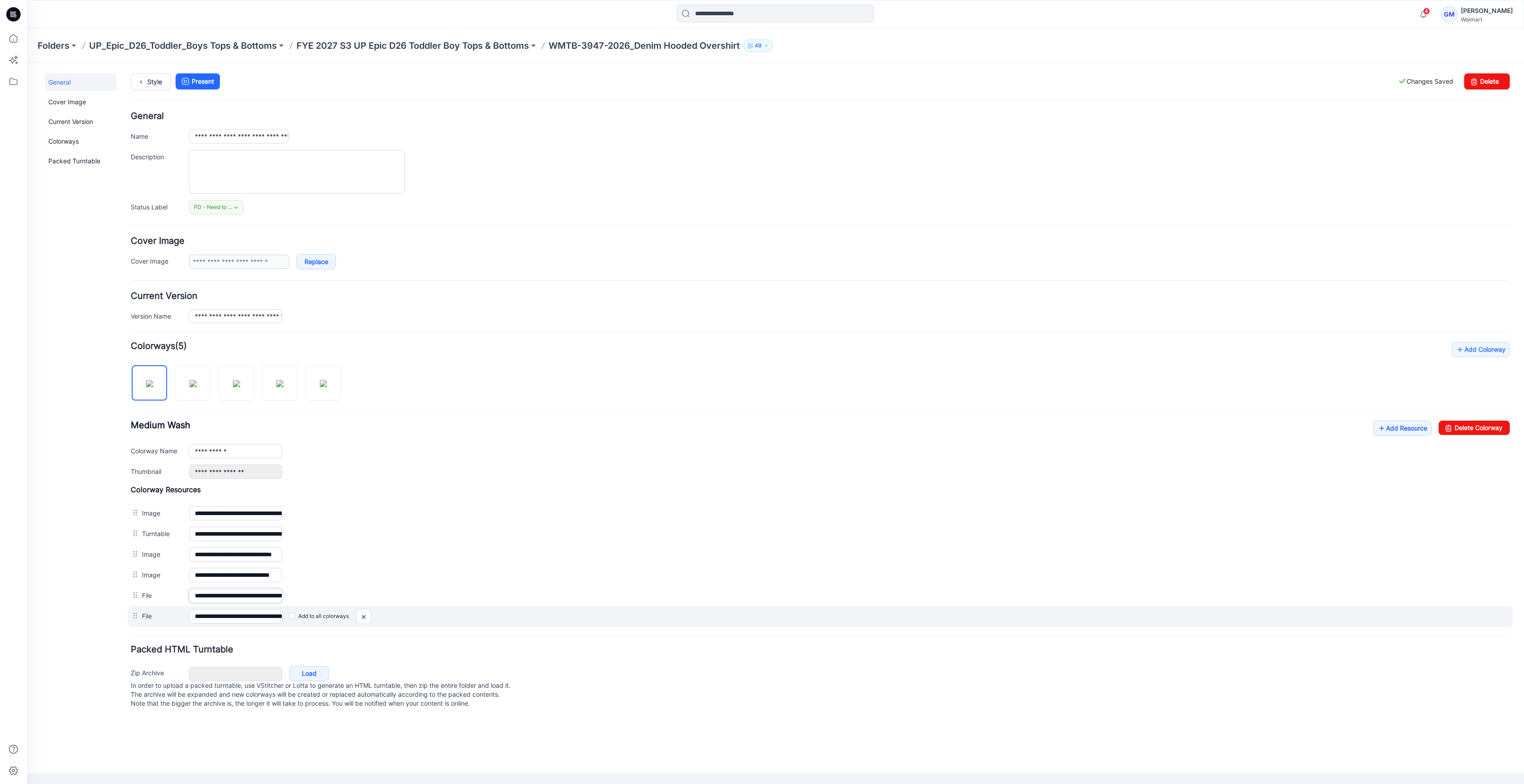
scroll to position [0, 152]
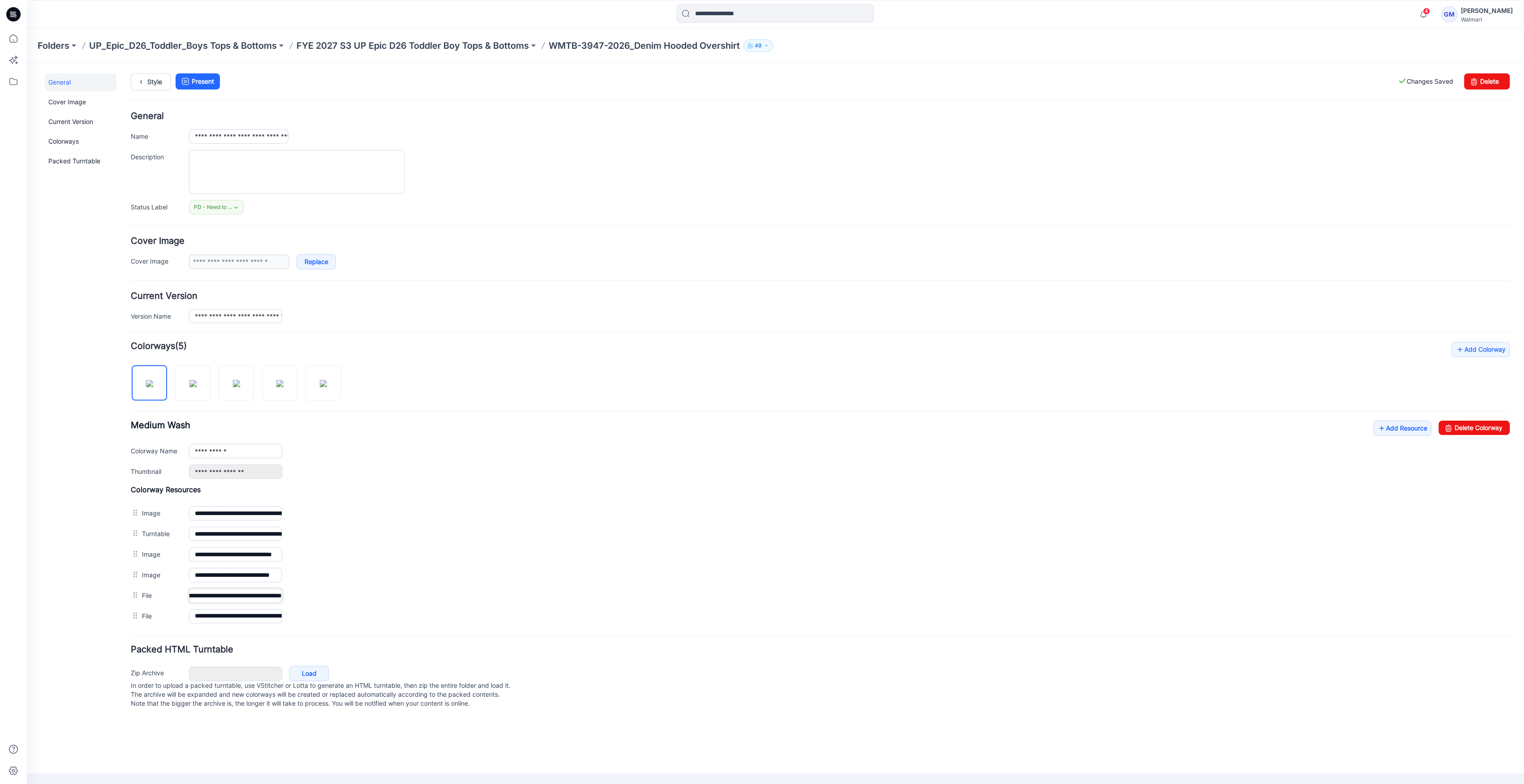
drag, startPoint x: 258, startPoint y: 596, endPoint x: 559, endPoint y: 642, distance: 304.5
click at [626, 639] on form "**********" at bounding box center [820, 412] width 1379 height 600
click at [143, 87] on icon at bounding box center [141, 82] width 12 height 16
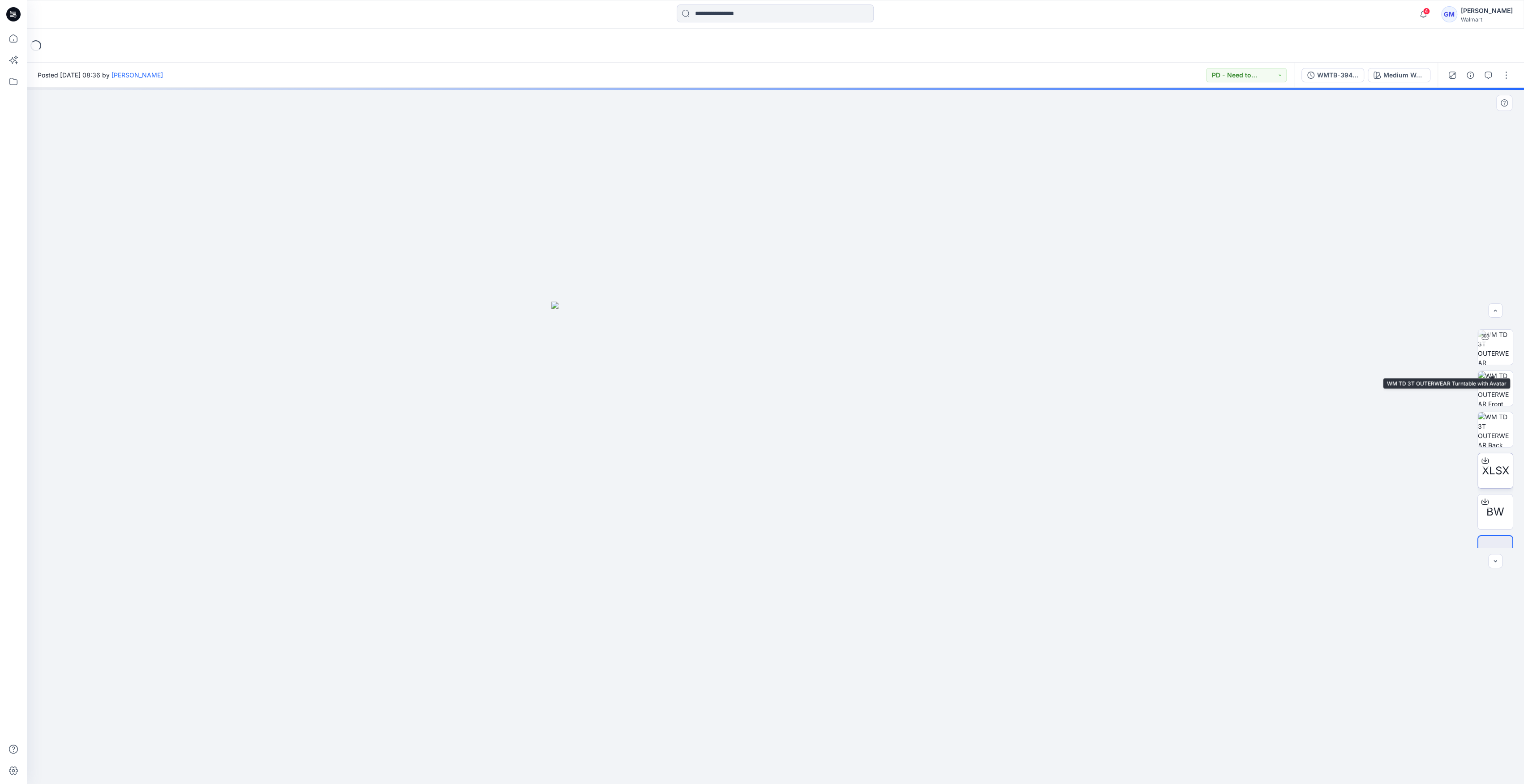
scroll to position [59, 0]
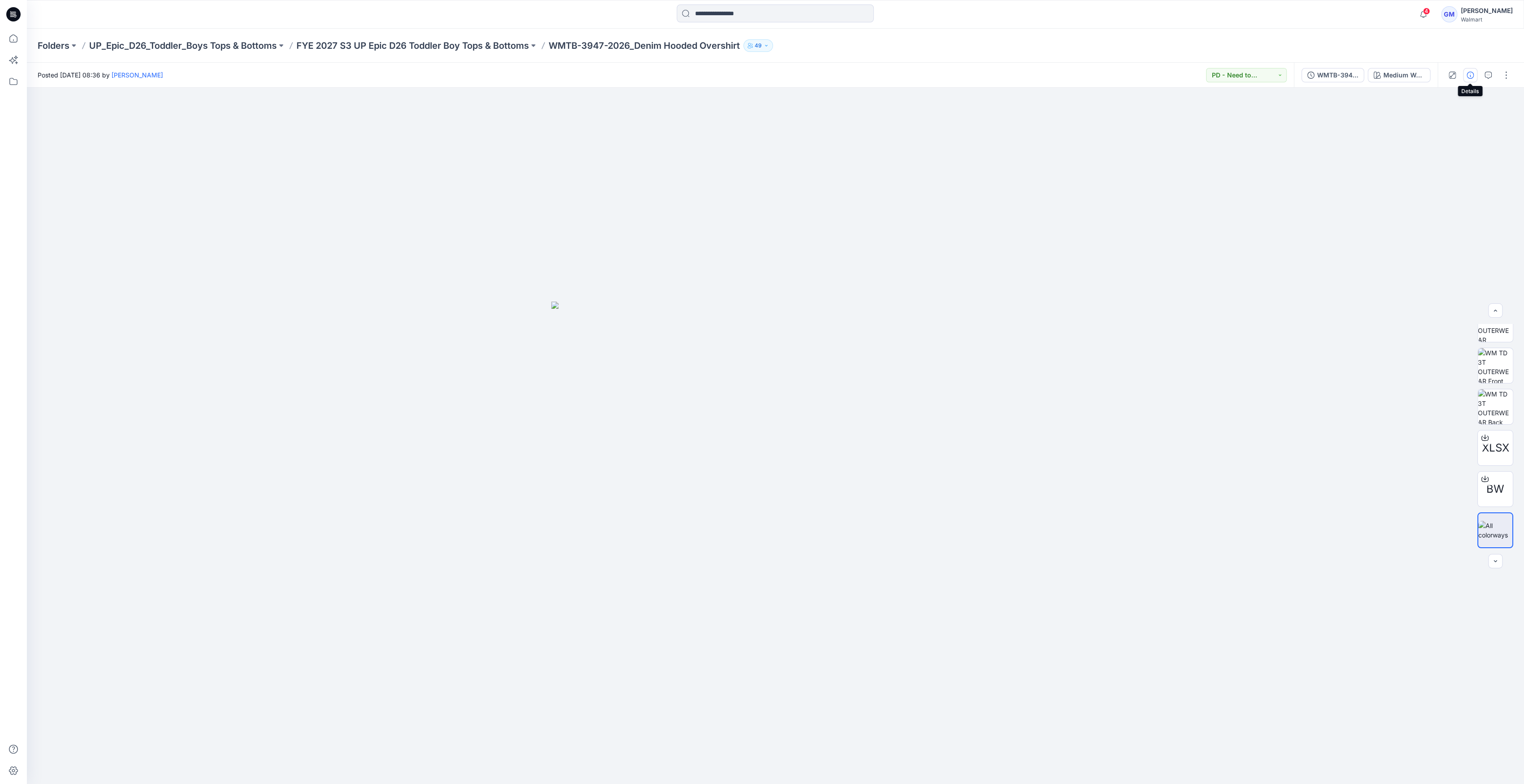
click at [1475, 72] on button "button" at bounding box center [1470, 75] width 14 height 14
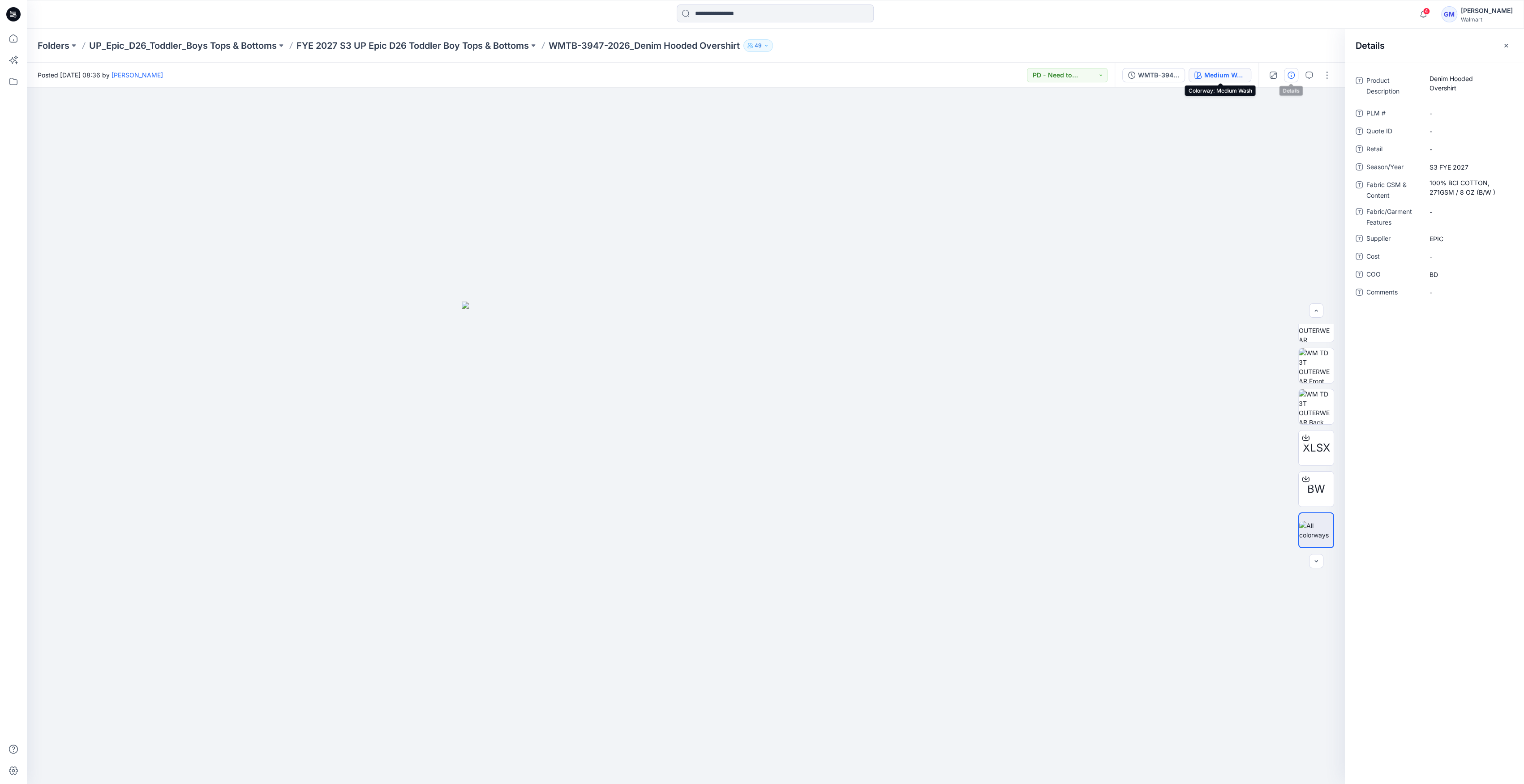
click at [1227, 77] on div "Medium Wash" at bounding box center [1225, 75] width 41 height 10
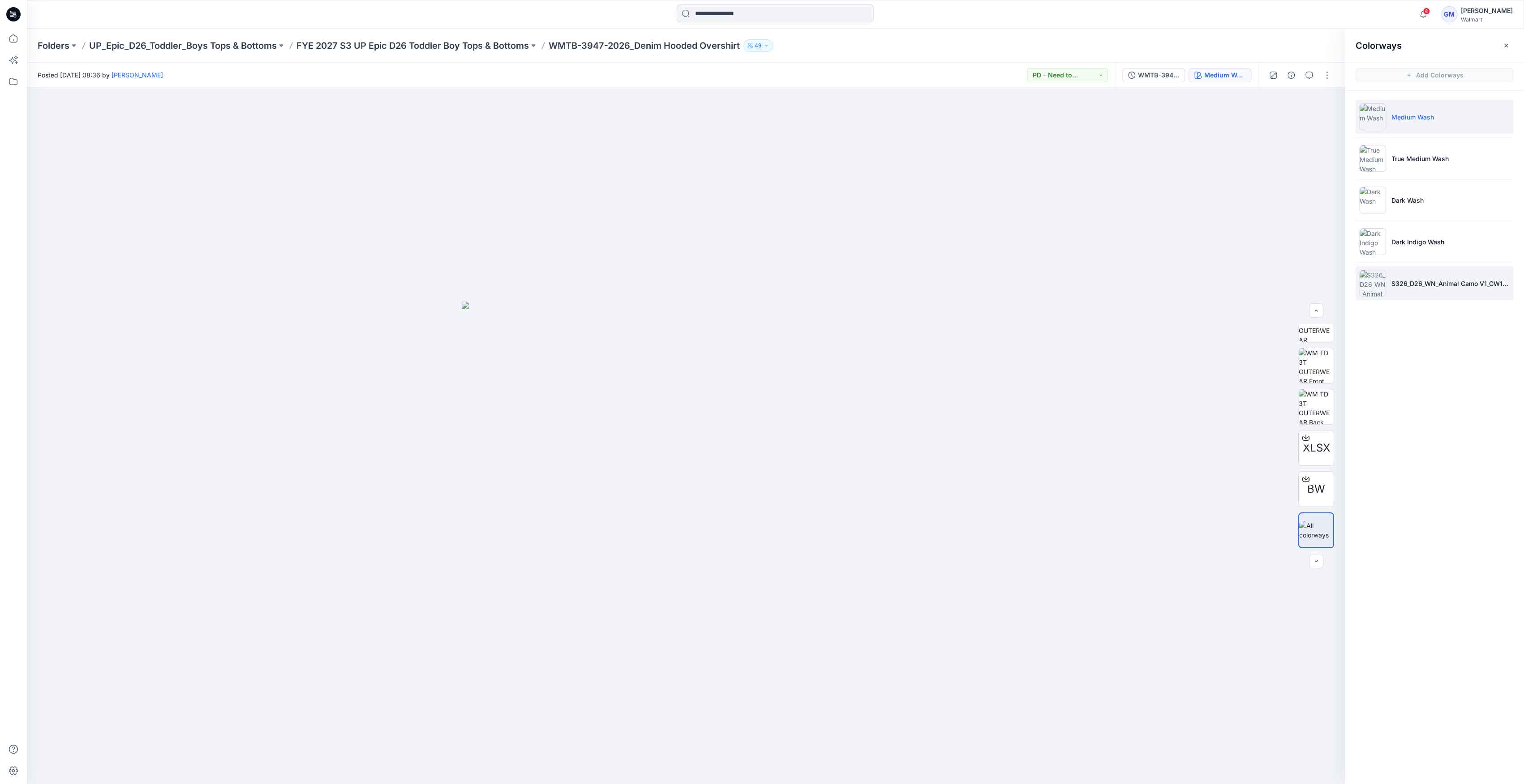
click at [1376, 282] on img at bounding box center [1372, 283] width 27 height 27
click at [1376, 247] on img at bounding box center [1372, 241] width 27 height 27
click at [1379, 238] on img at bounding box center [1372, 241] width 27 height 27
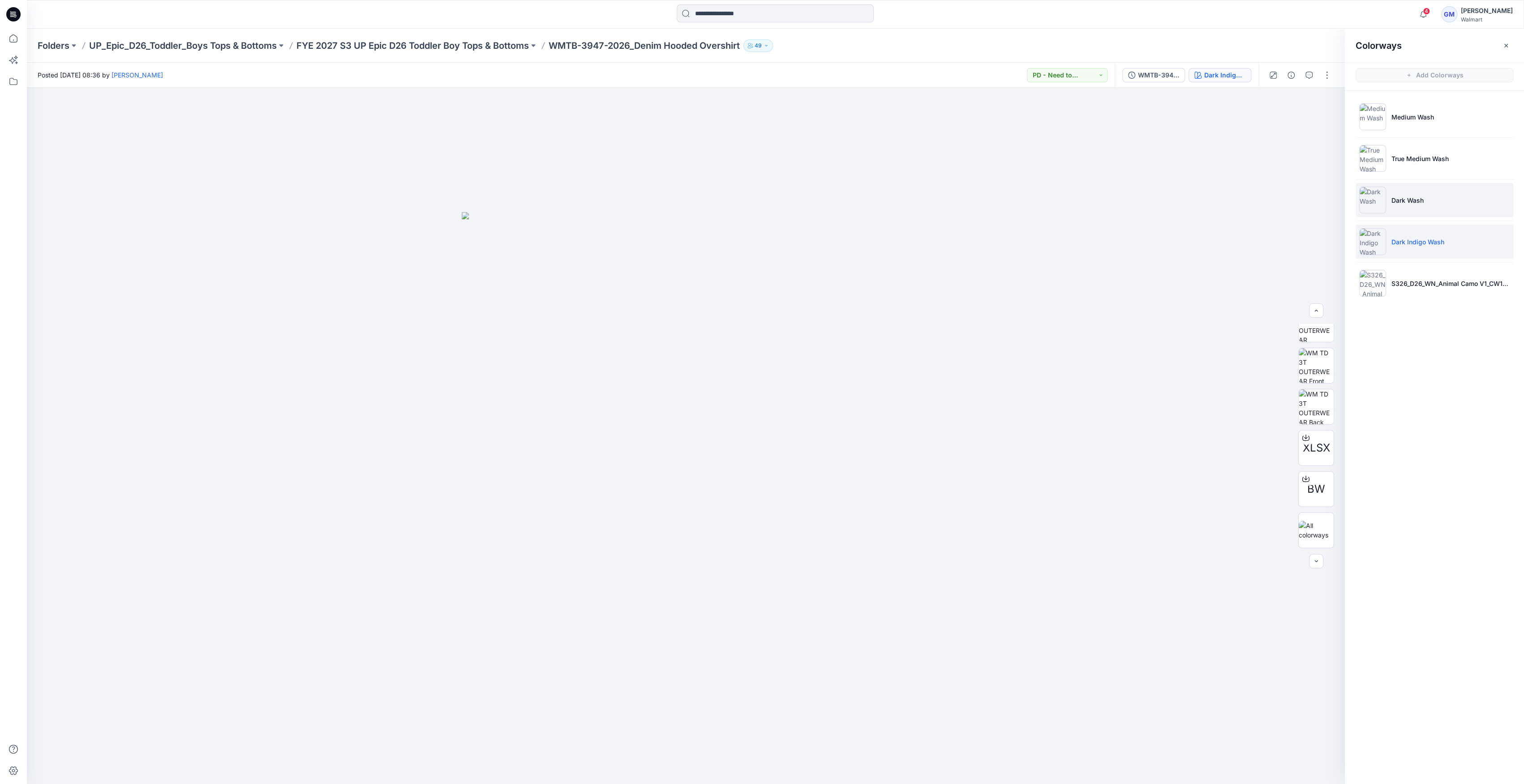
click at [1389, 197] on li "Dark Wash" at bounding box center [1434, 200] width 157 height 34
click at [1367, 157] on img at bounding box center [1372, 158] width 27 height 27
click at [1376, 99] on ul "Medium Wash True Medium Wash Dark Wash Dark Indigo Wash S326_D26_WN_Animal Camo…" at bounding box center [1434, 200] width 179 height 218
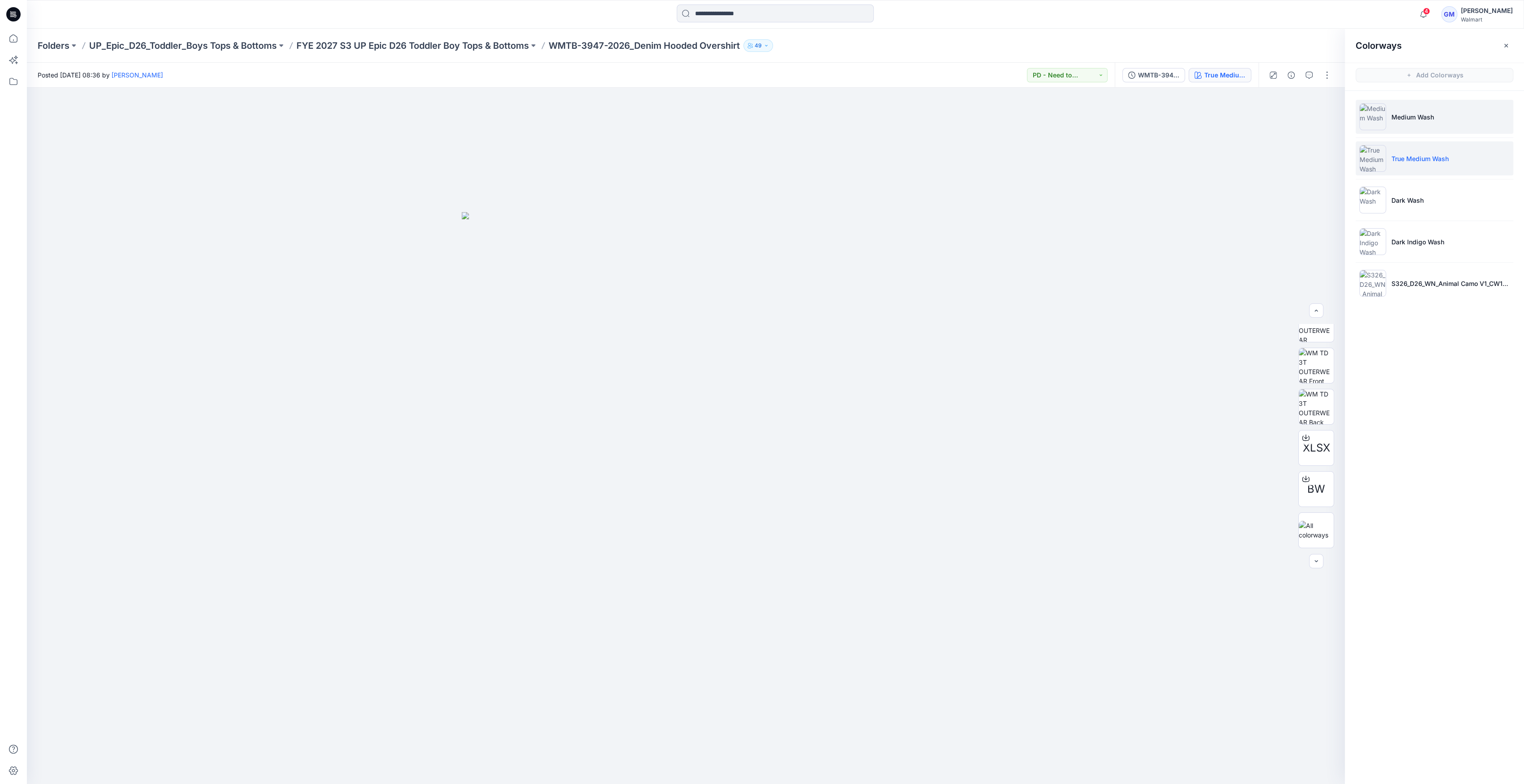
click at [1374, 118] on img at bounding box center [1372, 116] width 27 height 27
click at [1376, 297] on li "S326_D26_WN_Animal Camo V1_CW1_Almond_8.42in" at bounding box center [1434, 283] width 157 height 34
click at [1373, 283] on img at bounding box center [1372, 283] width 27 height 27
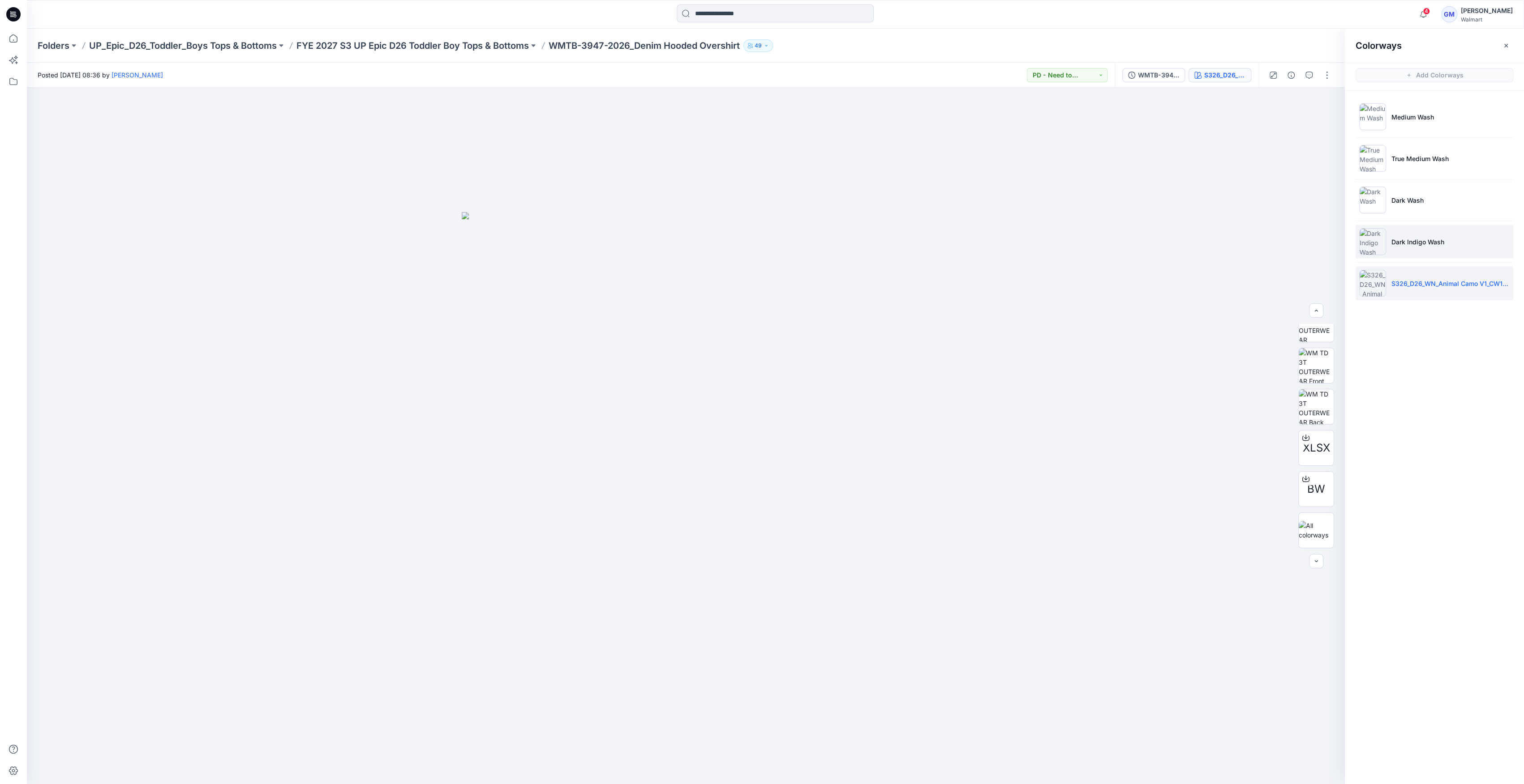
click at [1402, 252] on li "Dark Indigo Wash" at bounding box center [1434, 242] width 157 height 34
click at [1381, 112] on img at bounding box center [1372, 116] width 27 height 27
click at [1427, 104] on li "Medium Wash" at bounding box center [1434, 117] width 157 height 34
click at [1408, 114] on p "Medium Wash" at bounding box center [1413, 117] width 43 height 9
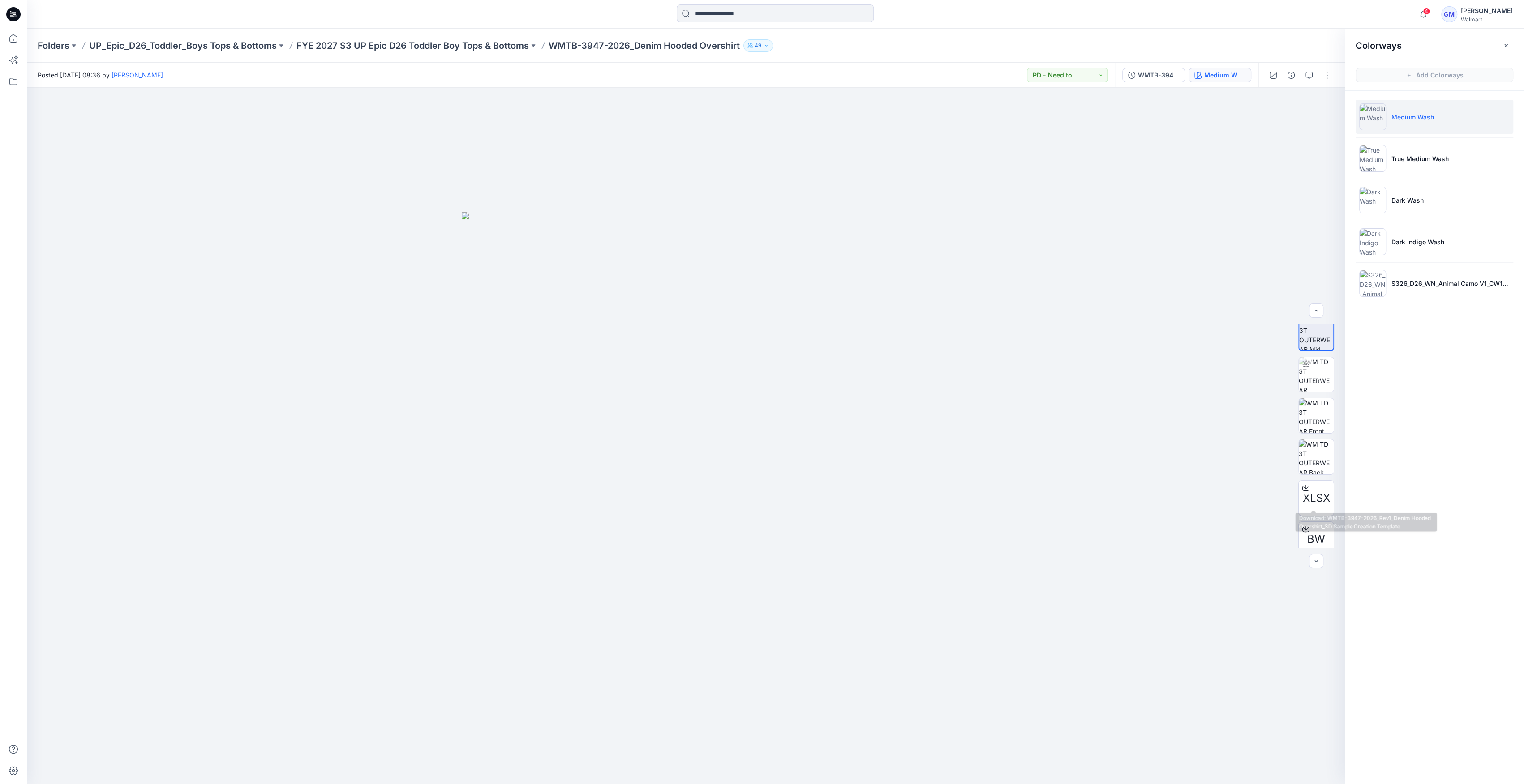
scroll to position [0, 0]
click at [1234, 75] on div "Medium Wash" at bounding box center [1225, 75] width 41 height 10
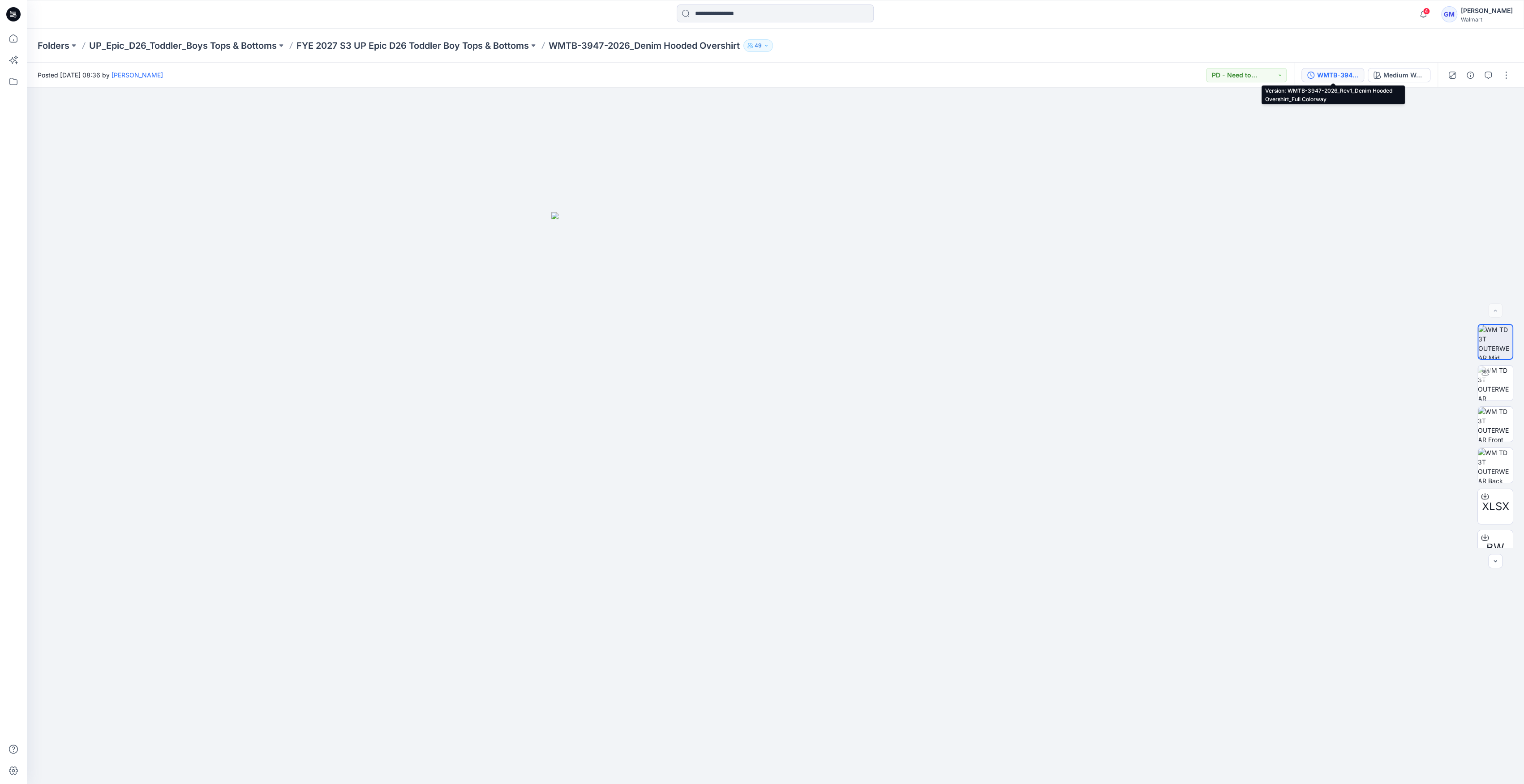
click at [1326, 73] on div "WMTB-3947-2026_Rev1_Denim Hooded Overshirt_Full Colorway" at bounding box center [1338, 75] width 41 height 10
